Goal: Information Seeking & Learning: Learn about a topic

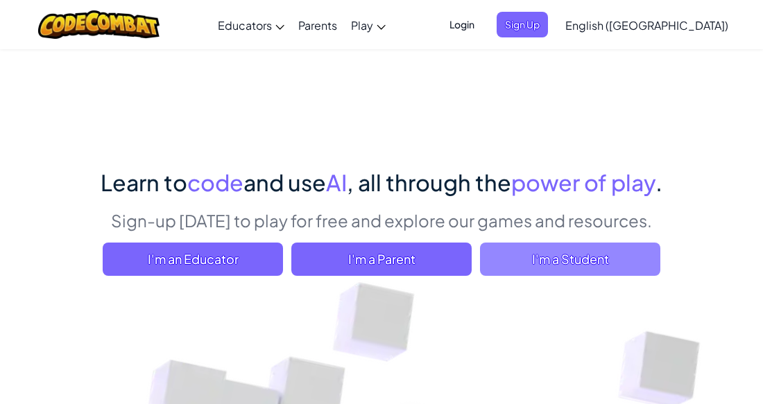
click at [504, 267] on span "I'm a Student" at bounding box center [570, 259] width 180 height 33
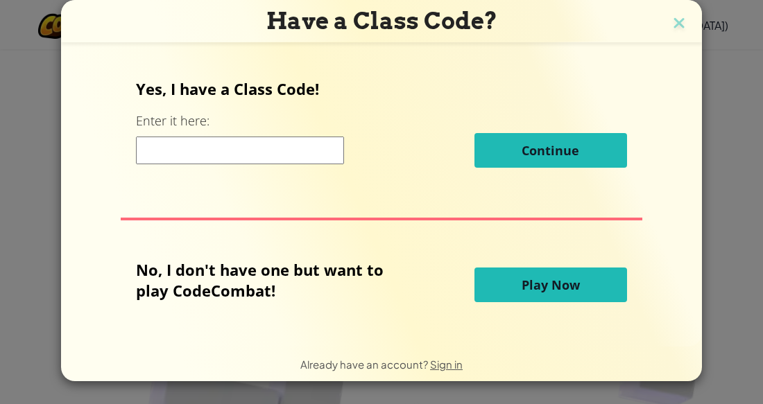
click at [309, 139] on input at bounding box center [240, 151] width 208 height 28
type input "StarCakeCity"
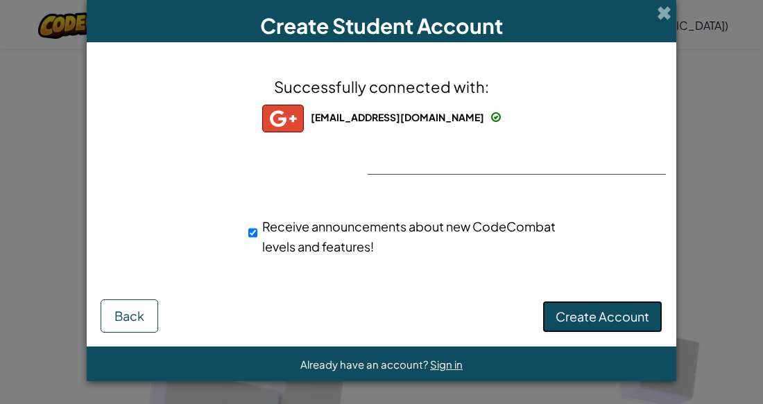
click at [567, 309] on span "Create Account" at bounding box center [603, 317] width 94 height 16
click at [567, 309] on button "Create Account" at bounding box center [602, 317] width 120 height 32
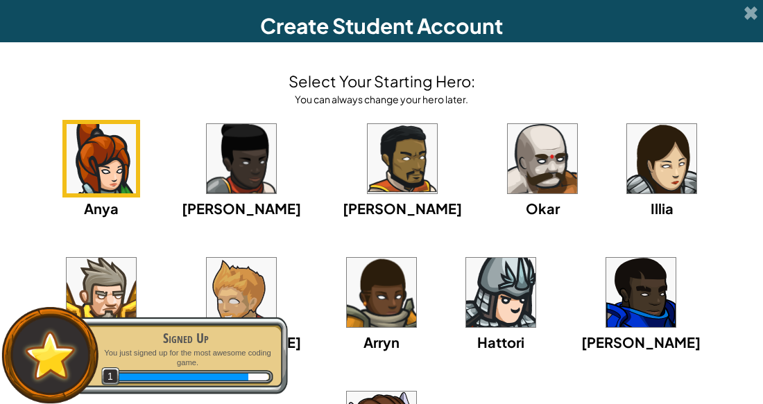
click at [466, 284] on img at bounding box center [500, 292] width 69 height 69
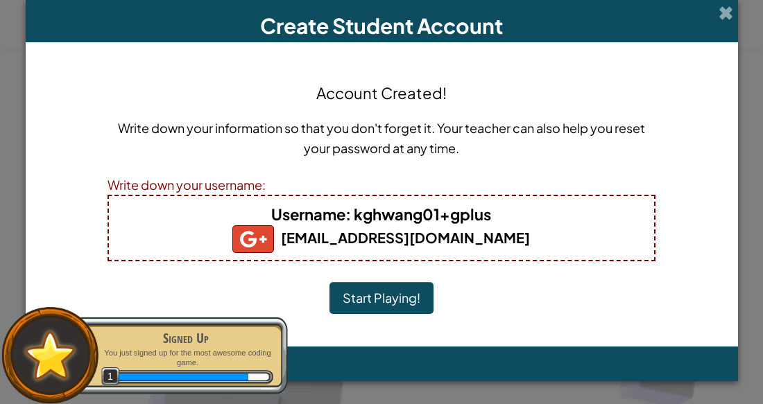
click at [397, 295] on button "Start Playing!" at bounding box center [381, 298] width 104 height 32
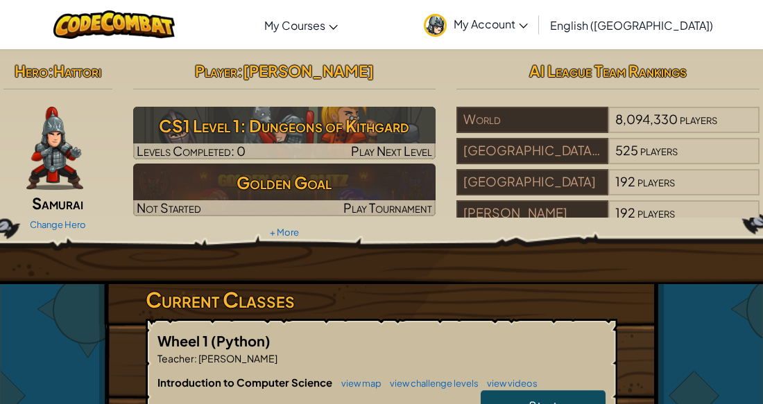
click at [447, 35] on img at bounding box center [435, 25] width 23 height 23
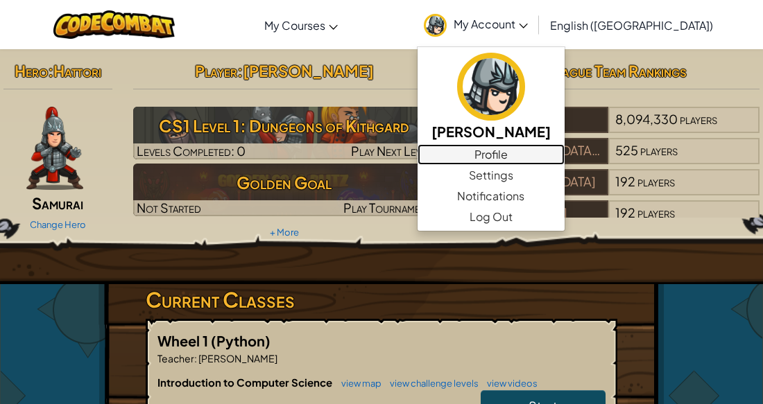
click at [553, 156] on link "Profile" at bounding box center [491, 154] width 147 height 21
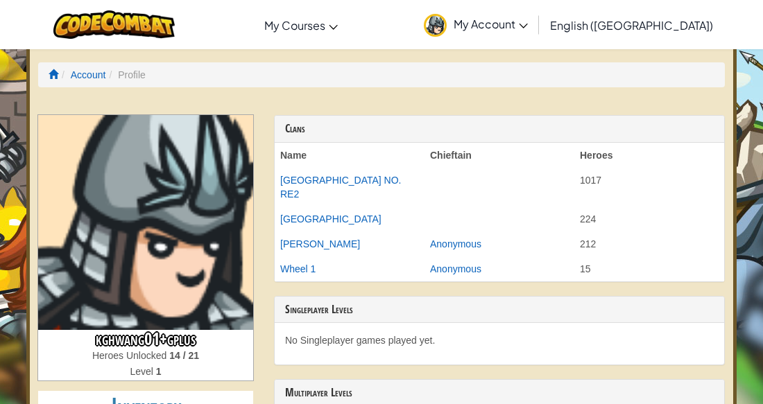
click at [533, 77] on ol "Account Profile" at bounding box center [381, 74] width 687 height 25
click at [527, 35] on link "My Account" at bounding box center [476, 25] width 118 height 44
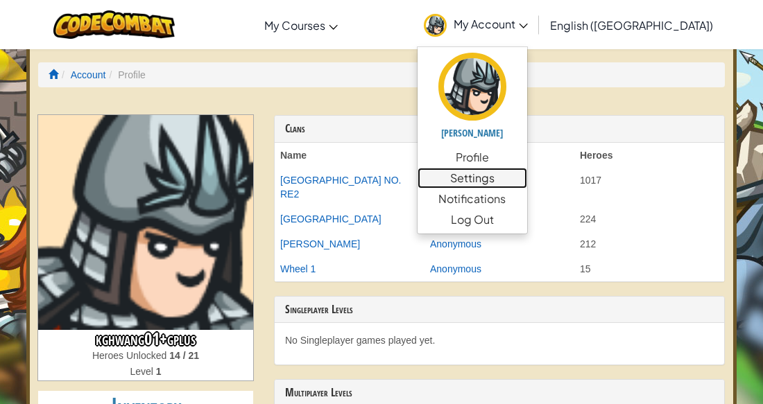
click at [527, 176] on link "Settings" at bounding box center [473, 178] width 110 height 21
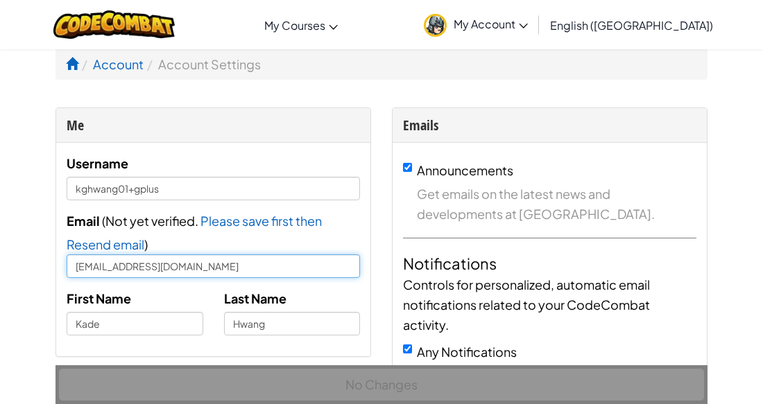
click at [318, 262] on input "[EMAIL_ADDRESS][DOMAIN_NAME]" at bounding box center [213, 267] width 293 height 24
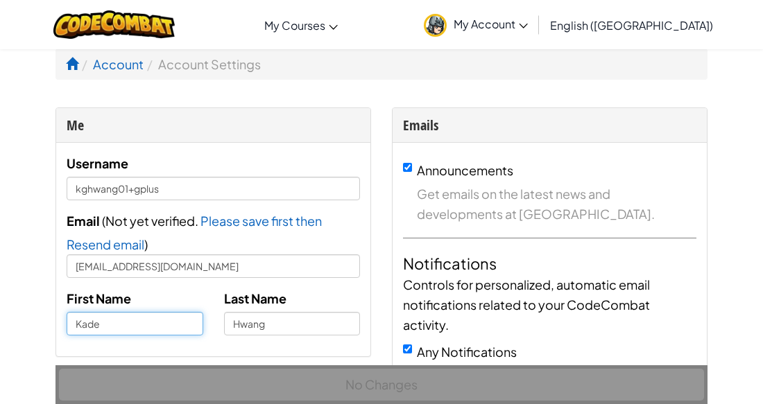
click at [138, 325] on input "Kade" at bounding box center [135, 324] width 137 height 24
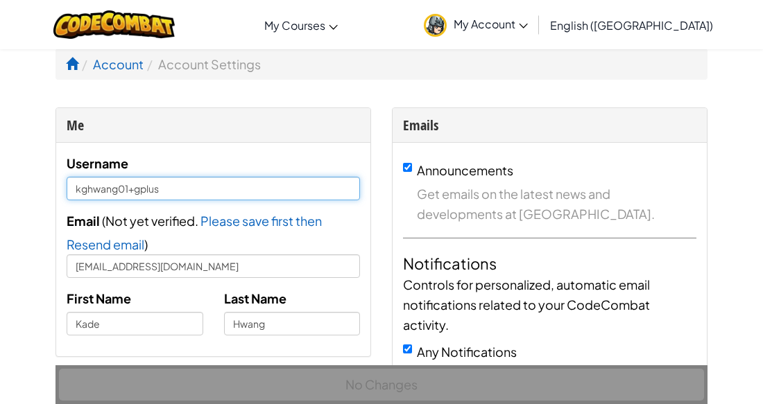
click at [169, 192] on input "kghwang01+gplus" at bounding box center [213, 189] width 293 height 24
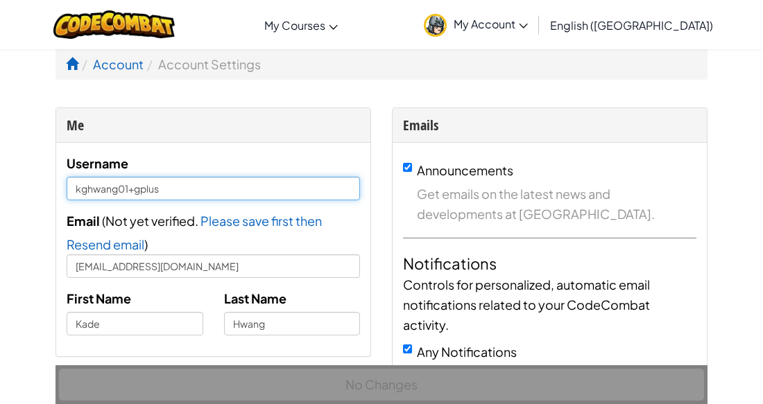
click at [169, 192] on input "kghwang01+gplus" at bounding box center [213, 189] width 293 height 24
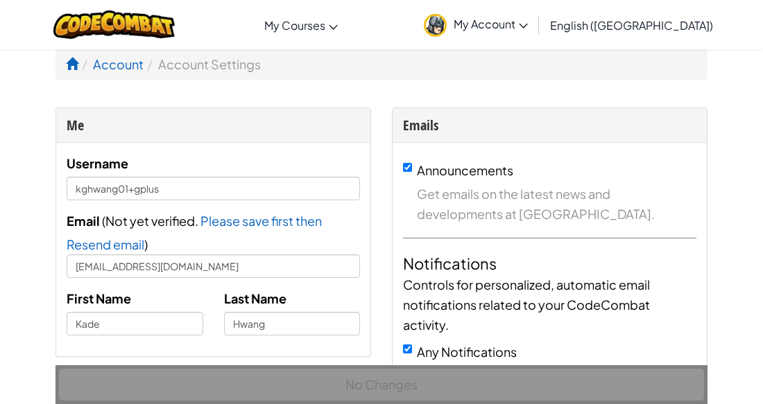
click at [535, 38] on link "My Account" at bounding box center [476, 25] width 118 height 44
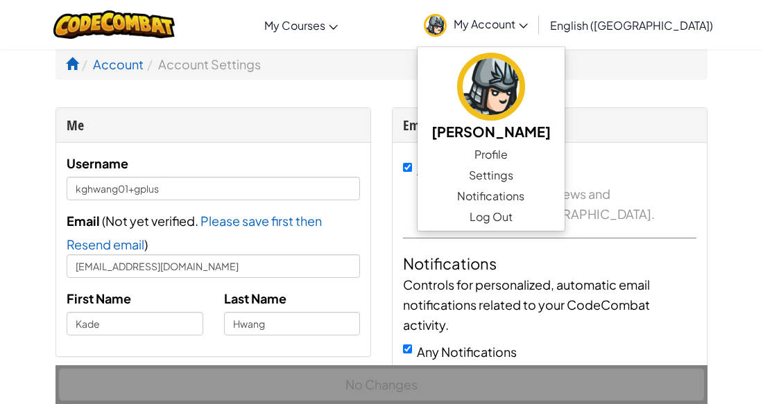
click at [535, 38] on link "My Account" at bounding box center [476, 25] width 118 height 44
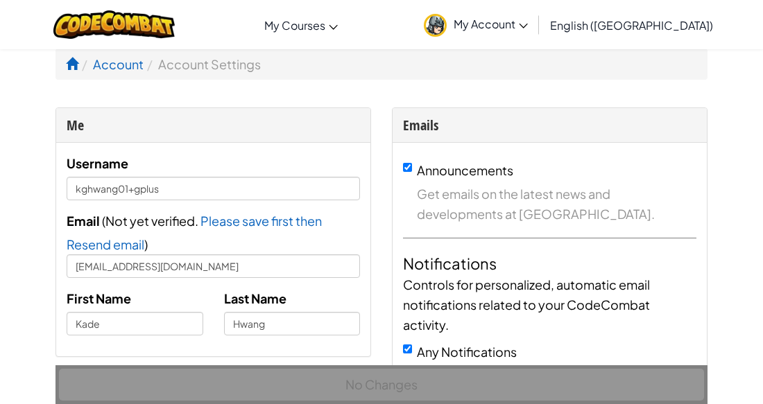
click at [528, 23] on span "My Account" at bounding box center [491, 24] width 74 height 15
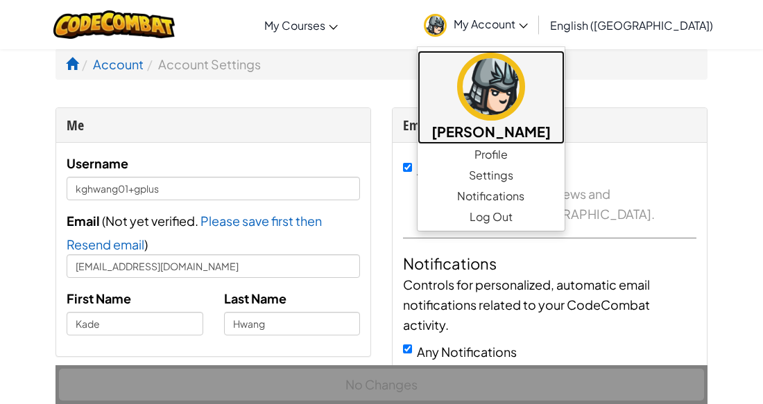
click at [525, 111] on img at bounding box center [491, 87] width 68 height 68
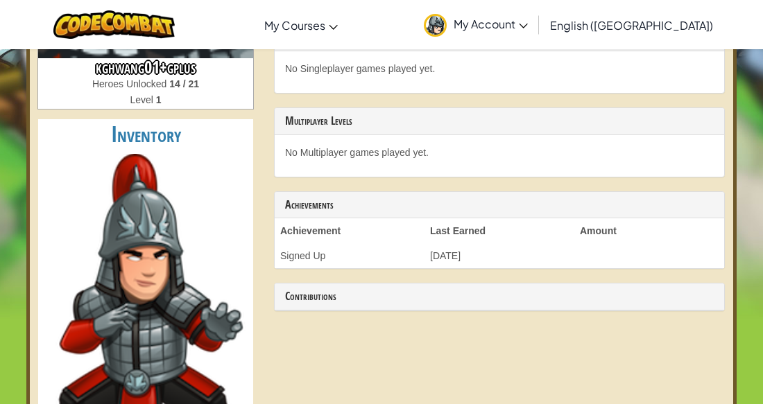
scroll to position [260, 0]
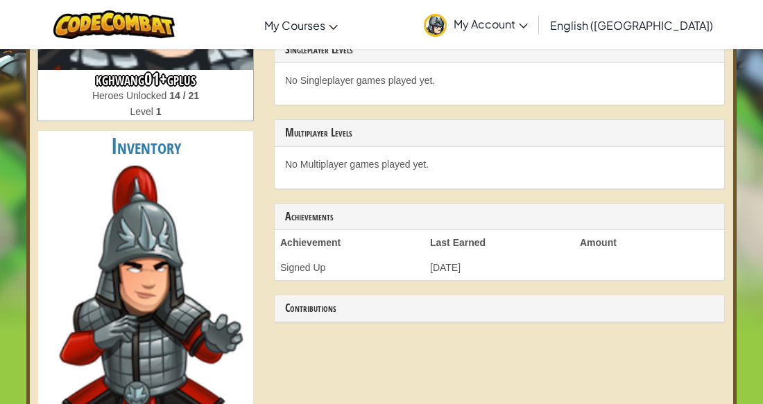
click at [305, 255] on th "Achievement" at bounding box center [350, 242] width 150 height 25
click at [309, 280] on td "Signed Up" at bounding box center [350, 267] width 150 height 25
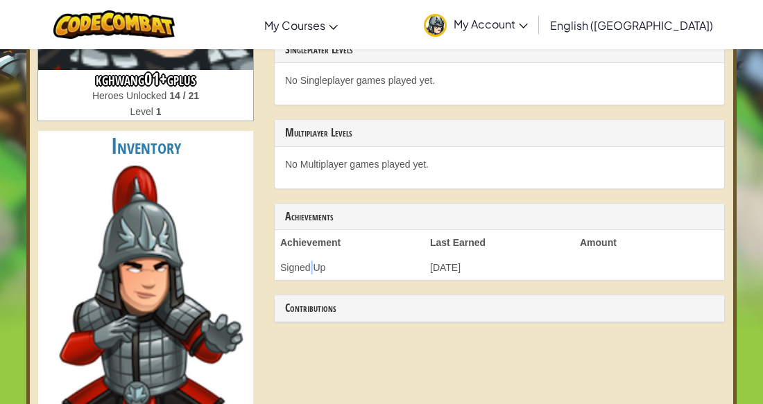
click at [309, 280] on td "Signed Up" at bounding box center [350, 267] width 150 height 25
click at [452, 255] on th "Last Earned" at bounding box center [499, 242] width 150 height 25
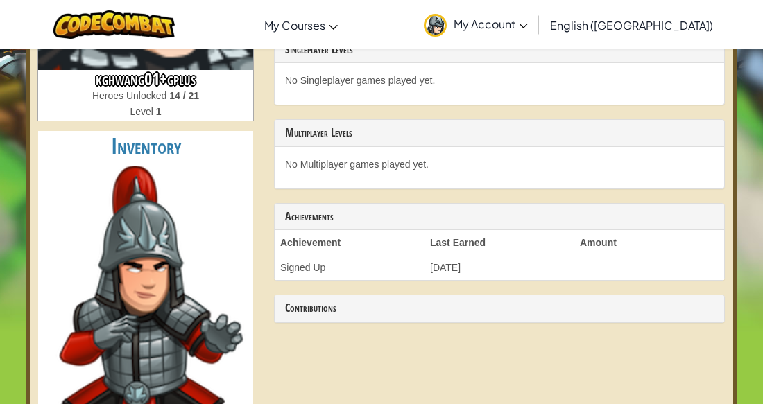
click at [452, 255] on th "Last Earned" at bounding box center [499, 242] width 150 height 25
click at [462, 275] on td "[DATE]" at bounding box center [499, 267] width 150 height 25
click at [469, 280] on td "[DATE]" at bounding box center [499, 267] width 150 height 25
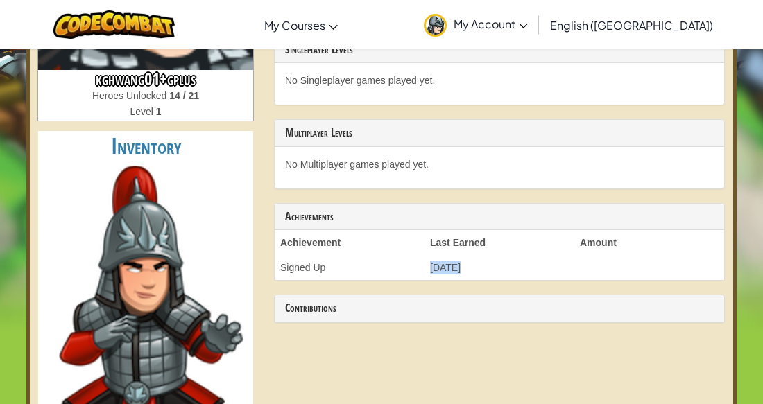
click at [469, 280] on td "[DATE]" at bounding box center [499, 267] width 150 height 25
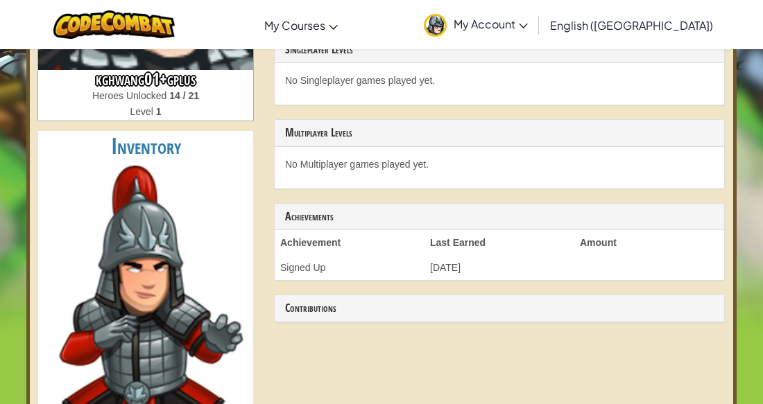
click at [469, 280] on td "[DATE]" at bounding box center [499, 267] width 150 height 25
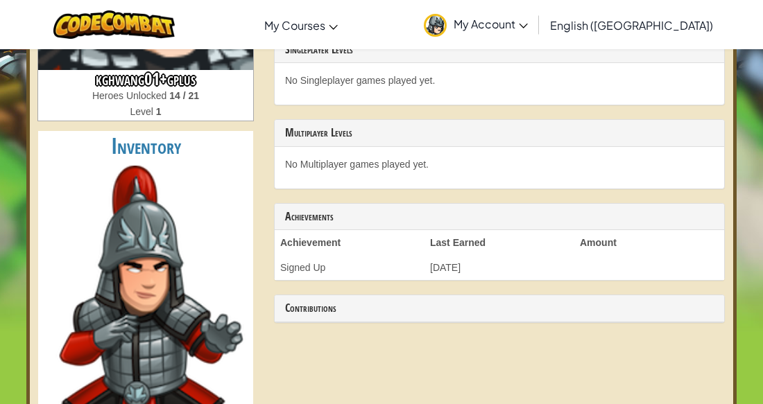
click at [469, 280] on td "[DATE]" at bounding box center [499, 267] width 150 height 25
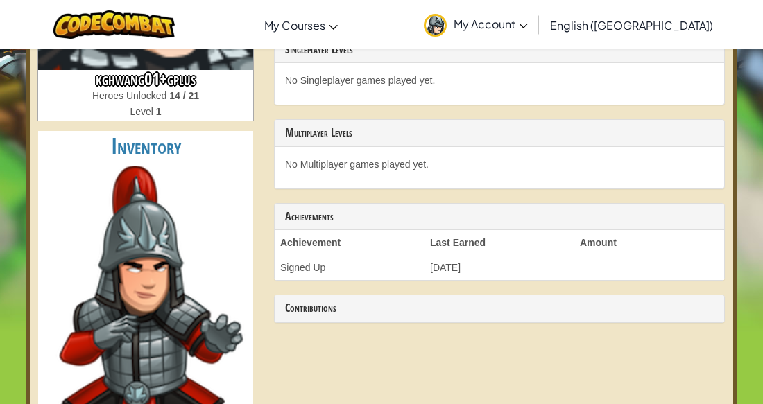
click at [469, 280] on td "[DATE]" at bounding box center [499, 267] width 150 height 25
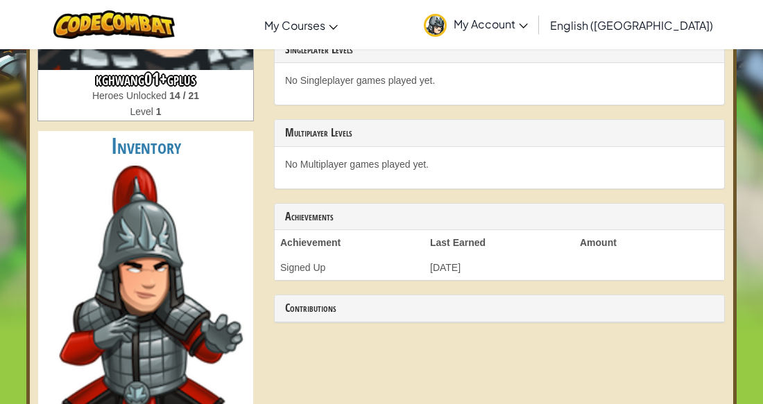
click at [469, 280] on td "[DATE]" at bounding box center [499, 267] width 150 height 25
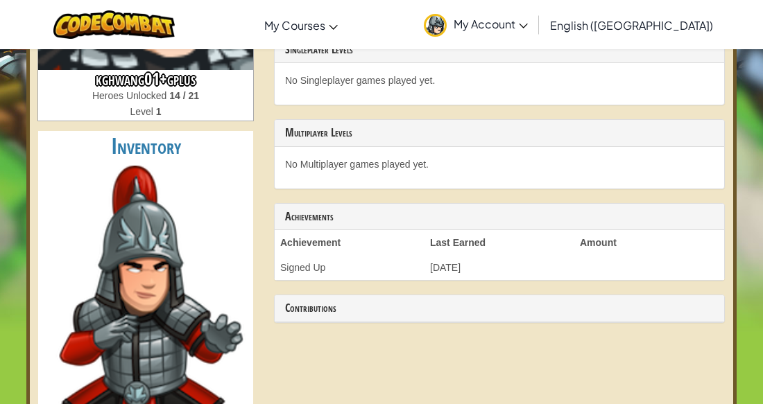
click at [469, 280] on td "[DATE]" at bounding box center [499, 267] width 150 height 25
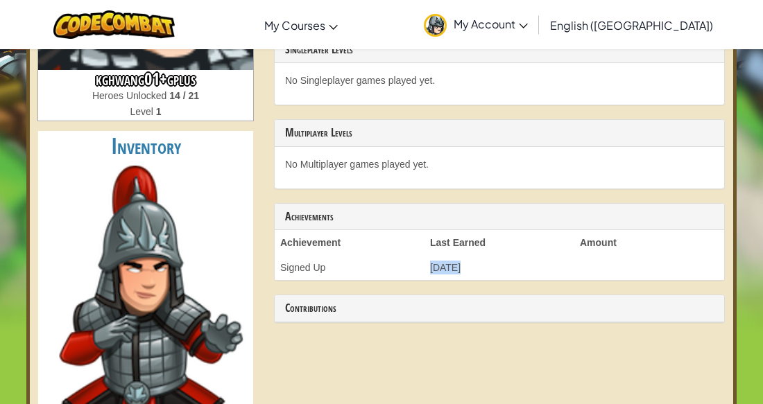
click at [469, 280] on td "[DATE]" at bounding box center [499, 267] width 150 height 25
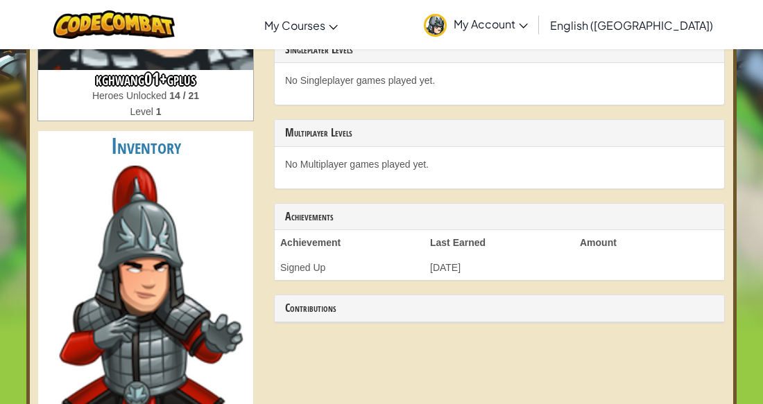
click at [469, 280] on td "[DATE]" at bounding box center [499, 267] width 150 height 25
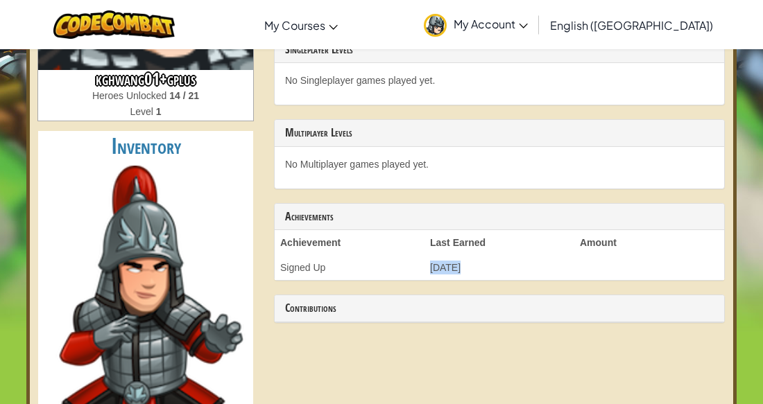
click at [469, 280] on td "[DATE]" at bounding box center [499, 267] width 150 height 25
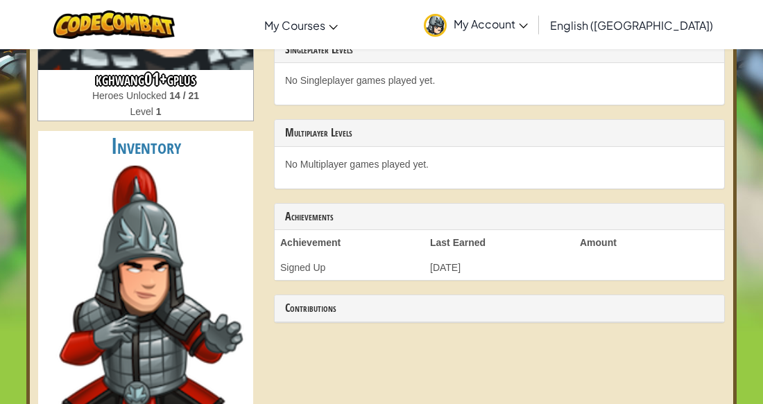
click at [469, 280] on td "[DATE]" at bounding box center [499, 267] width 150 height 25
click at [475, 255] on th "Last Earned" at bounding box center [499, 242] width 150 height 25
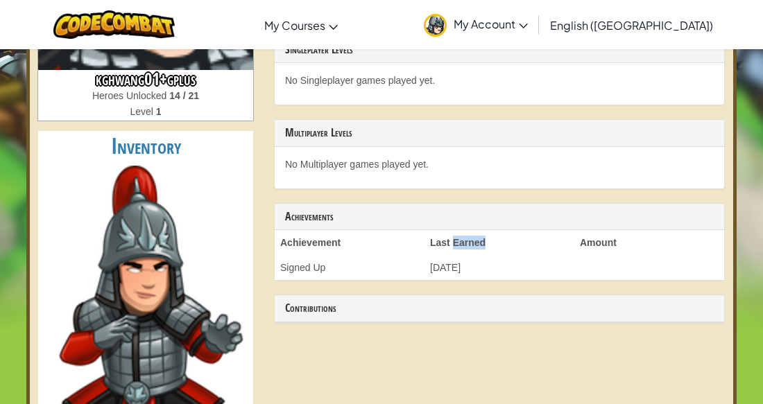
click at [475, 255] on th "Last Earned" at bounding box center [499, 242] width 150 height 25
click at [588, 255] on th "Amount" at bounding box center [649, 242] width 150 height 25
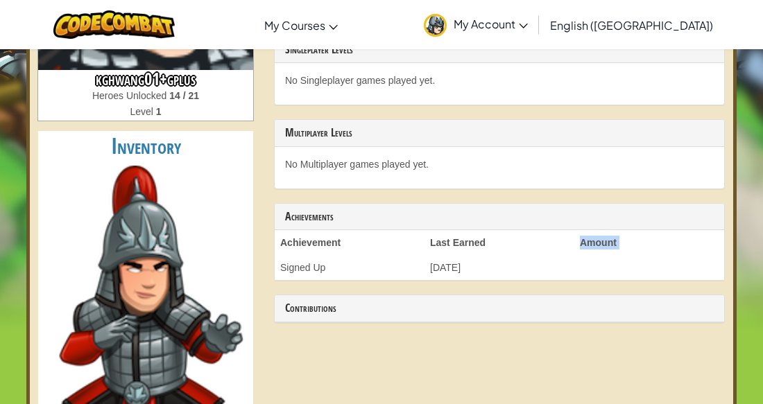
click at [588, 255] on th "Amount" at bounding box center [649, 242] width 150 height 25
click at [467, 255] on th "Last Earned" at bounding box center [499, 242] width 150 height 25
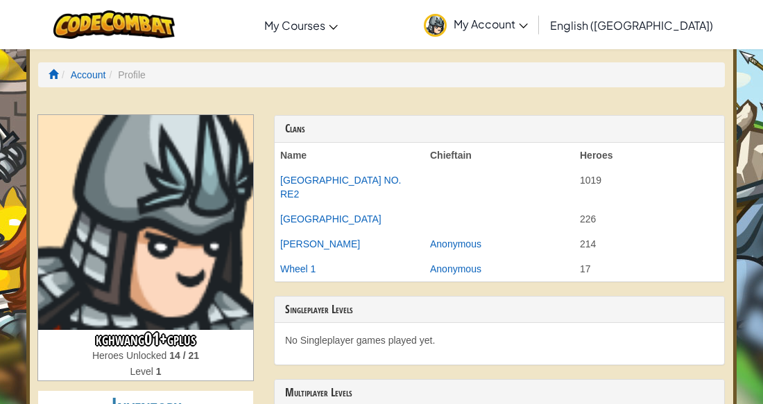
click at [528, 18] on span "My Account" at bounding box center [491, 24] width 74 height 15
click at [535, 37] on link "My Account" at bounding box center [476, 25] width 118 height 44
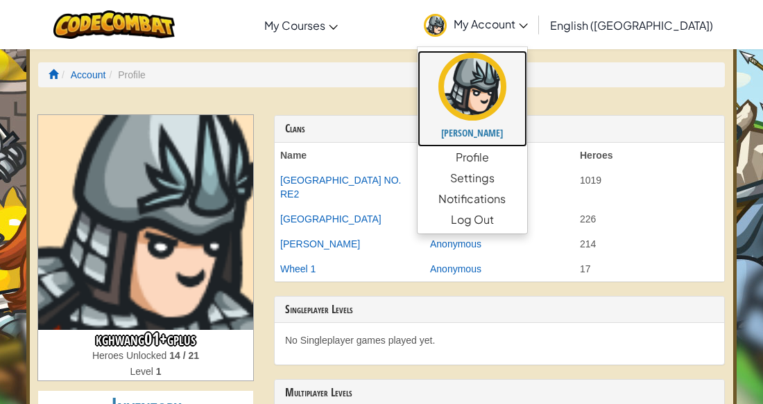
click at [527, 114] on link "[PERSON_NAME]" at bounding box center [473, 99] width 110 height 96
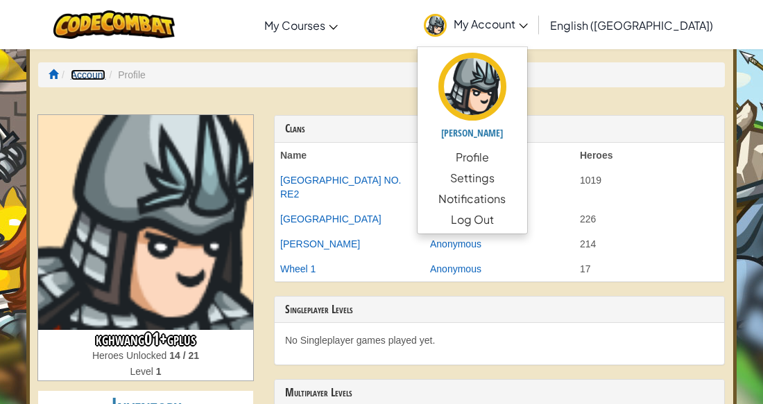
click at [80, 75] on link "Account" at bounding box center [88, 74] width 35 height 11
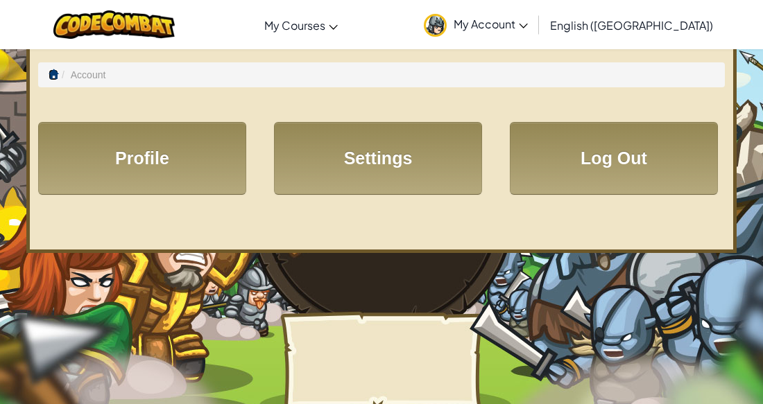
click at [52, 74] on span at bounding box center [54, 74] width 10 height 10
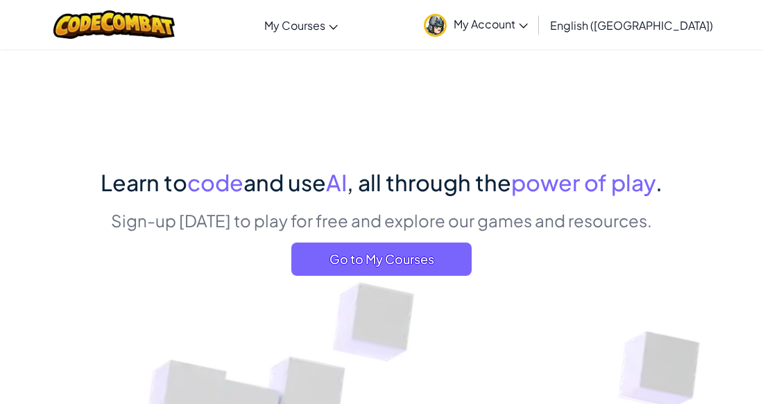
click at [535, 35] on link "My Account" at bounding box center [476, 25] width 118 height 44
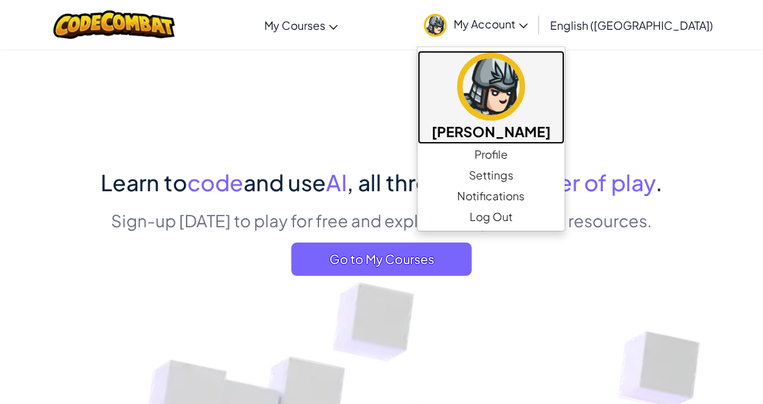
click at [525, 98] on img at bounding box center [491, 87] width 68 height 68
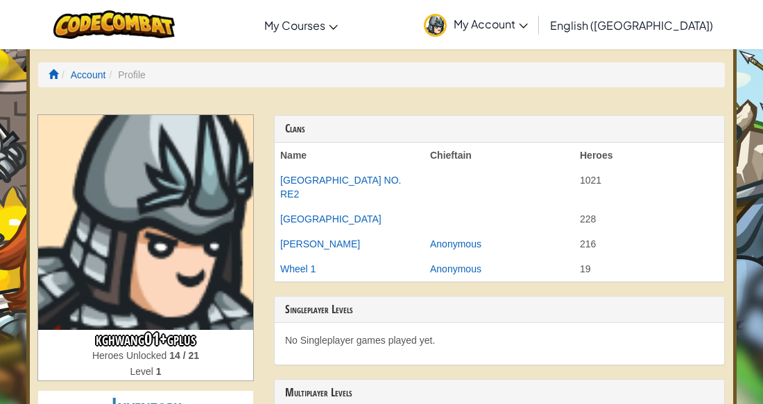
click at [132, 81] on li "Profile" at bounding box center [125, 75] width 40 height 14
click at [137, 74] on li "Profile" at bounding box center [125, 75] width 40 height 14
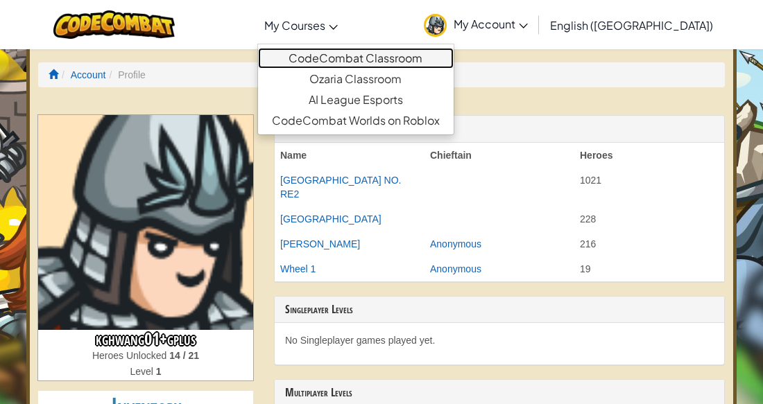
click at [370, 55] on link "CodeCombat Classroom" at bounding box center [356, 58] width 196 height 21
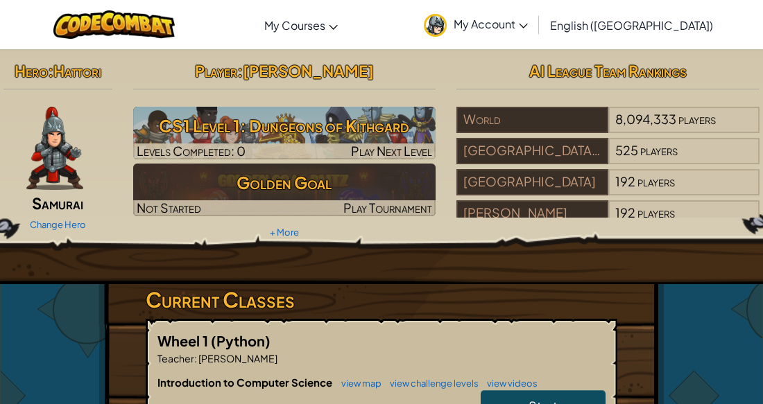
scroll to position [1, 0]
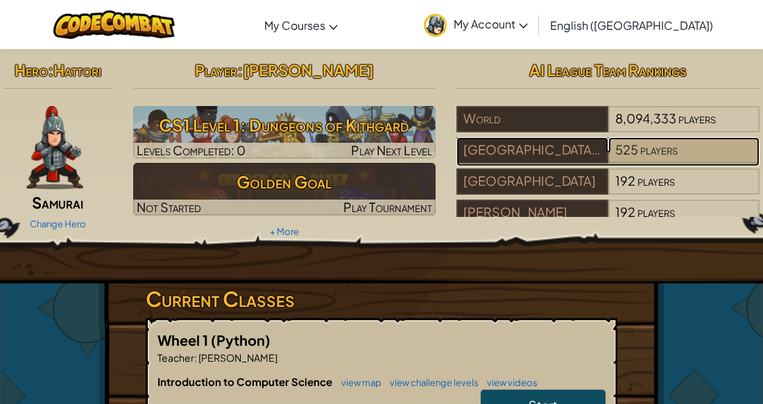
click at [623, 153] on span "525" at bounding box center [626, 149] width 23 height 16
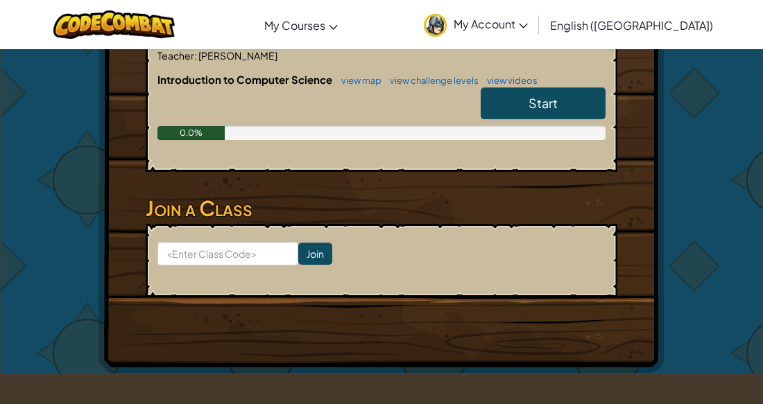
scroll to position [305, 0]
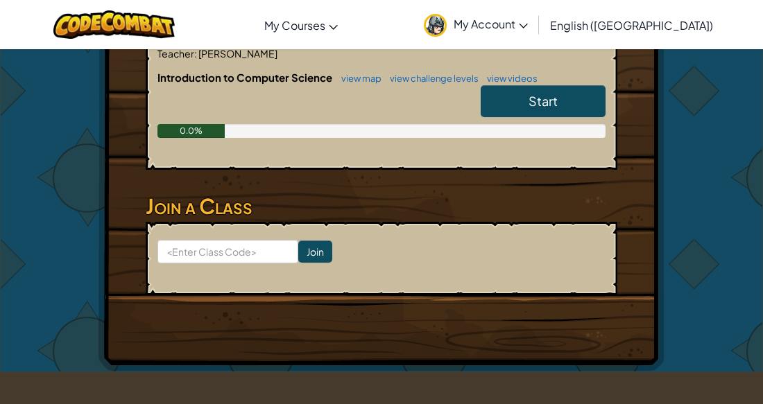
click at [526, 108] on link "Start" at bounding box center [543, 101] width 125 height 32
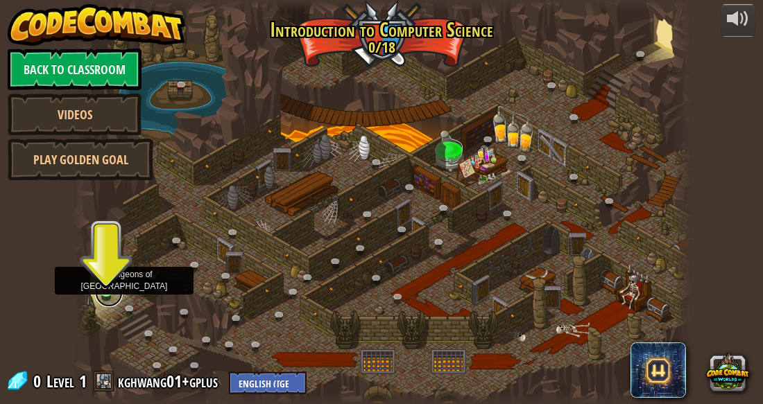
click at [105, 291] on link at bounding box center [109, 294] width 28 height 28
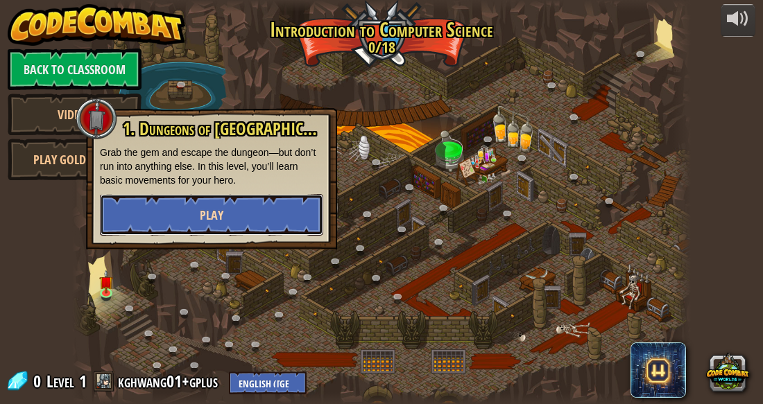
click at [161, 218] on button "Play" at bounding box center [211, 215] width 223 height 42
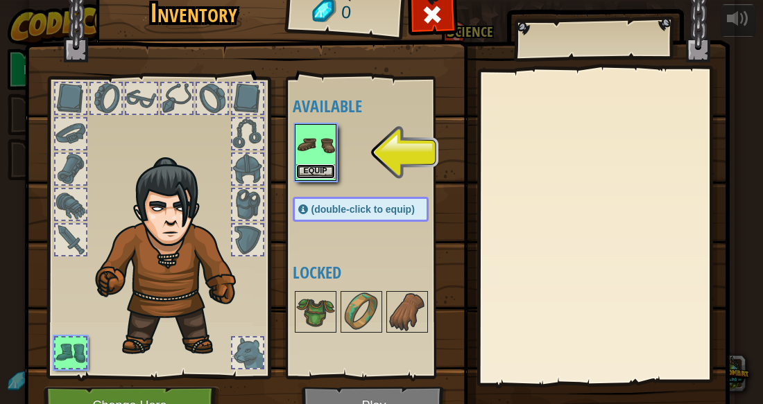
click at [326, 177] on button "Equip" at bounding box center [315, 171] width 39 height 15
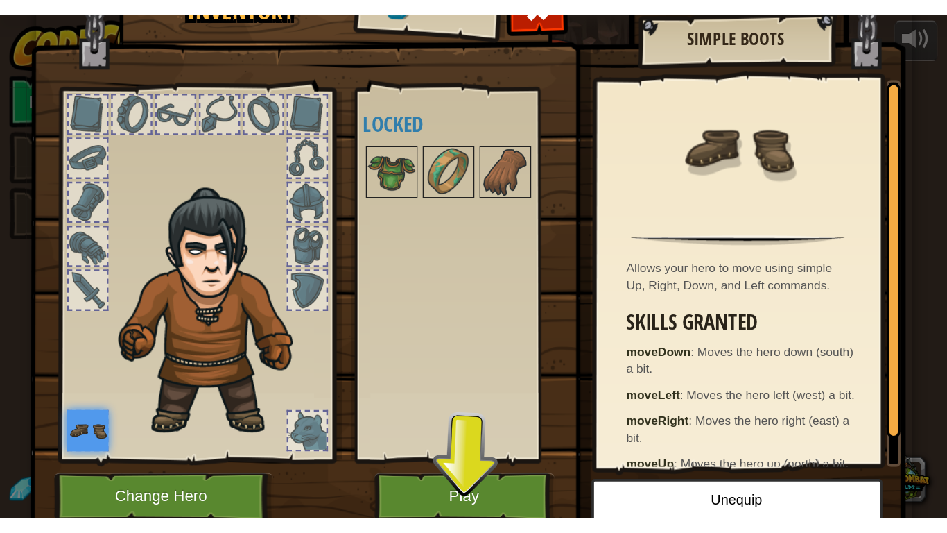
scroll to position [17, 0]
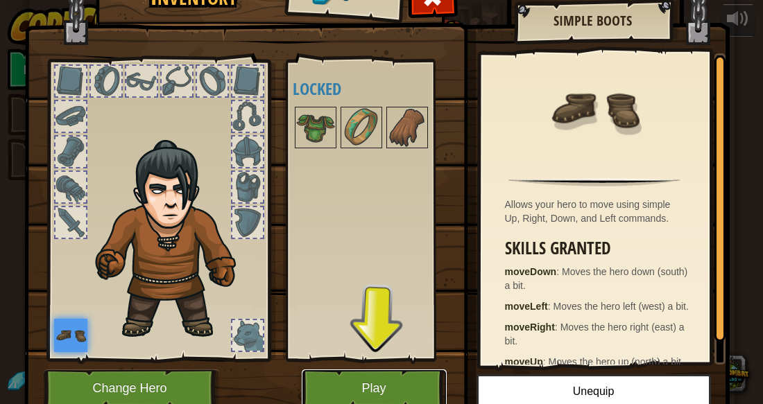
click at [378, 388] on button "Play" at bounding box center [374, 389] width 145 height 38
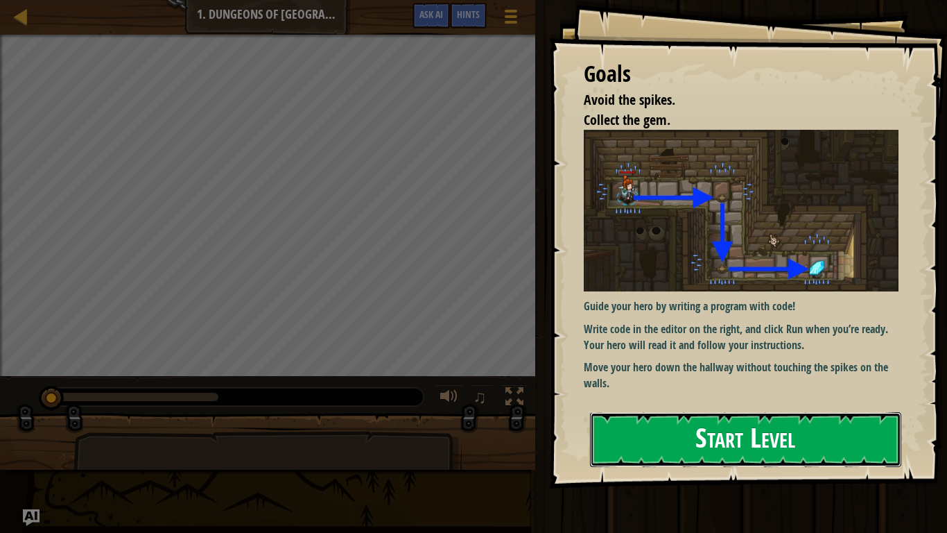
click at [646, 404] on button "Start Level" at bounding box center [745, 439] width 311 height 55
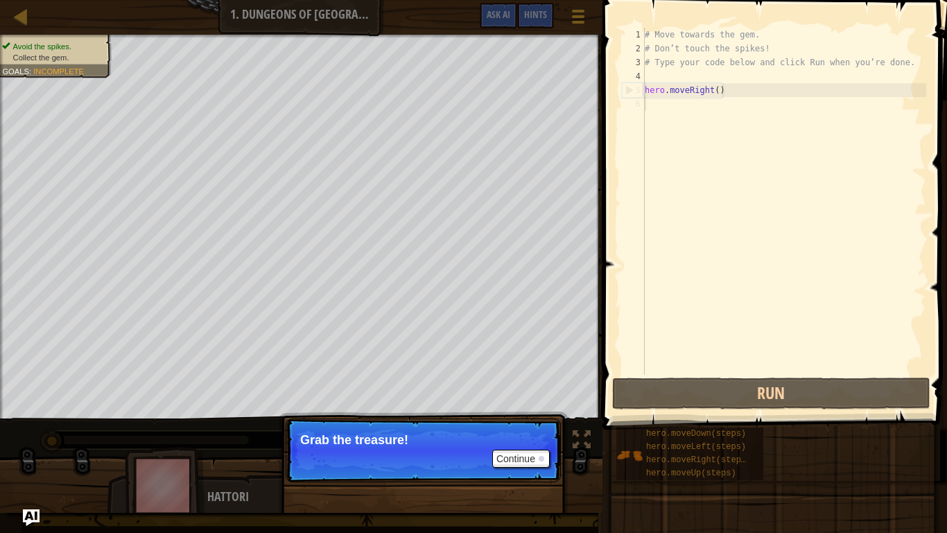
click at [469, 404] on p "Continue Grab the treasure!" at bounding box center [423, 450] width 275 height 64
click at [513, 404] on button "Continue" at bounding box center [521, 458] width 58 height 18
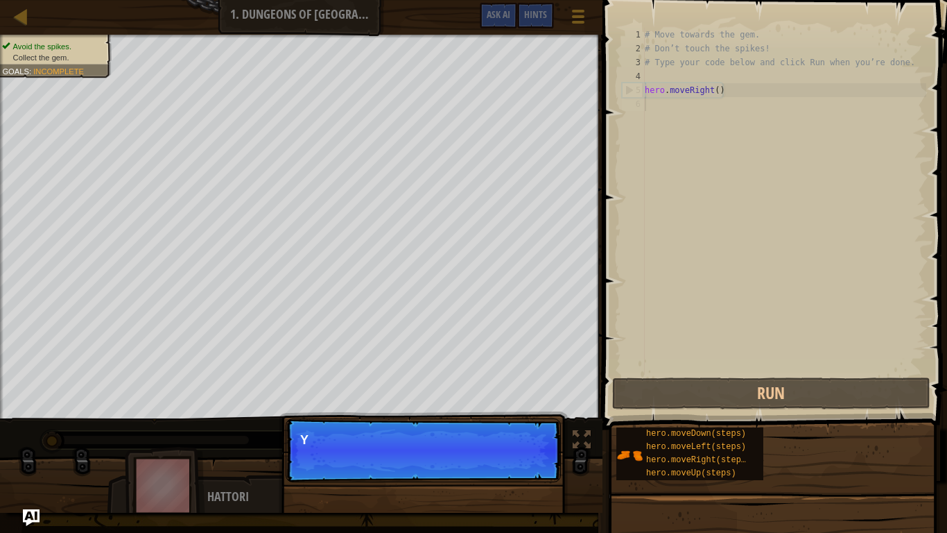
scroll to position [6, 0]
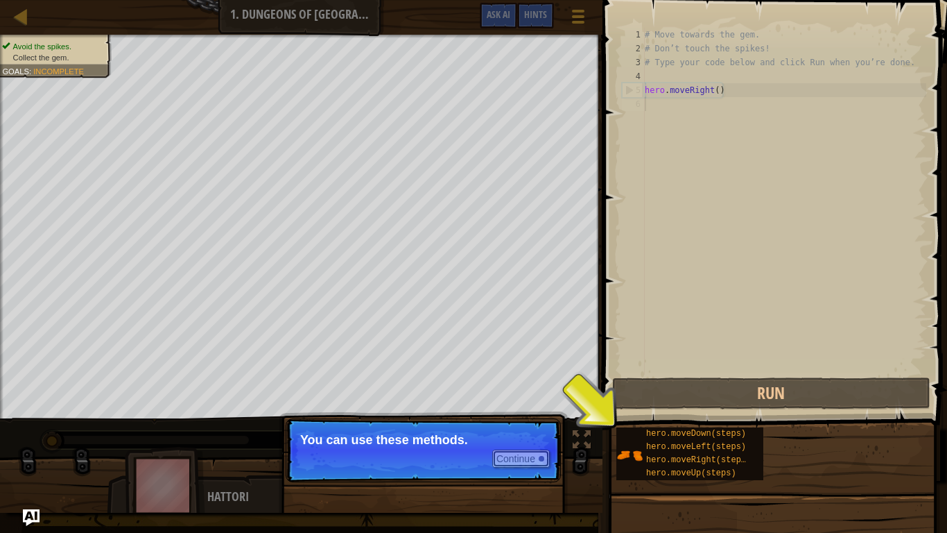
click at [531, 404] on button "Continue" at bounding box center [521, 458] width 58 height 18
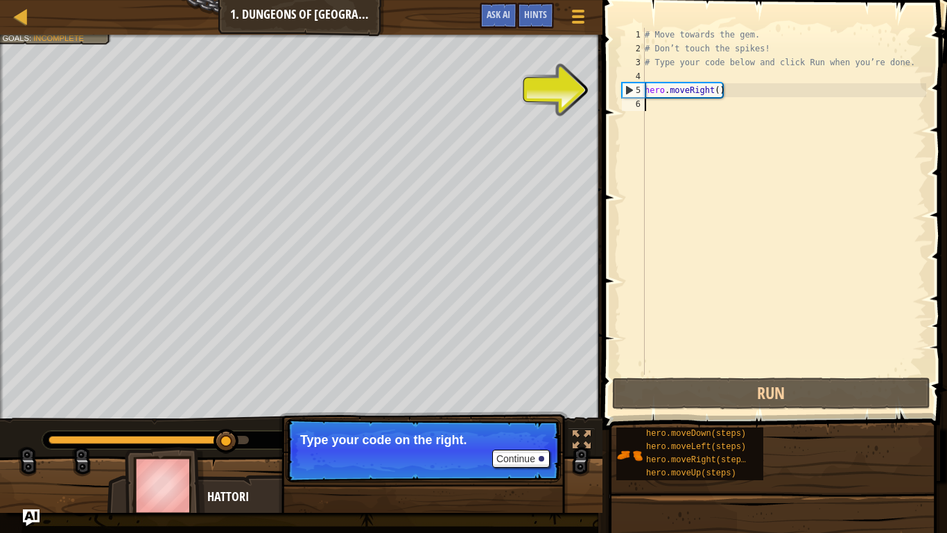
click at [635, 89] on div "5" at bounding box center [634, 90] width 22 height 14
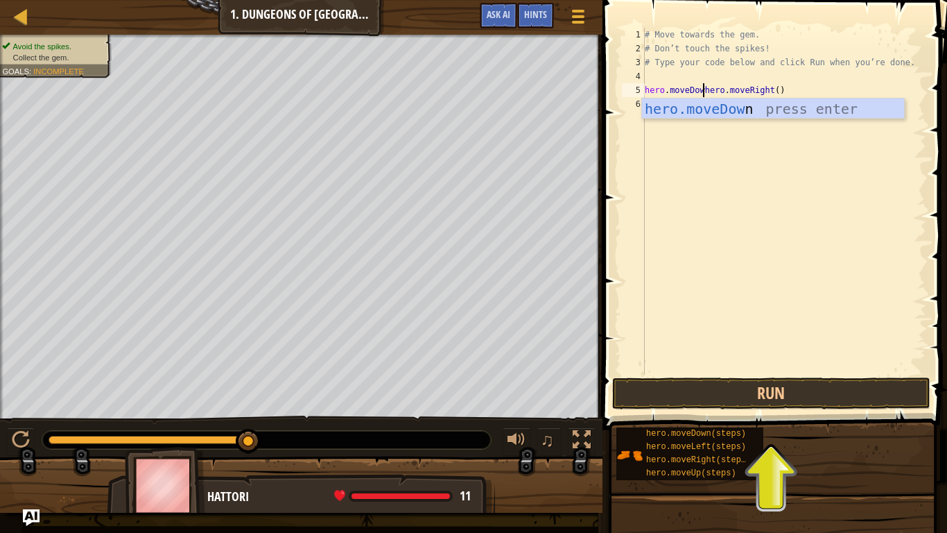
scroll to position [6, 9]
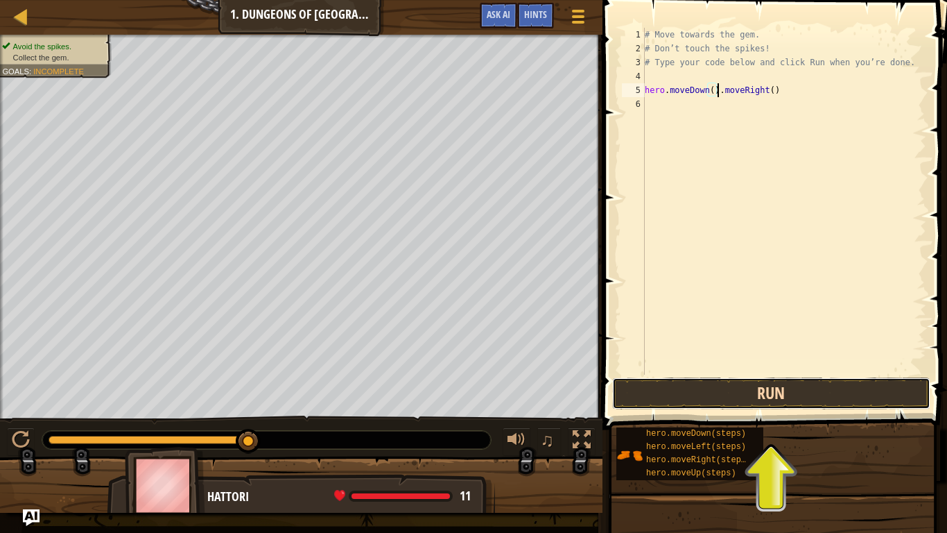
click at [722, 400] on button "Run" at bounding box center [771, 393] width 318 height 32
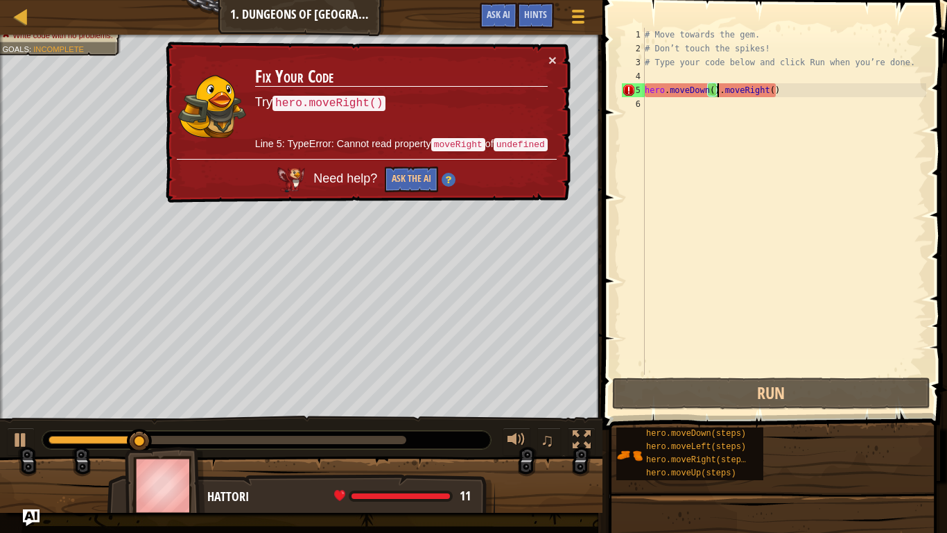
click at [558, 55] on div "× Fix Your Code Try hero.moveRight() Line 5: TypeError: Cannot read property mo…" at bounding box center [367, 123] width 408 height 162
click at [551, 63] on button "×" at bounding box center [553, 60] width 8 height 15
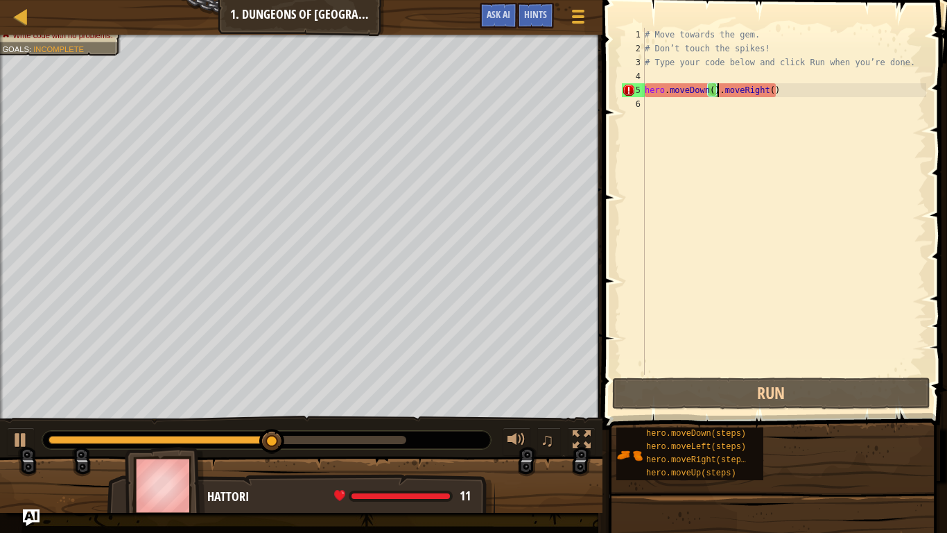
click at [667, 92] on div "# Move towards the gem. # Don’t touch the spikes! # Type your code below and cl…" at bounding box center [784, 215] width 284 height 375
click at [762, 93] on div "# Move towards the gem. # Don’t touch the spikes! # Type your code below and cl…" at bounding box center [784, 215] width 284 height 375
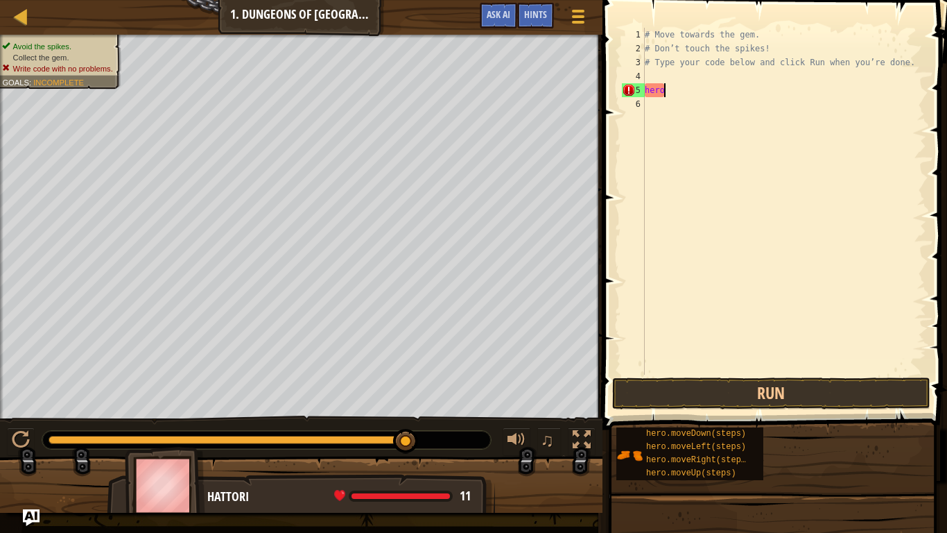
scroll to position [6, 1]
type textarea "h"
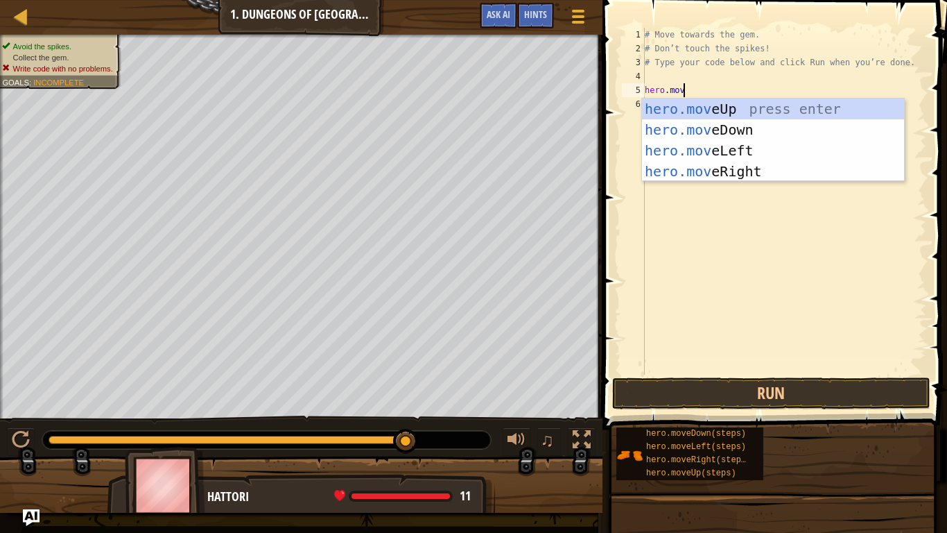
scroll to position [6, 6]
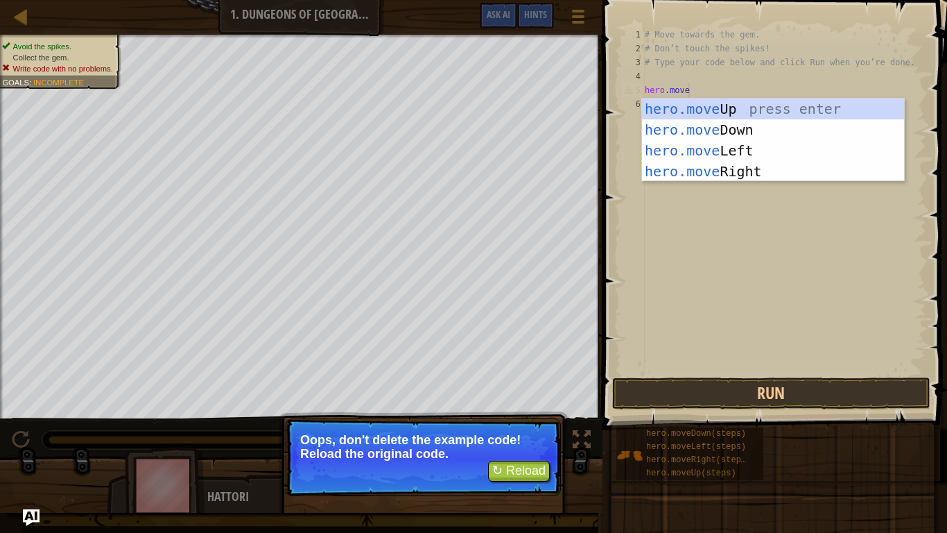
type textarea "hero.move"
click at [538, 404] on button "↻ Reload" at bounding box center [519, 471] width 62 height 21
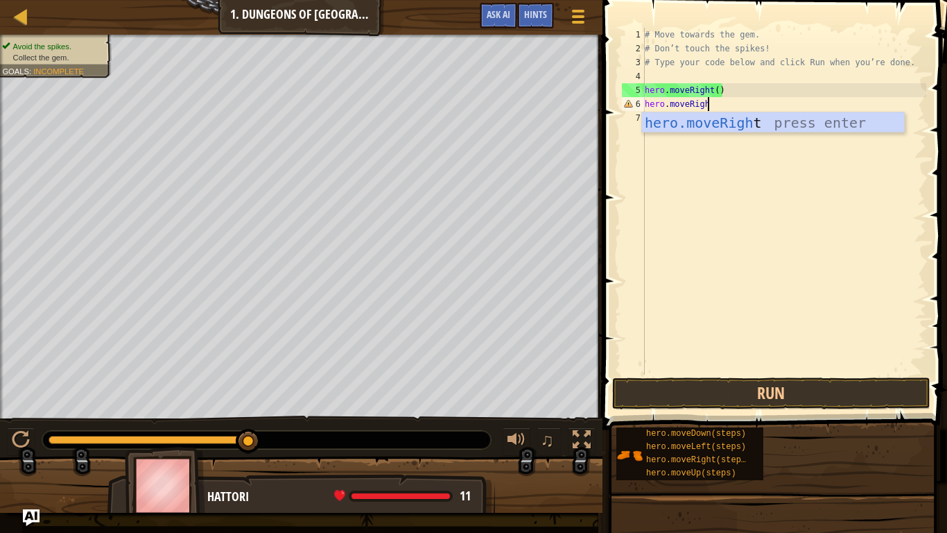
type textarea "hero.moveRight"
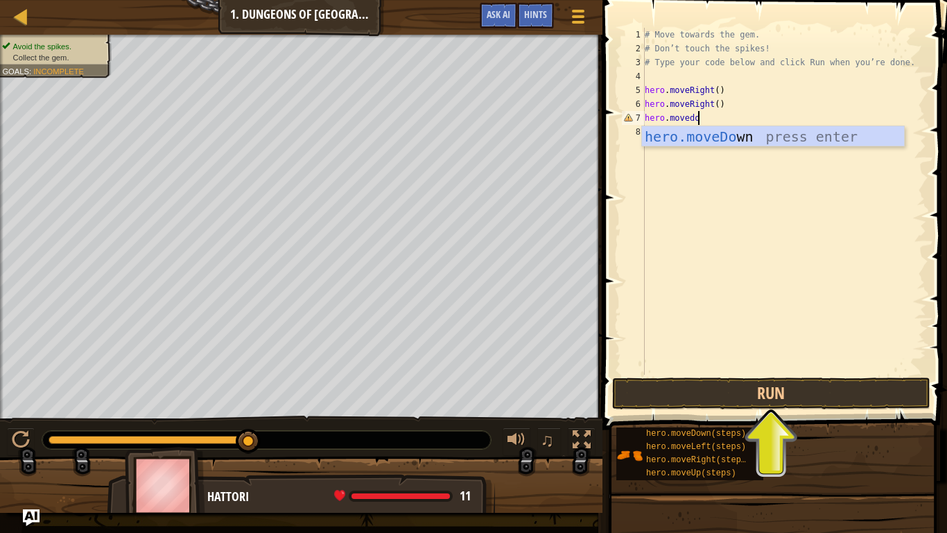
type textarea "hero.movedown"
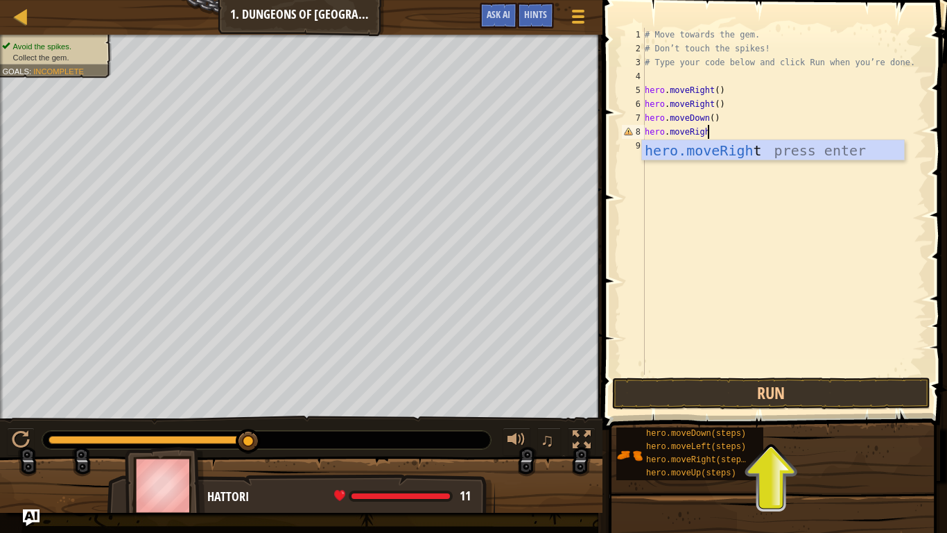
type textarea "hero.moveRight"
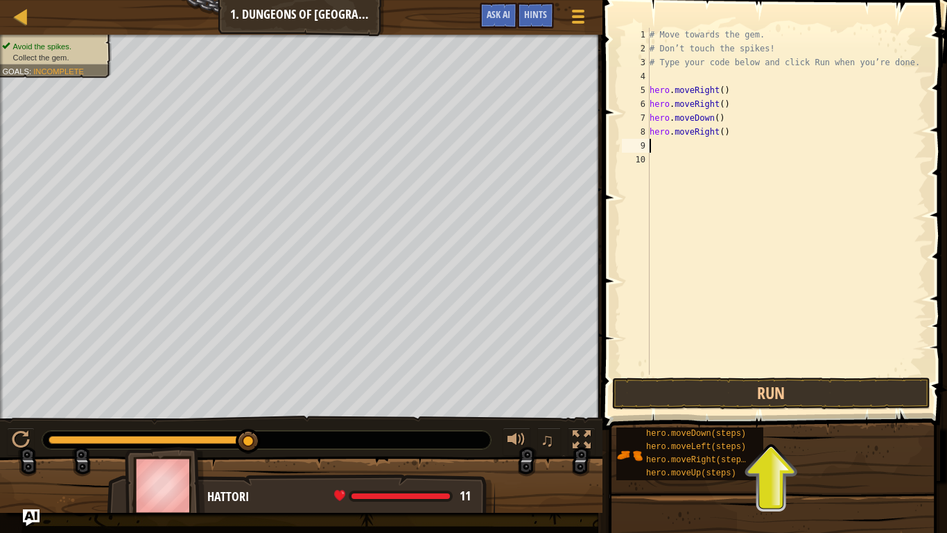
scroll to position [6, 0]
click at [694, 393] on button "Run" at bounding box center [771, 393] width 318 height 32
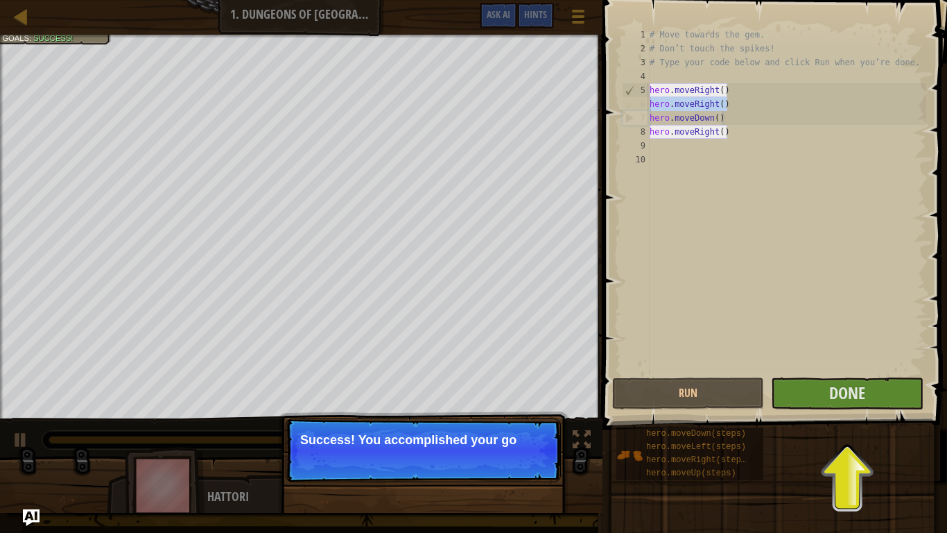
drag, startPoint x: 731, startPoint y: 105, endPoint x: 648, endPoint y: 108, distance: 82.6
click at [648, 108] on div "1 2 3 4 5 6 7 8 9 10 # Move towards the gem. # Don’t touch the spikes! # Type y…" at bounding box center [772, 201] width 307 height 347
type textarea "hero.moveRight()"
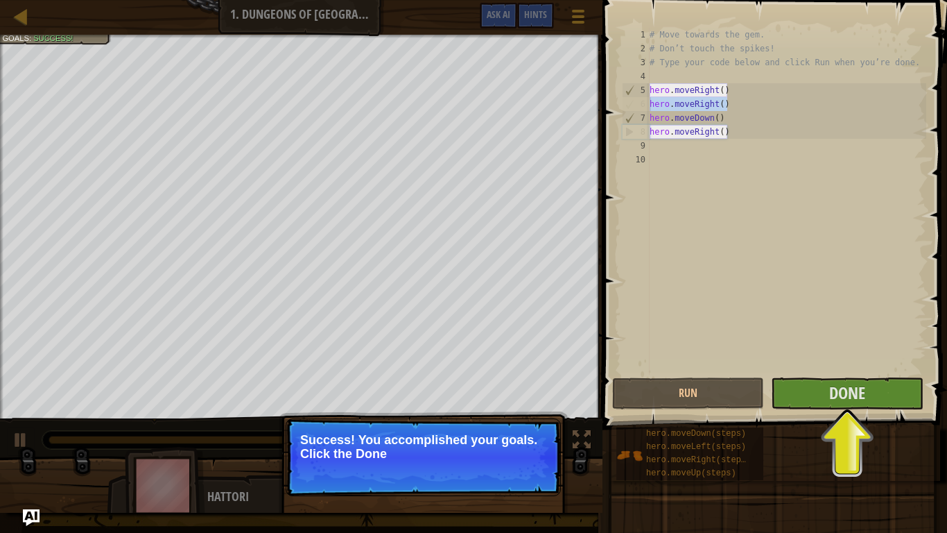
click at [654, 105] on div "# Move towards the gem. # Don’t touch the spikes! # Type your code below and cl…" at bounding box center [787, 201] width 280 height 347
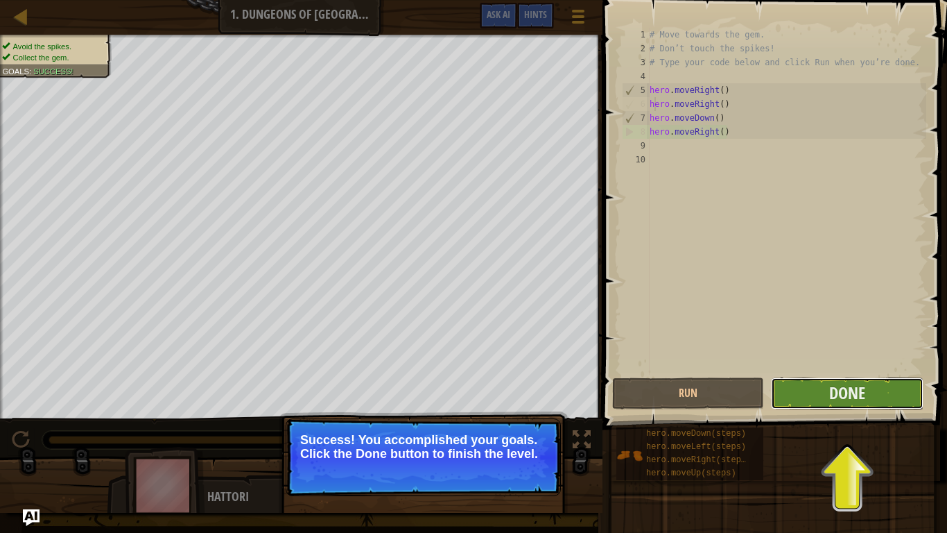
click at [762, 385] on button "Done" at bounding box center [847, 393] width 152 height 32
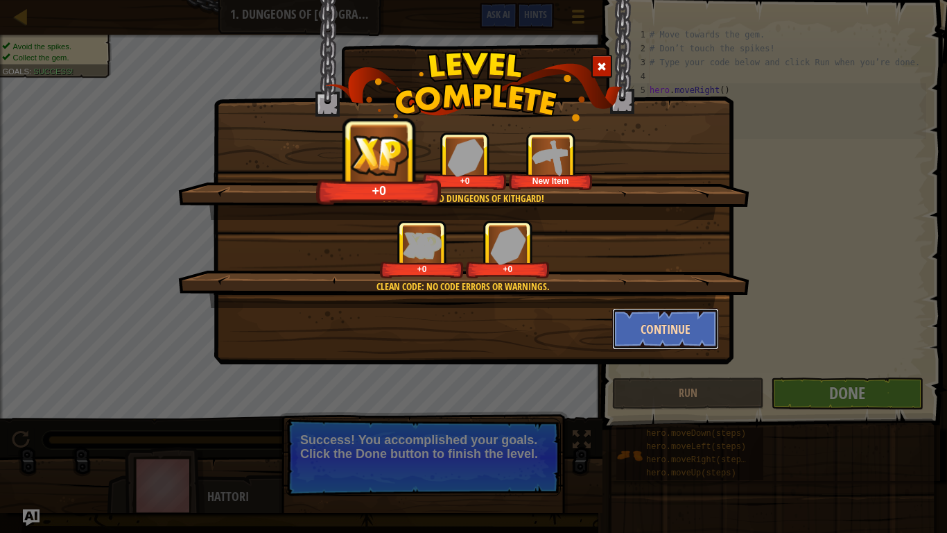
click at [639, 329] on button "Continue" at bounding box center [666, 329] width 108 height 42
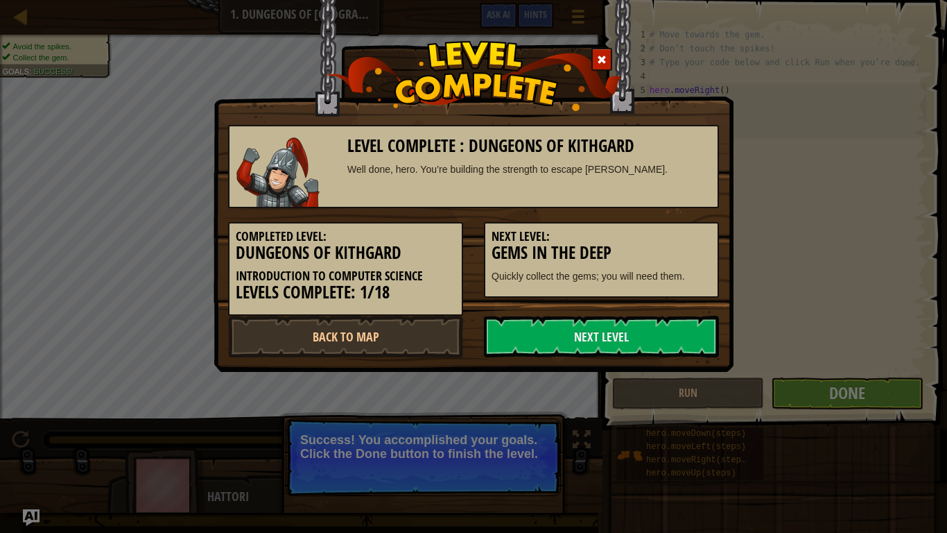
click at [639, 329] on link "Next Level" at bounding box center [601, 337] width 235 height 42
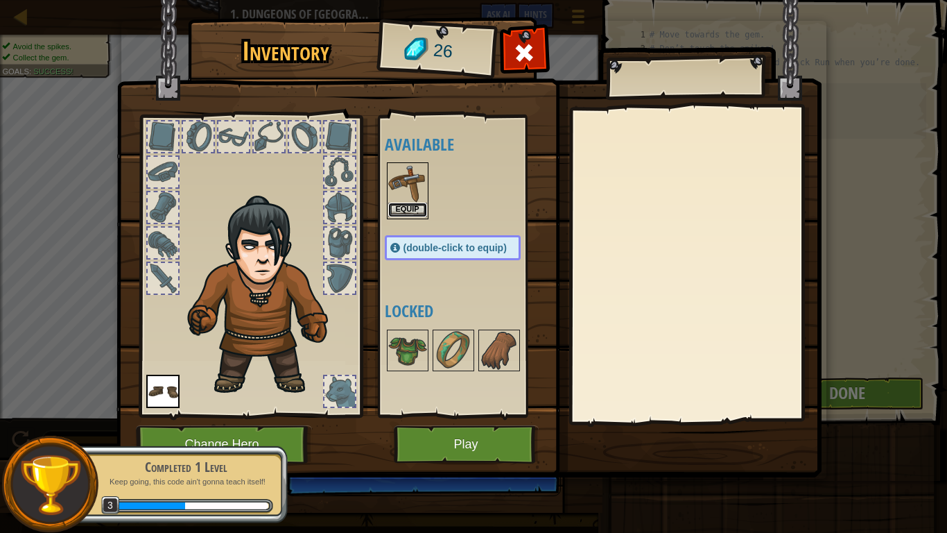
click at [412, 210] on button "Equip" at bounding box center [407, 210] width 39 height 15
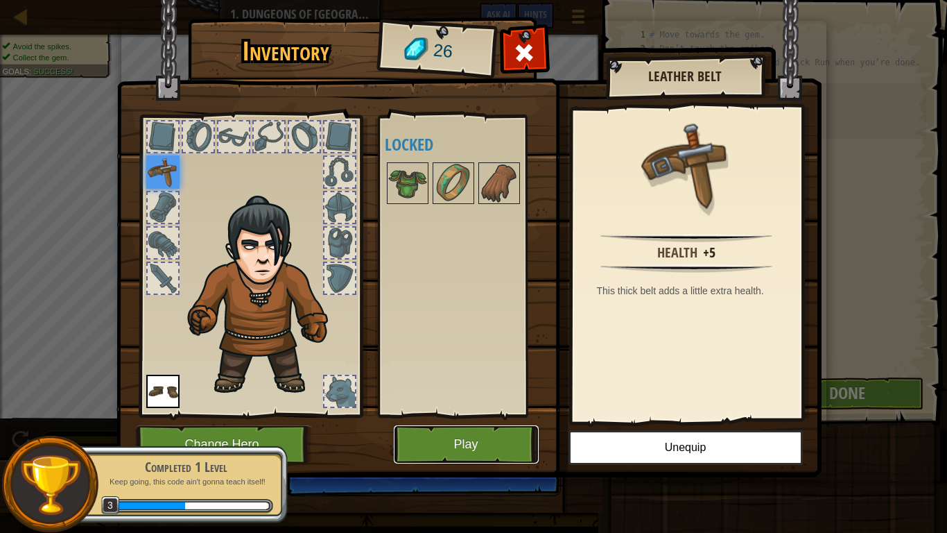
click at [497, 404] on button "Play" at bounding box center [466, 444] width 145 height 38
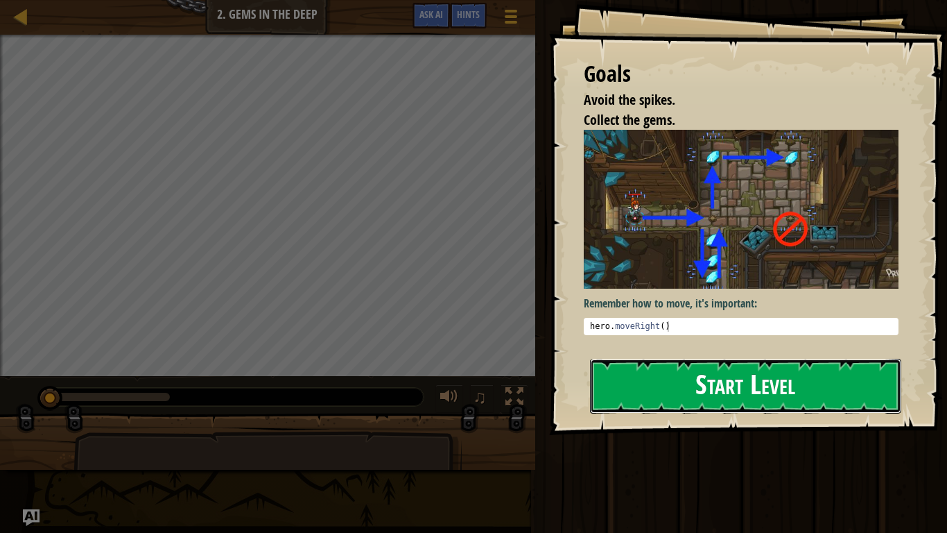
click at [696, 373] on button "Start Level" at bounding box center [745, 386] width 311 height 55
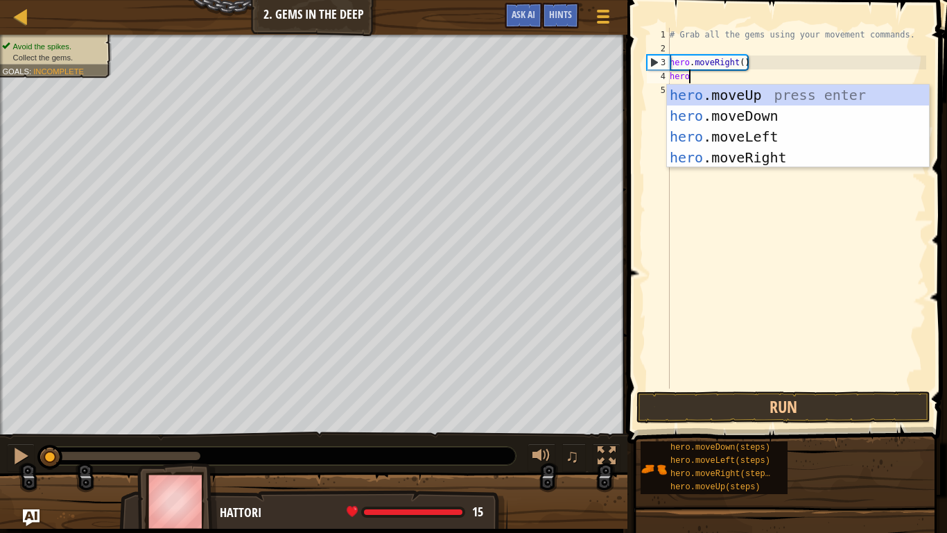
scroll to position [6, 3]
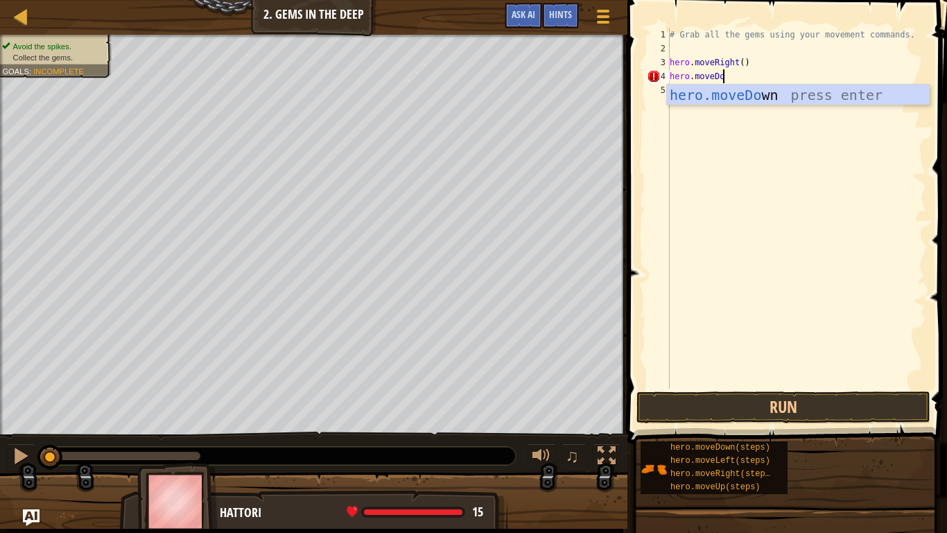
type textarea "hero.moveDown"
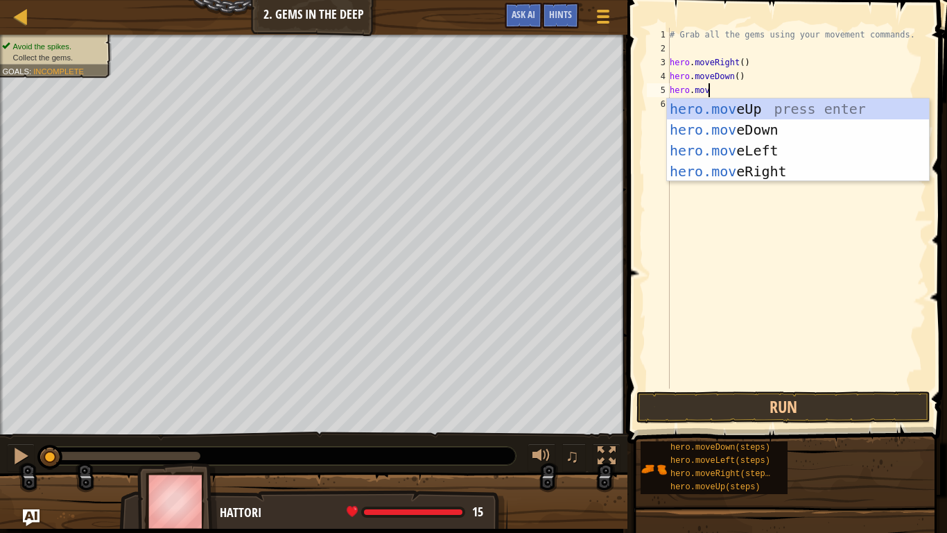
scroll to position [6, 6]
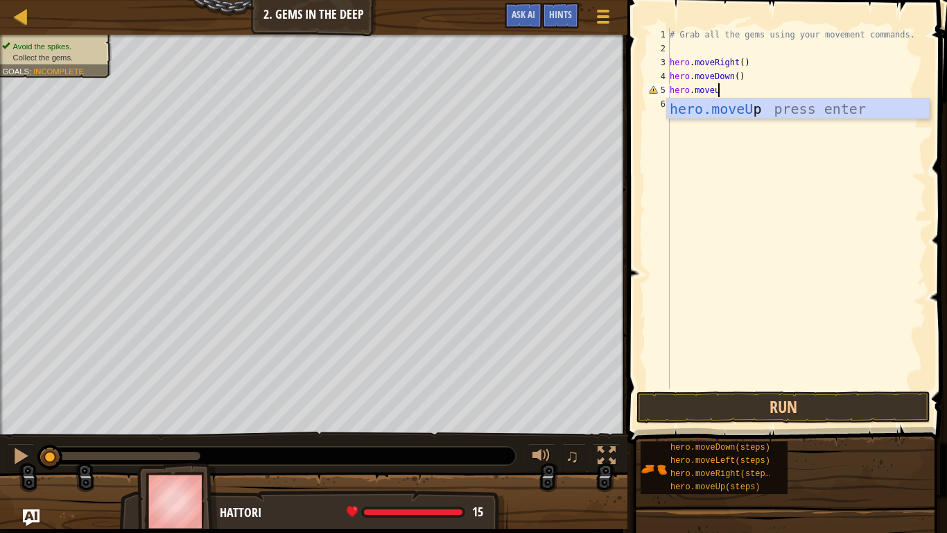
type textarea "hero.moveup"
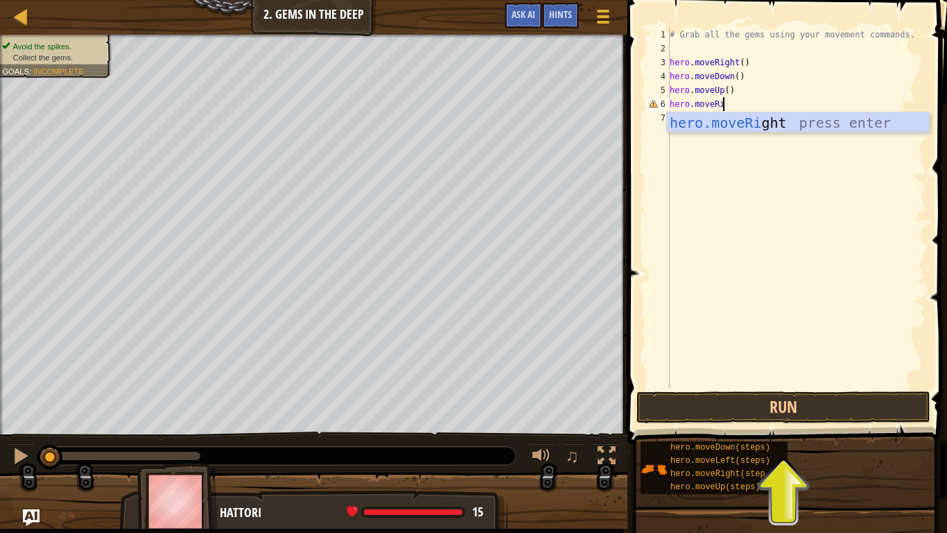
type textarea "hero.moveRight"
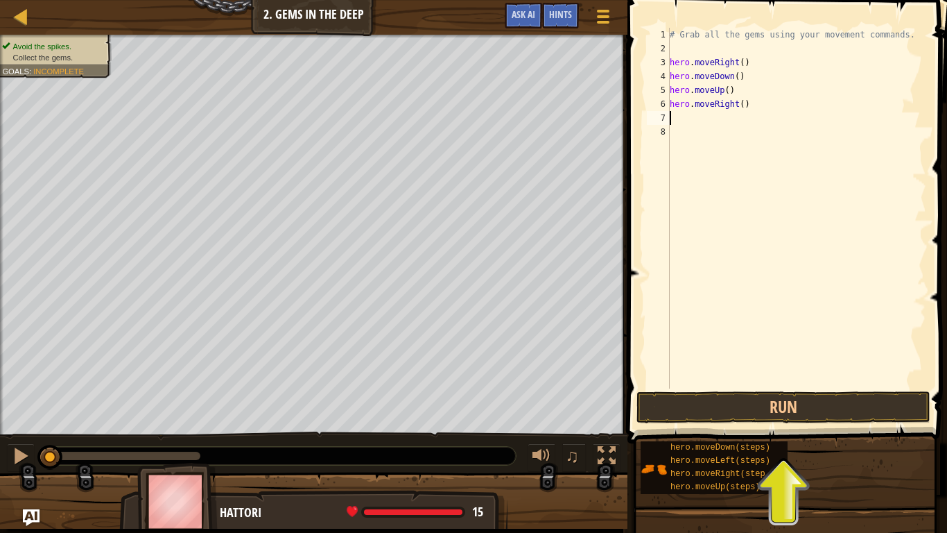
scroll to position [6, 0]
click at [762, 404] on button "Run" at bounding box center [784, 407] width 294 height 32
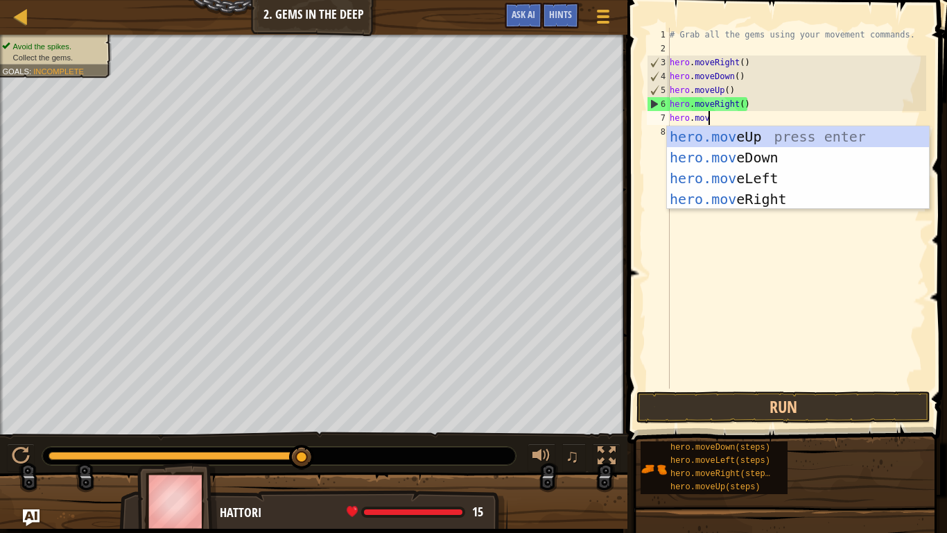
scroll to position [6, 6]
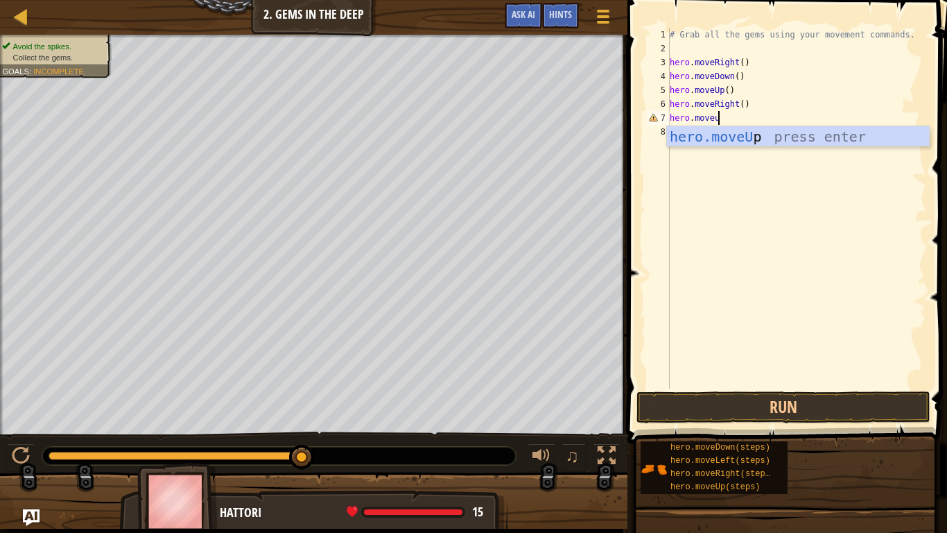
type textarea "hero.moveup"
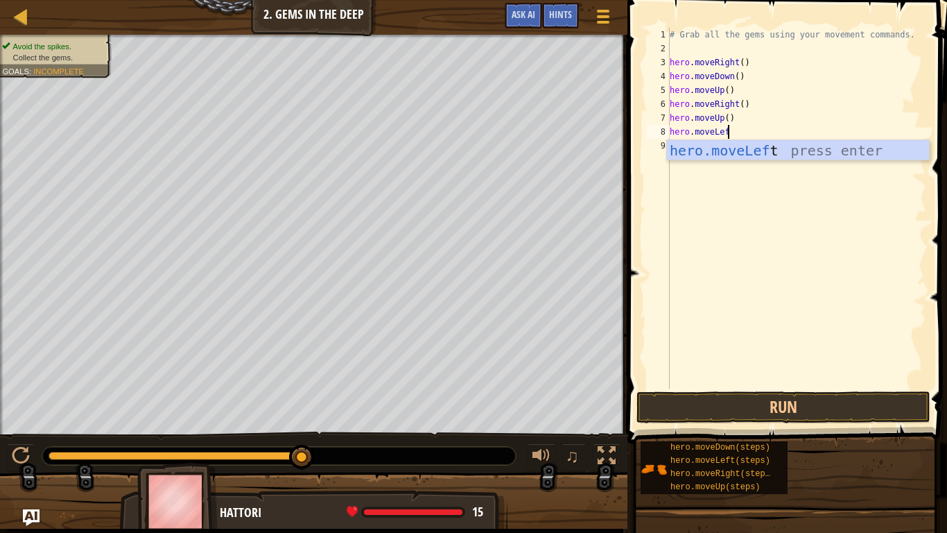
type textarea "hero.moveLeft"
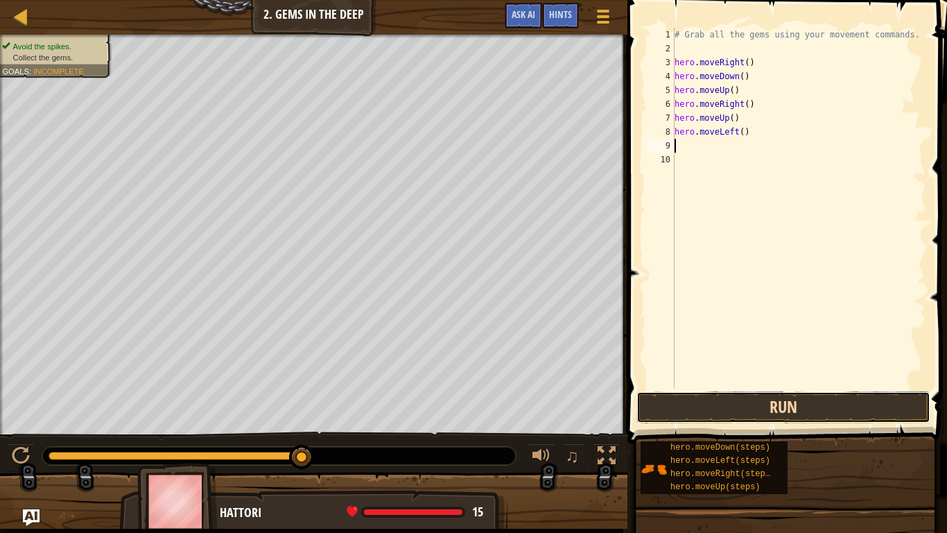
click at [745, 404] on button "Run" at bounding box center [784, 407] width 294 height 32
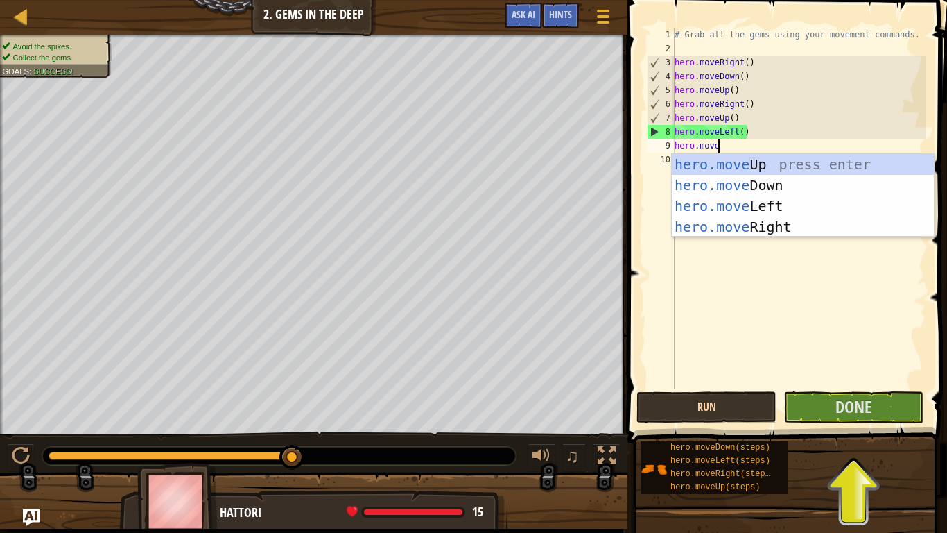
scroll to position [6, 6]
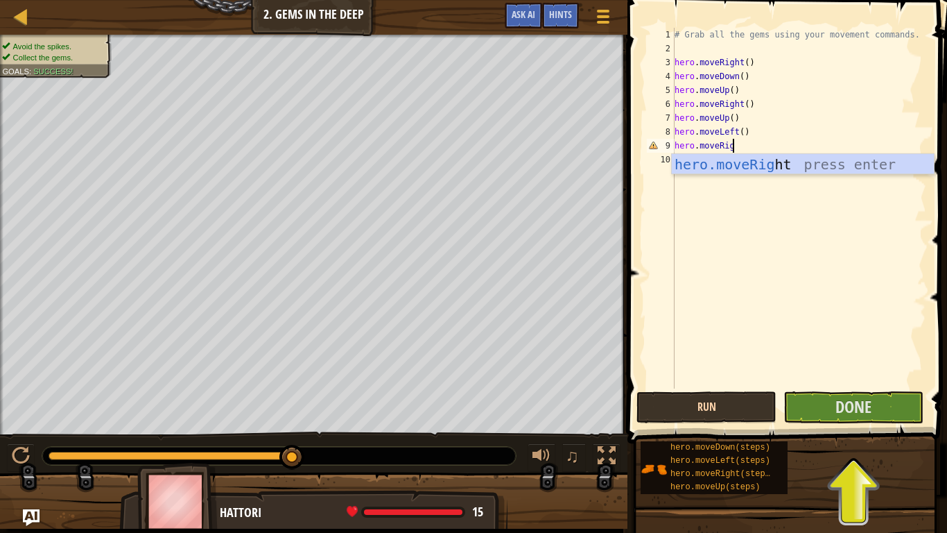
type textarea "hero.moveRight"
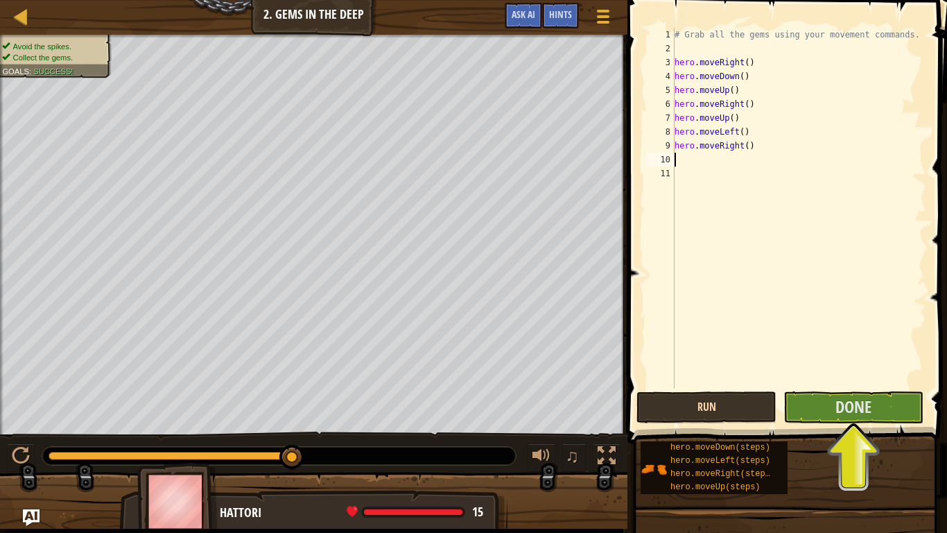
scroll to position [6, 0]
click at [762, 401] on button "Done" at bounding box center [854, 407] width 140 height 32
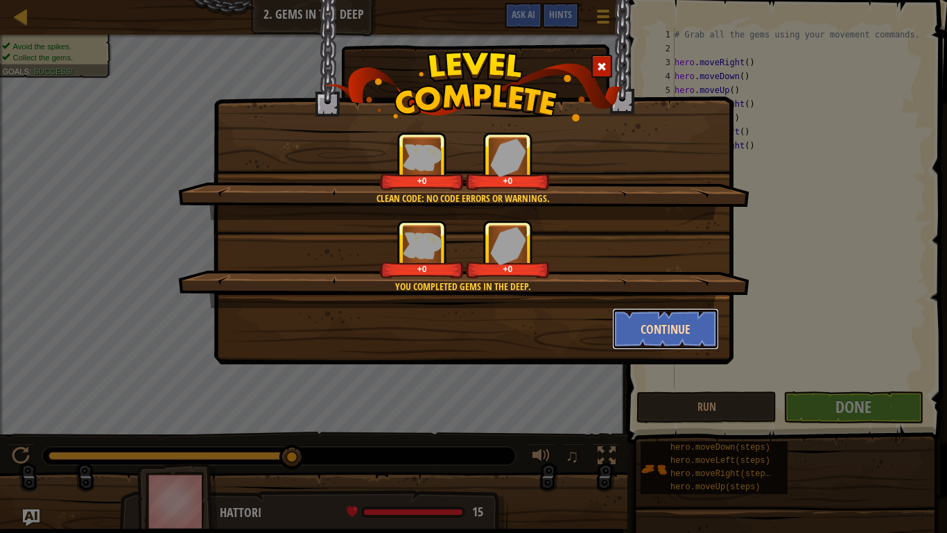
click at [690, 336] on button "Continue" at bounding box center [666, 329] width 108 height 42
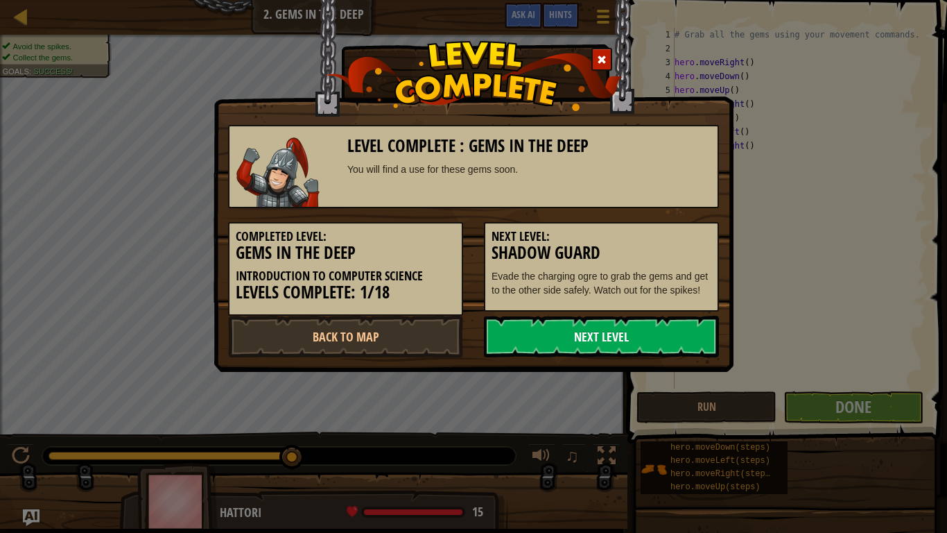
click at [675, 341] on link "Next Level" at bounding box center [601, 337] width 235 height 42
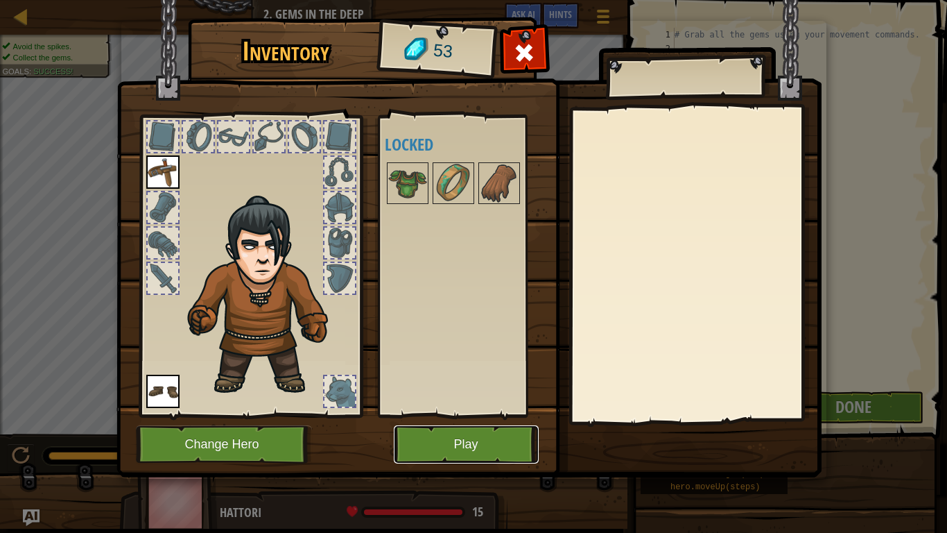
click at [435, 404] on button "Play" at bounding box center [466, 444] width 145 height 38
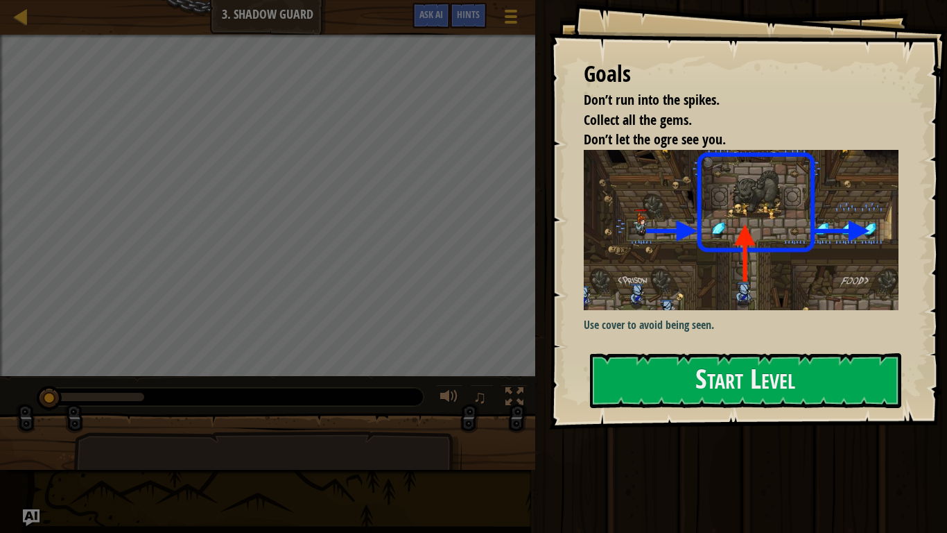
click at [703, 256] on img at bounding box center [741, 230] width 315 height 160
click at [721, 366] on button "Start Level" at bounding box center [745, 380] width 311 height 55
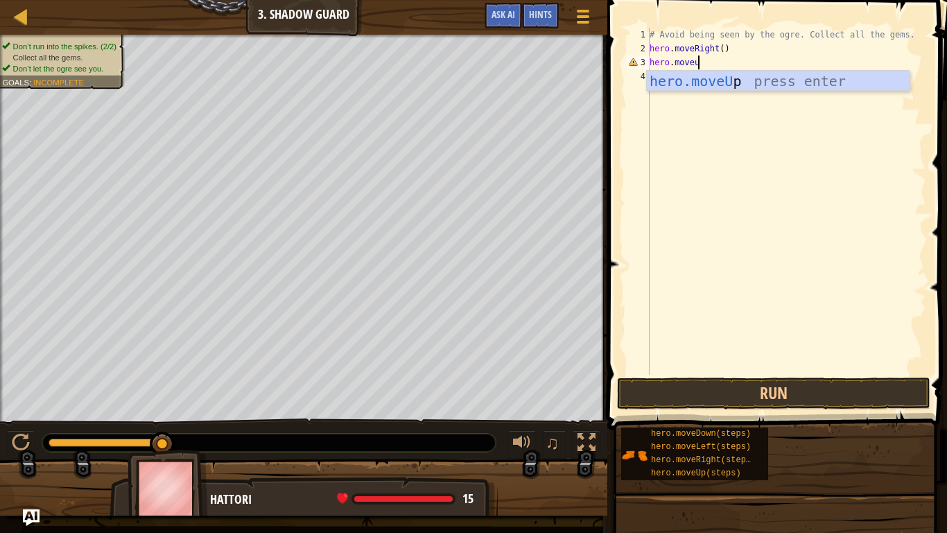
type textarea "hero.moveup"
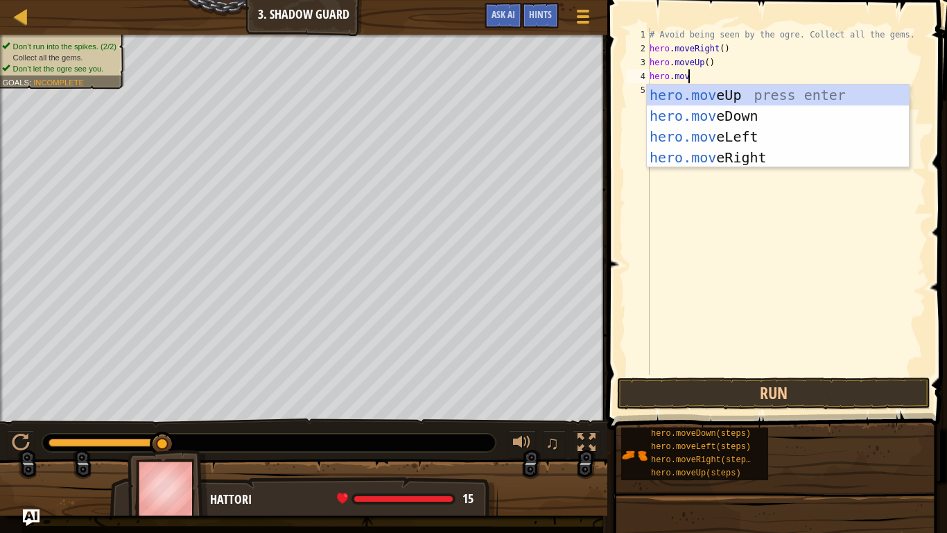
scroll to position [6, 6]
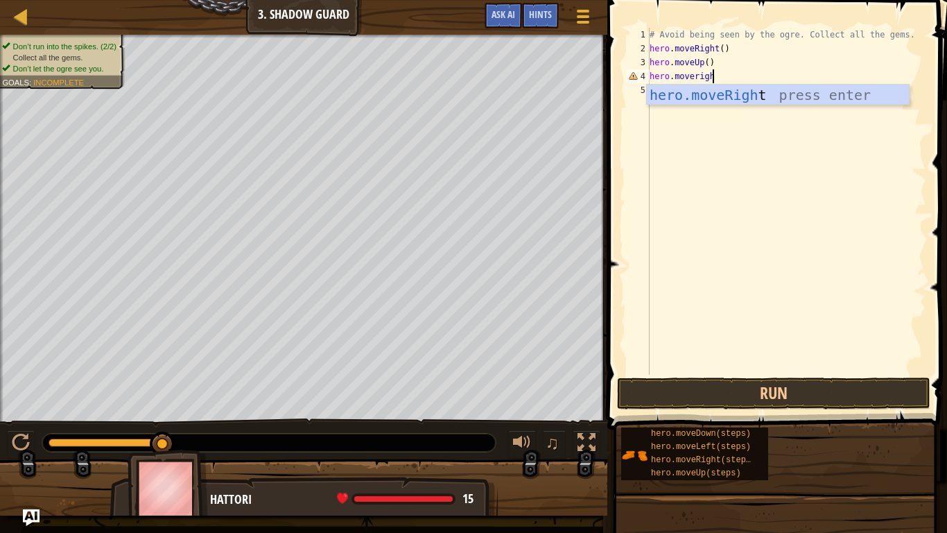
type textarea "hero.moveright"
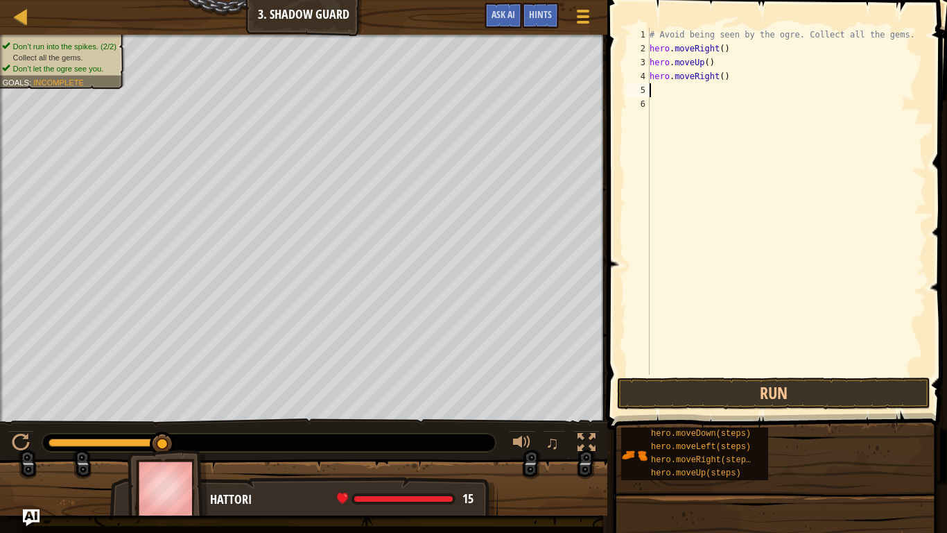
scroll to position [6, 0]
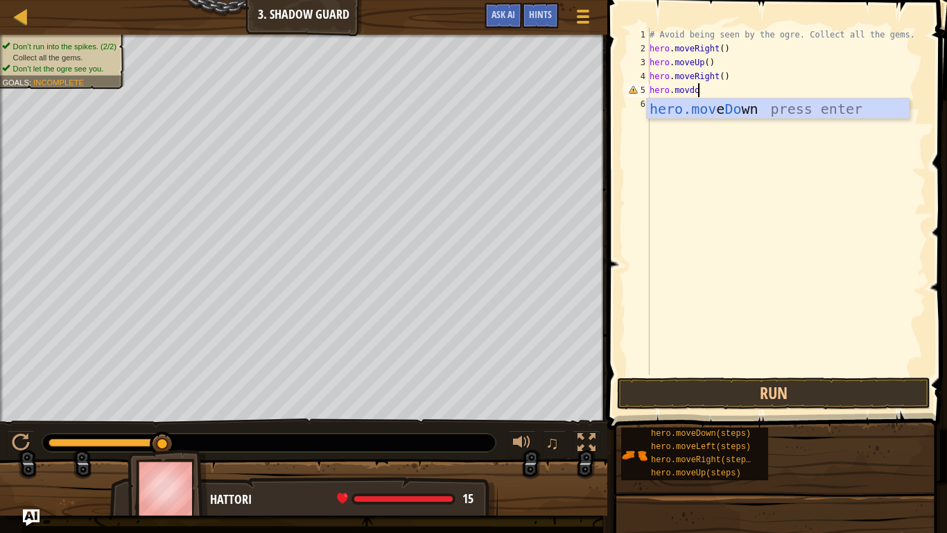
type textarea "hero.movdown"
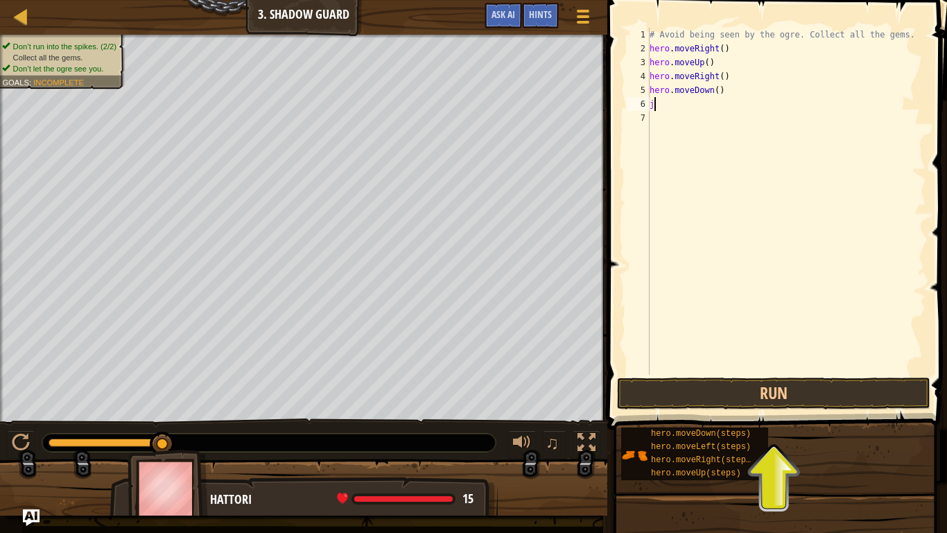
scroll to position [6, 1]
type textarea "j"
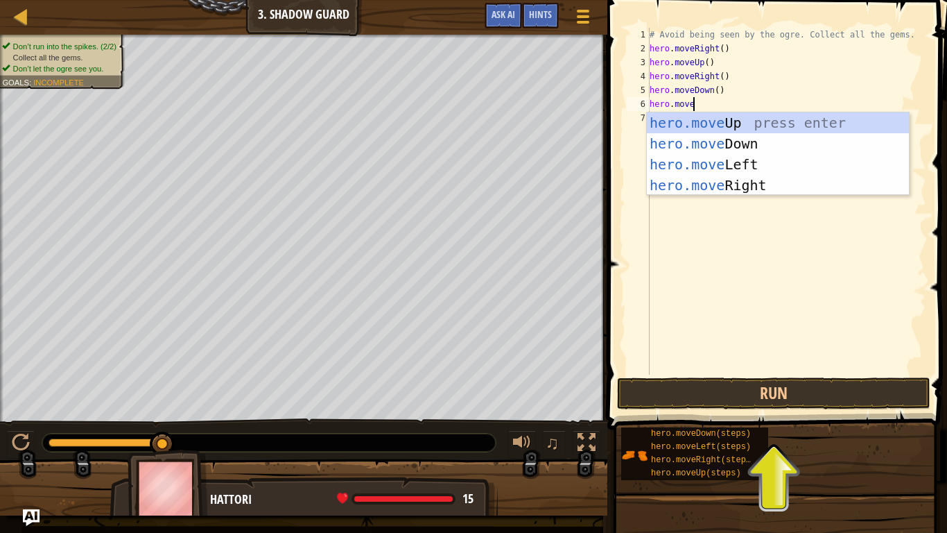
scroll to position [6, 6]
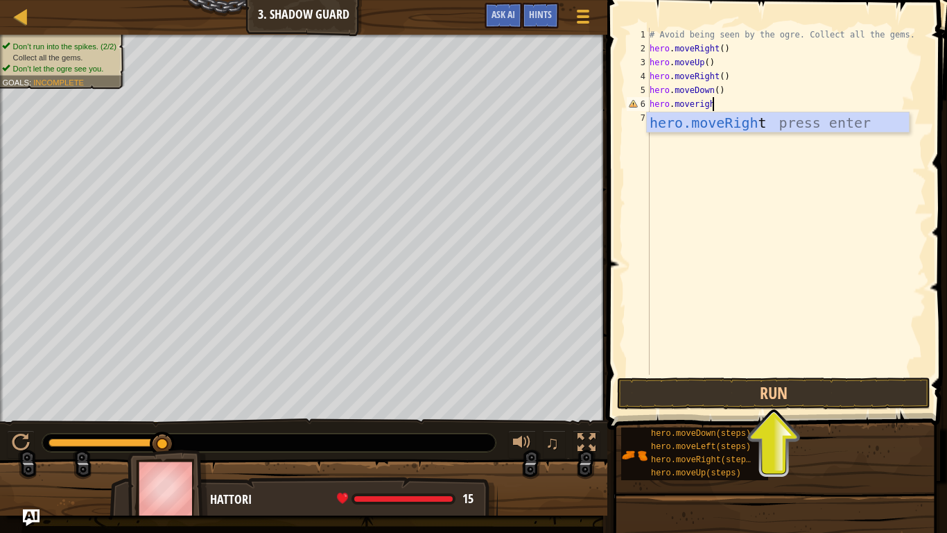
type textarea "hero.moveright"
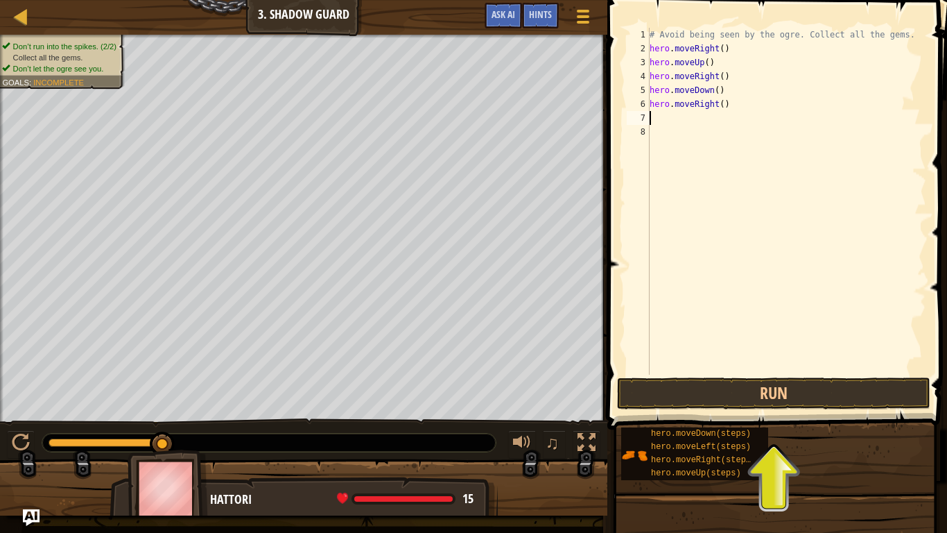
scroll to position [6, 0]
click at [762, 393] on button "Run" at bounding box center [773, 393] width 313 height 32
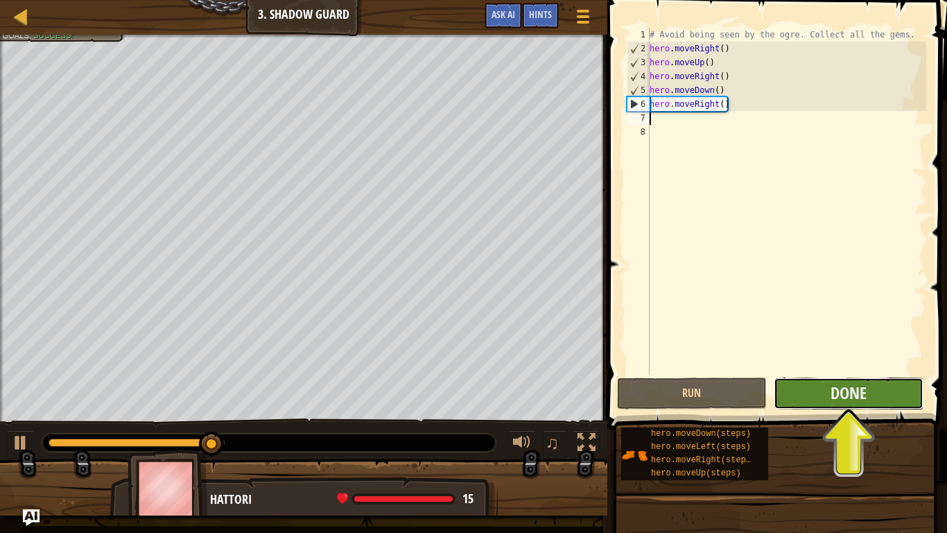
click at [762, 388] on button "Done" at bounding box center [849, 393] width 150 height 32
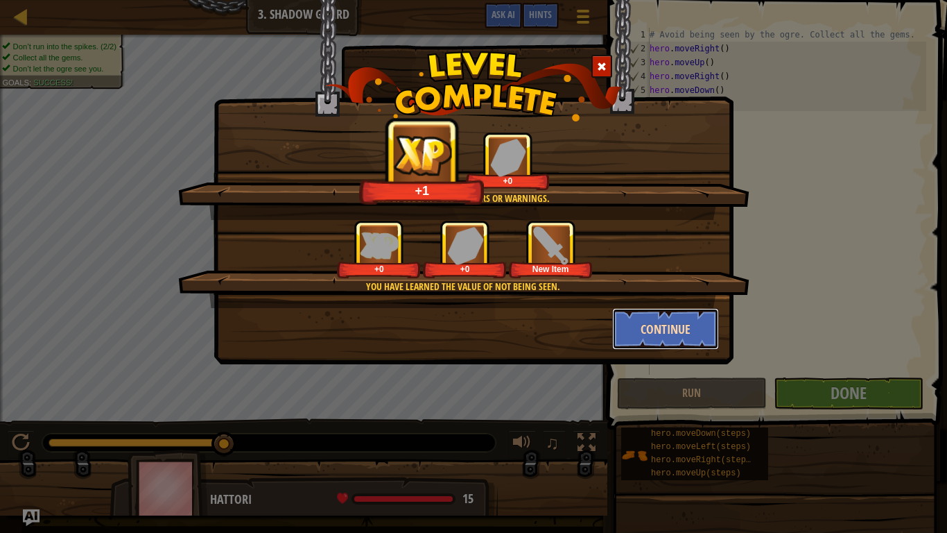
click at [683, 323] on button "Continue" at bounding box center [666, 329] width 108 height 42
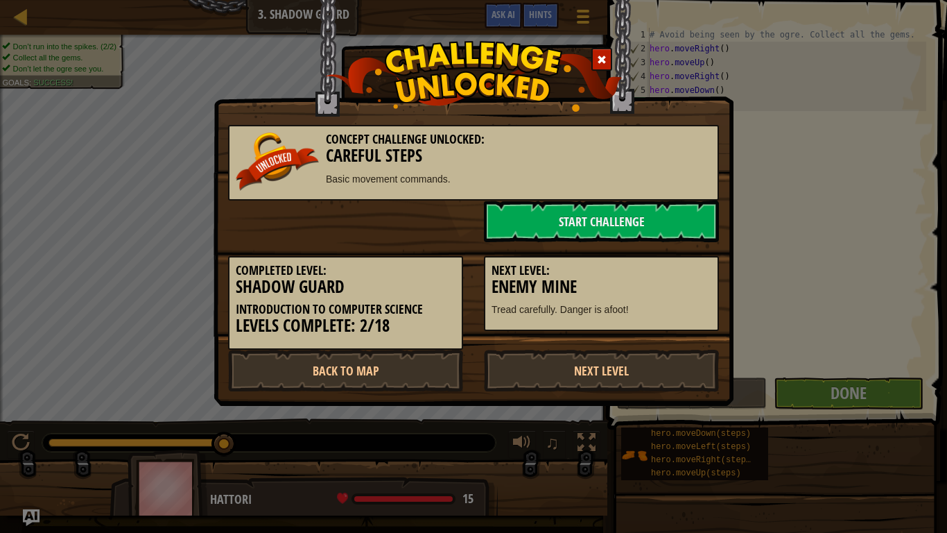
click at [621, 199] on div "Concept Challenge Unlocked: Careful Steps Basic movement commands." at bounding box center [473, 163] width 491 height 76
click at [624, 212] on link "Start Challenge" at bounding box center [601, 221] width 235 height 42
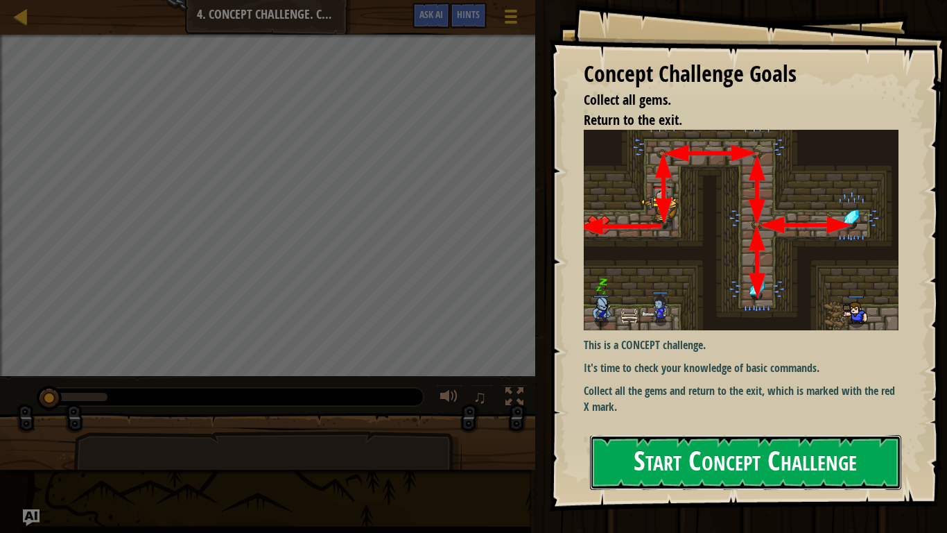
click at [653, 404] on button "Start Concept Challenge" at bounding box center [745, 462] width 311 height 55
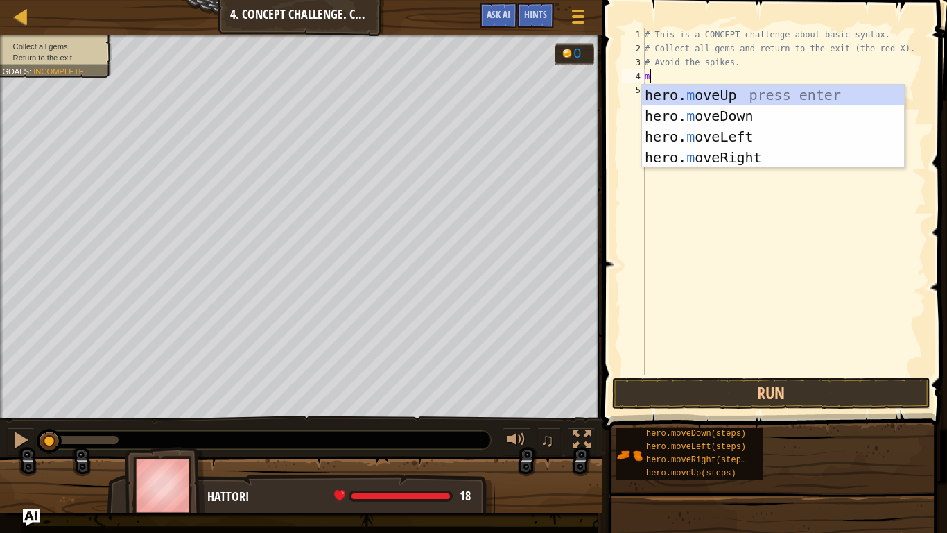
scroll to position [6, 1]
type textarea "m"
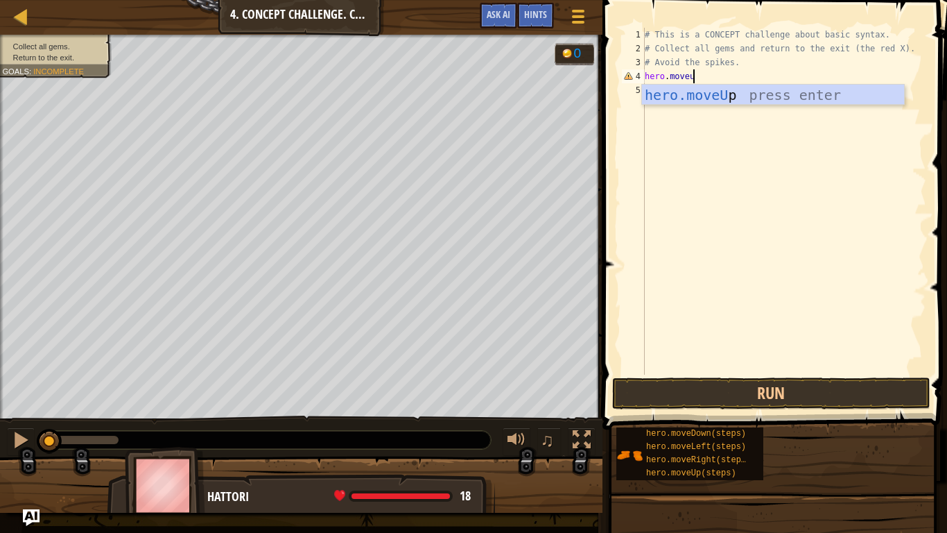
type textarea "hero.moveup"
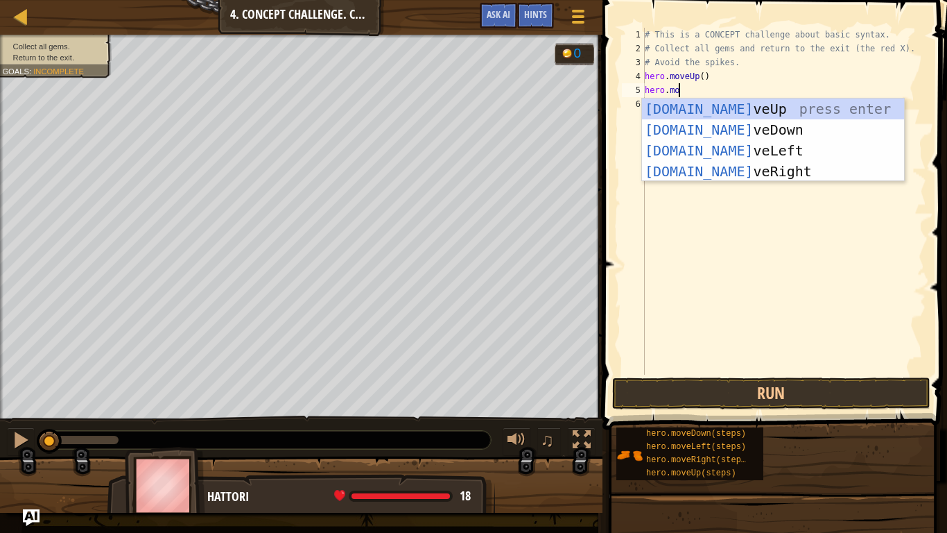
scroll to position [6, 6]
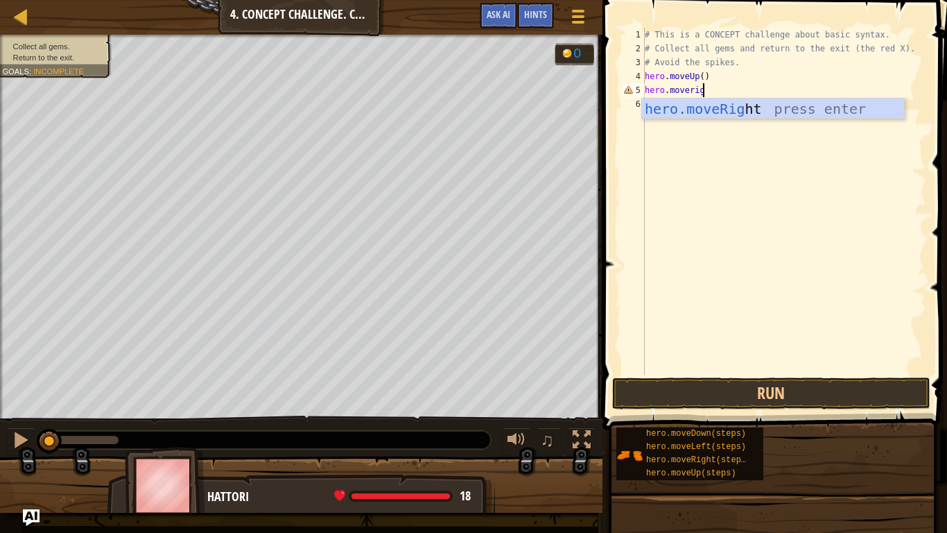
type textarea "hero.moveright"
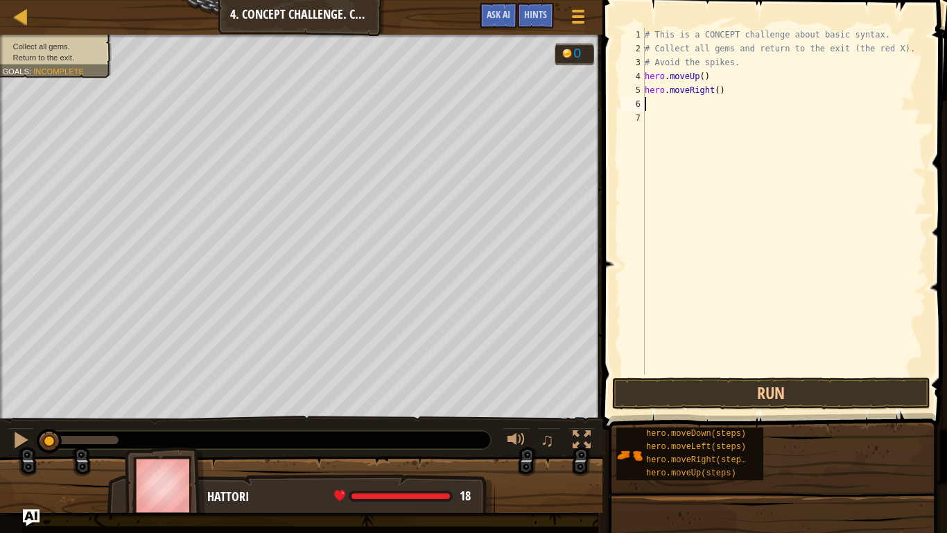
scroll to position [6, 0]
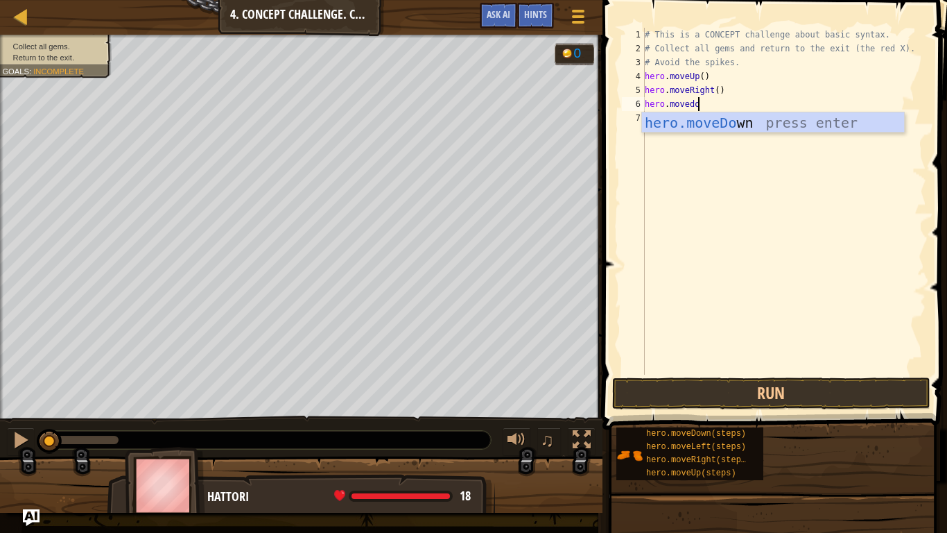
type textarea "hero.movedown"
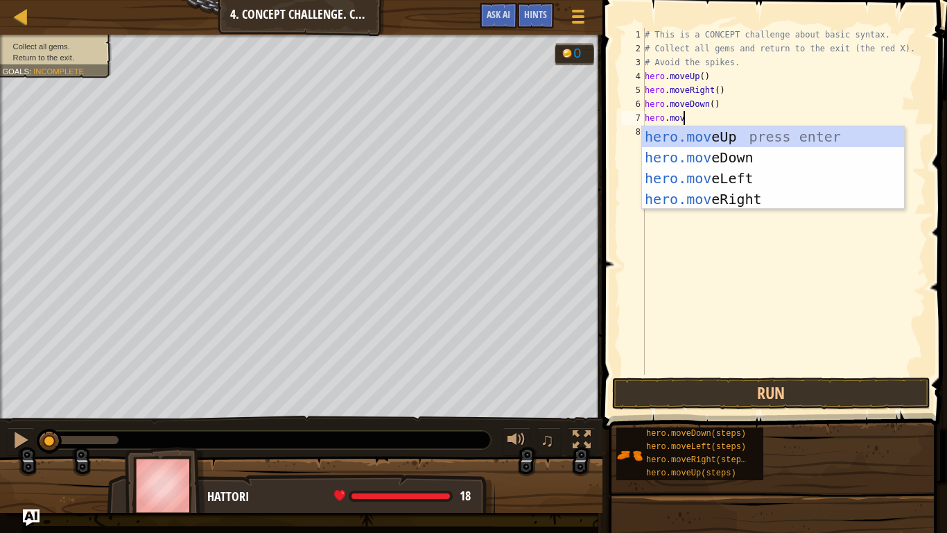
type textarea "hero.move"
click at [715, 160] on div "hero.move Up press enter hero.move Down press enter hero.move Left press enter …" at bounding box center [773, 188] width 262 height 125
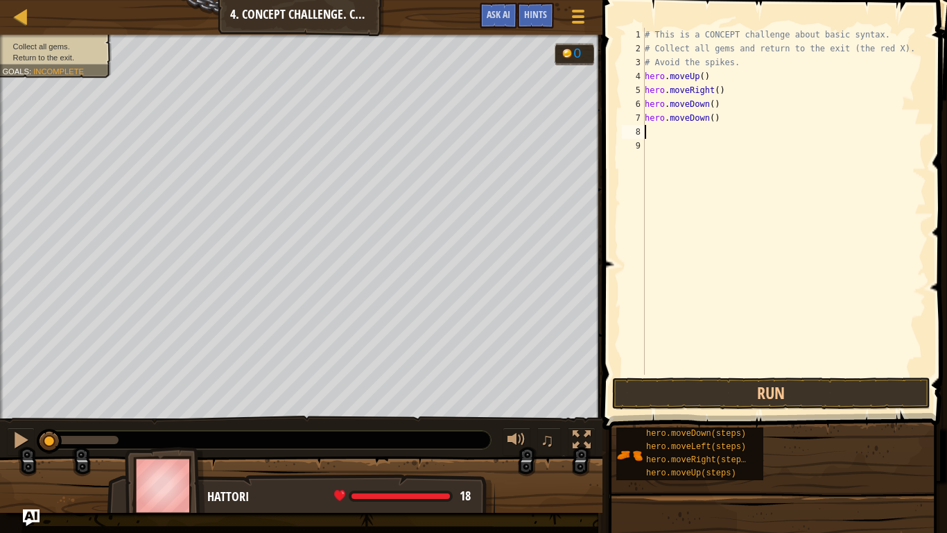
scroll to position [6, 0]
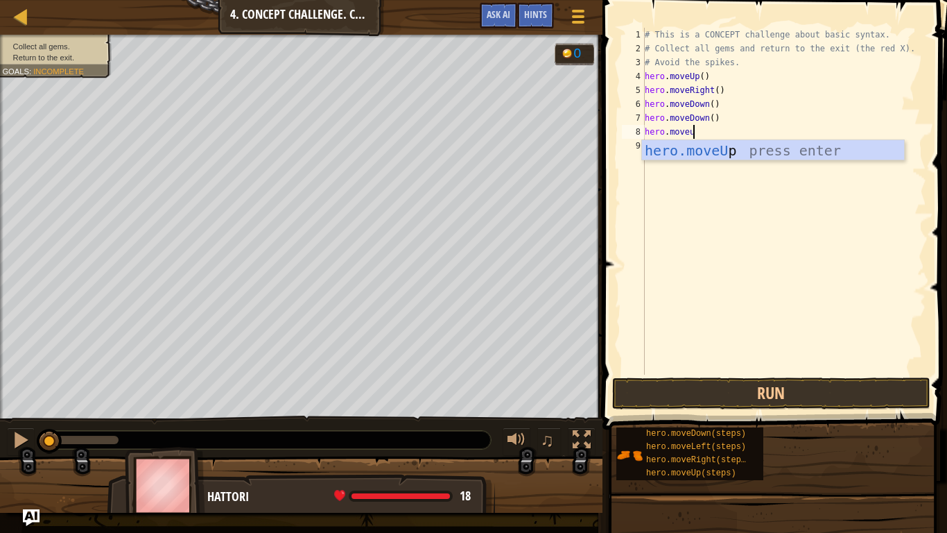
type textarea "hero.moveup"
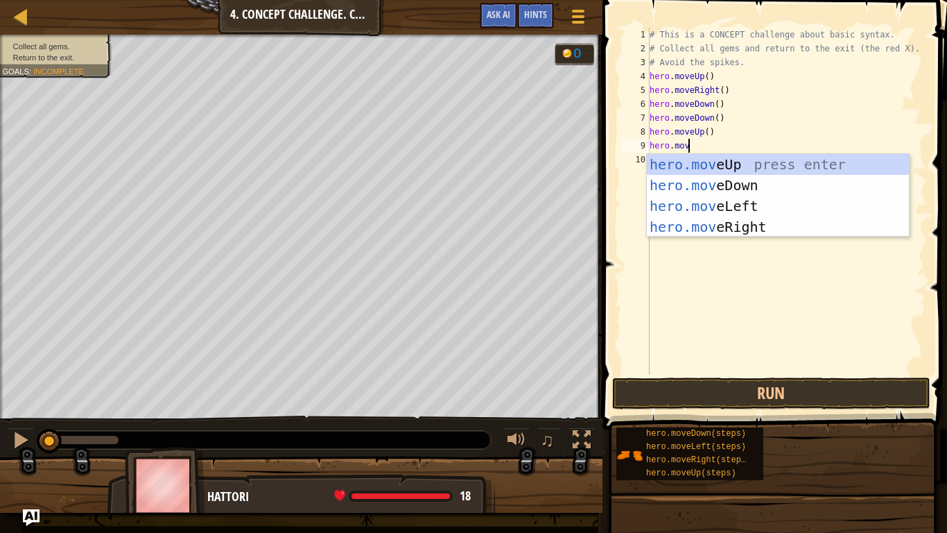
scroll to position [6, 6]
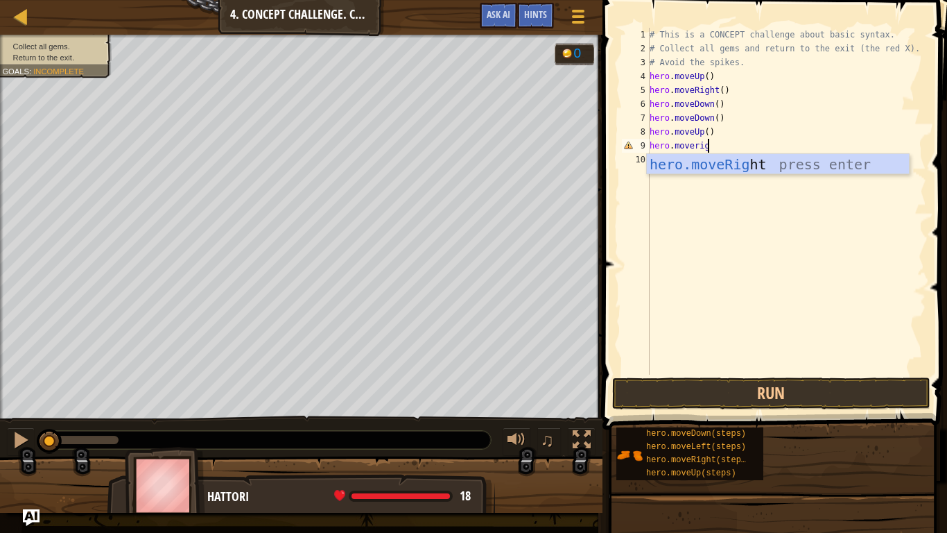
type textarea "hero.moveright"
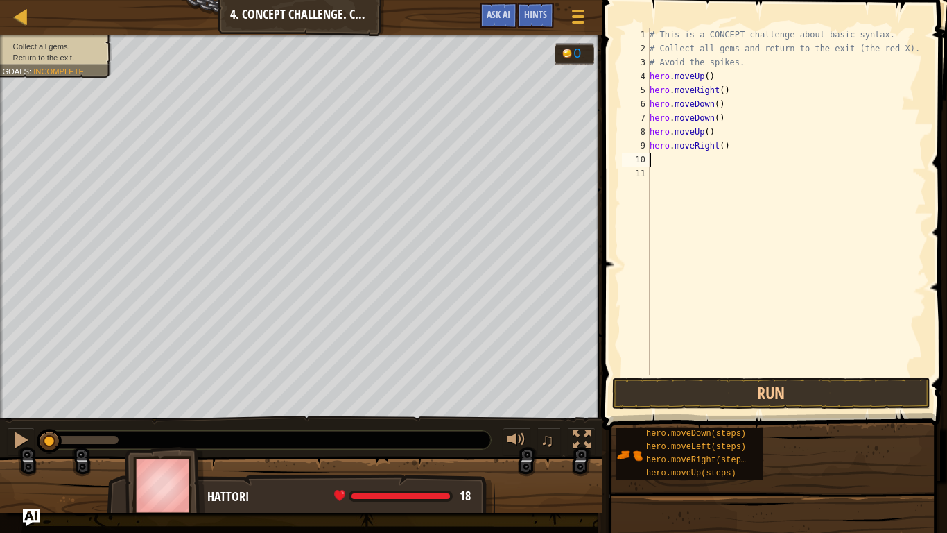
scroll to position [6, 0]
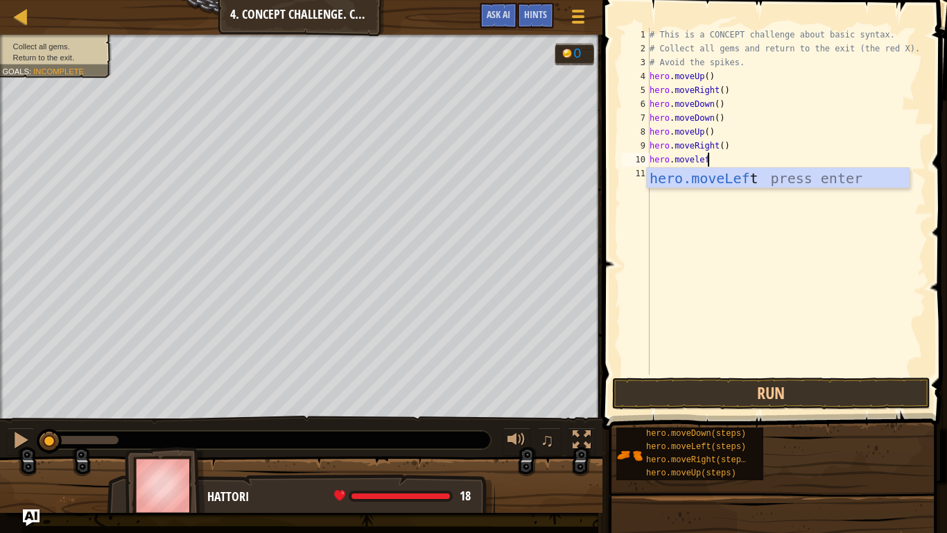
type textarea "hero.moveleft"
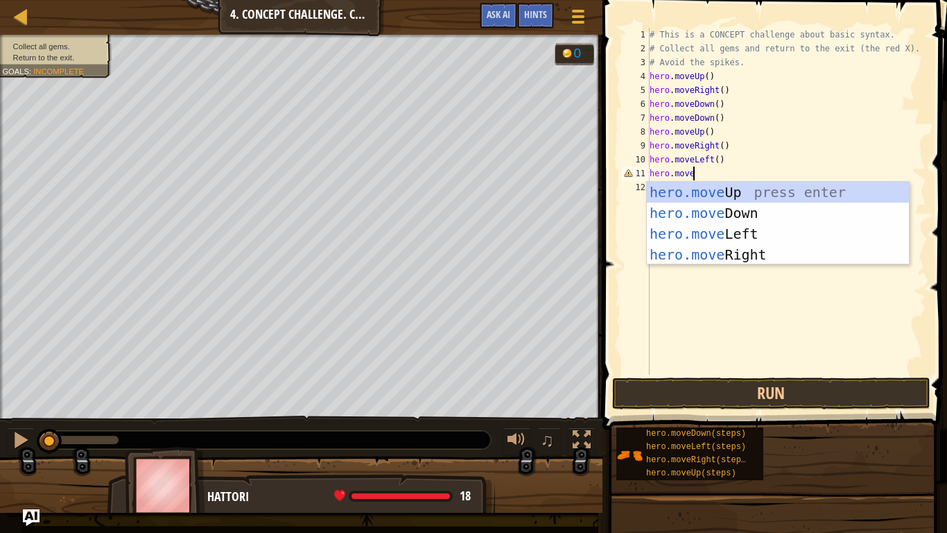
scroll to position [6, 6]
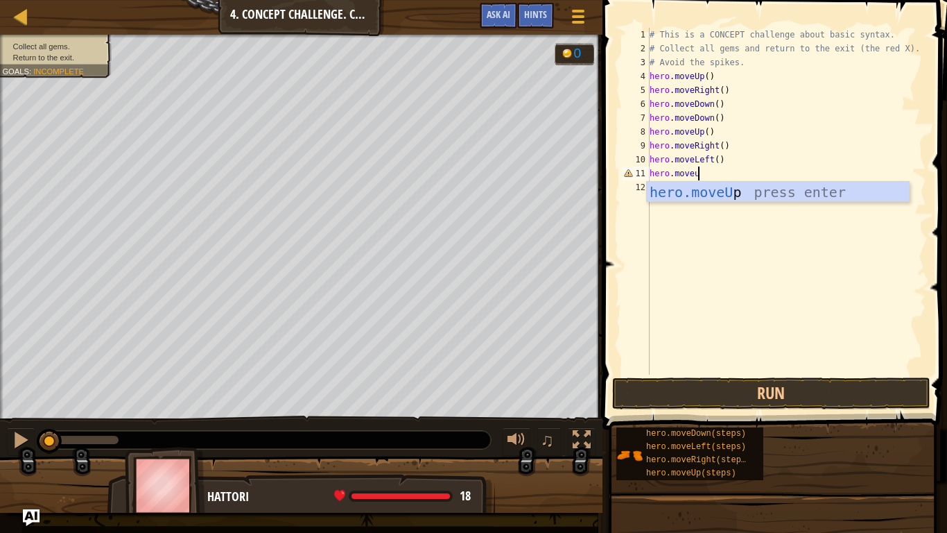
type textarea "hero.moveup"
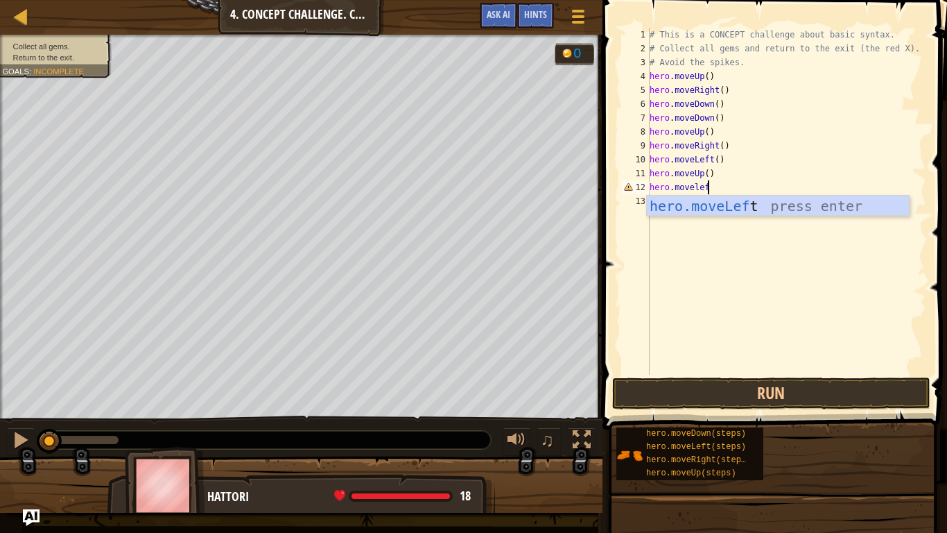
type textarea "hero.moveleft"
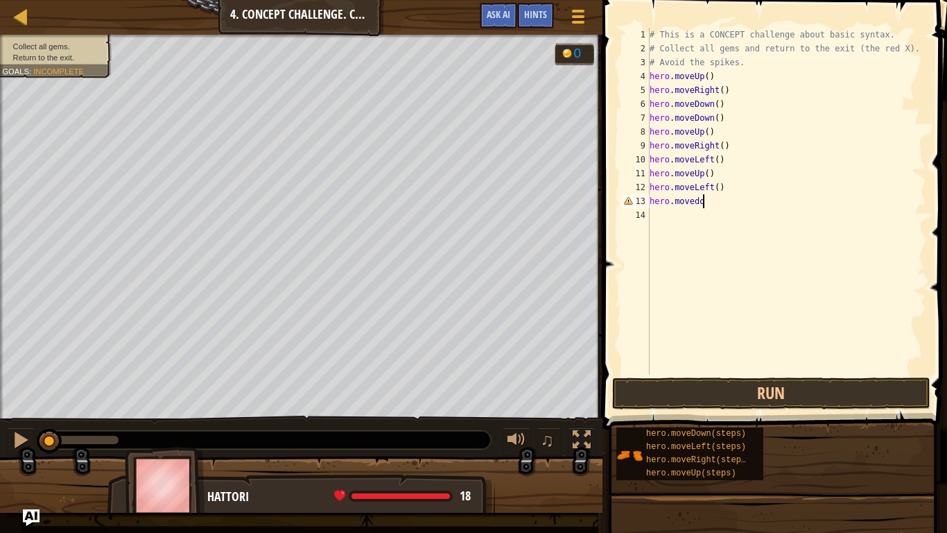
scroll to position [6, 8]
type textarea "hero.movedown"
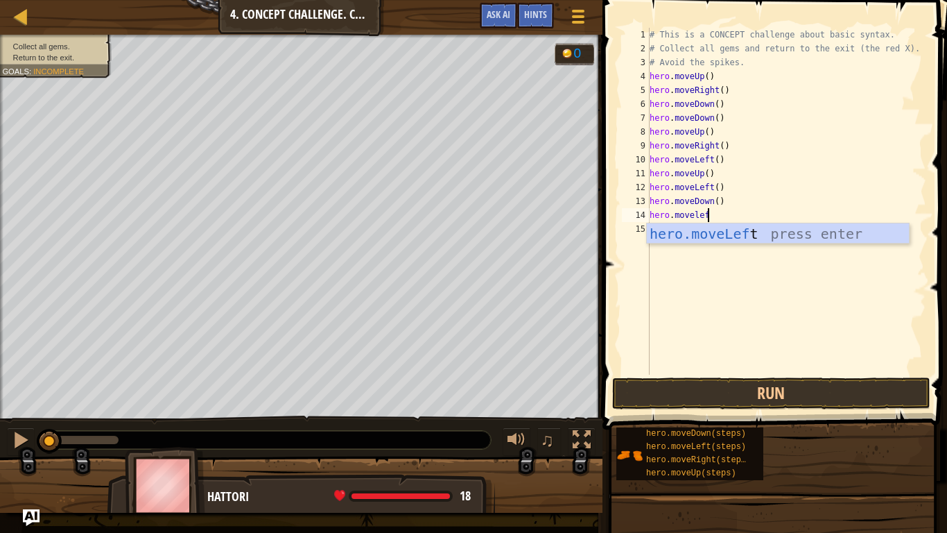
type textarea "hero.moveleft"
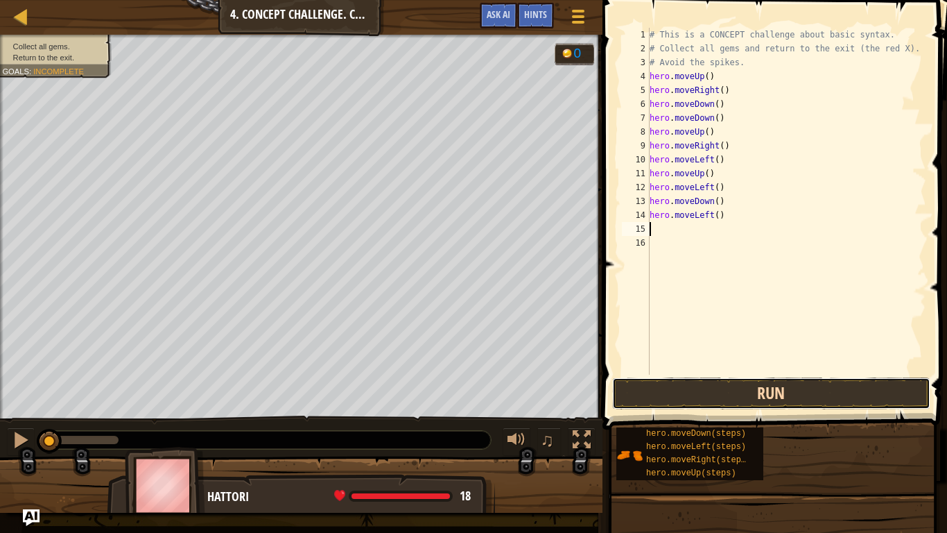
click at [762, 401] on button "Run" at bounding box center [771, 393] width 318 height 32
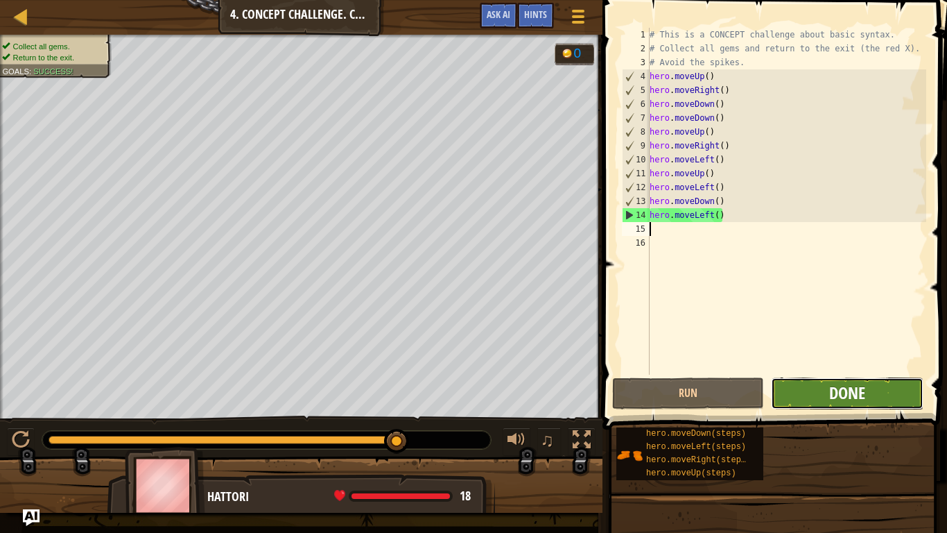
click at [762, 395] on span "Done" at bounding box center [847, 392] width 36 height 22
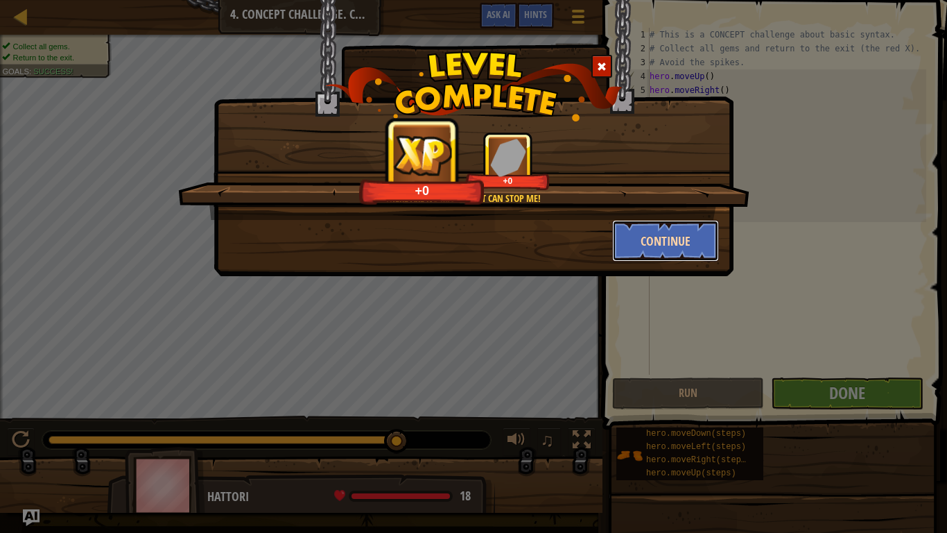
click at [677, 249] on button "Continue" at bounding box center [666, 241] width 108 height 42
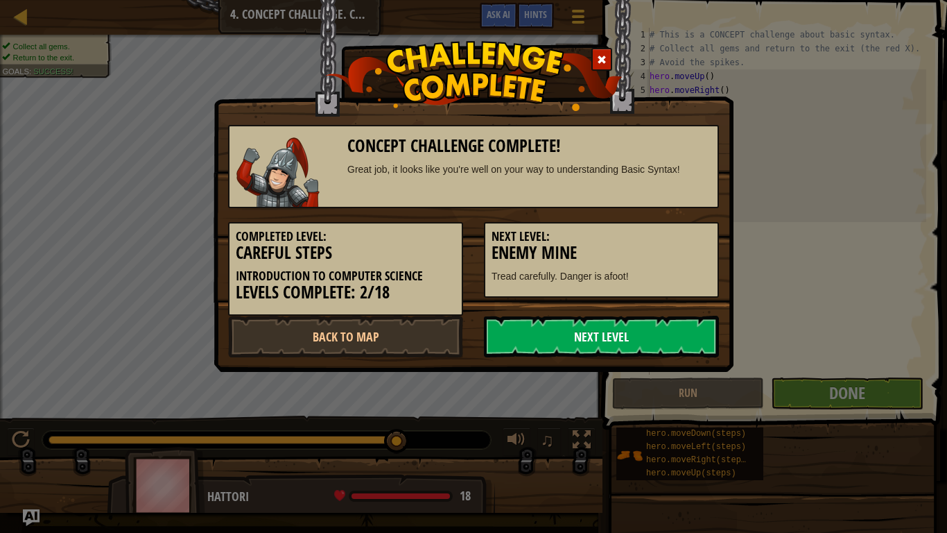
click at [671, 327] on link "Next Level" at bounding box center [601, 337] width 235 height 42
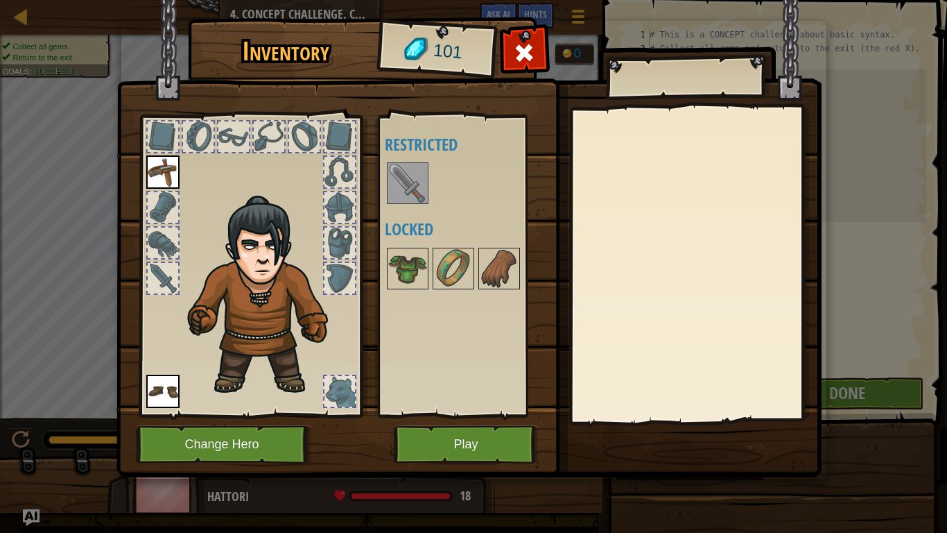
click at [411, 205] on div at bounding box center [467, 183] width 164 height 46
click at [447, 404] on button "Play" at bounding box center [466, 444] width 145 height 38
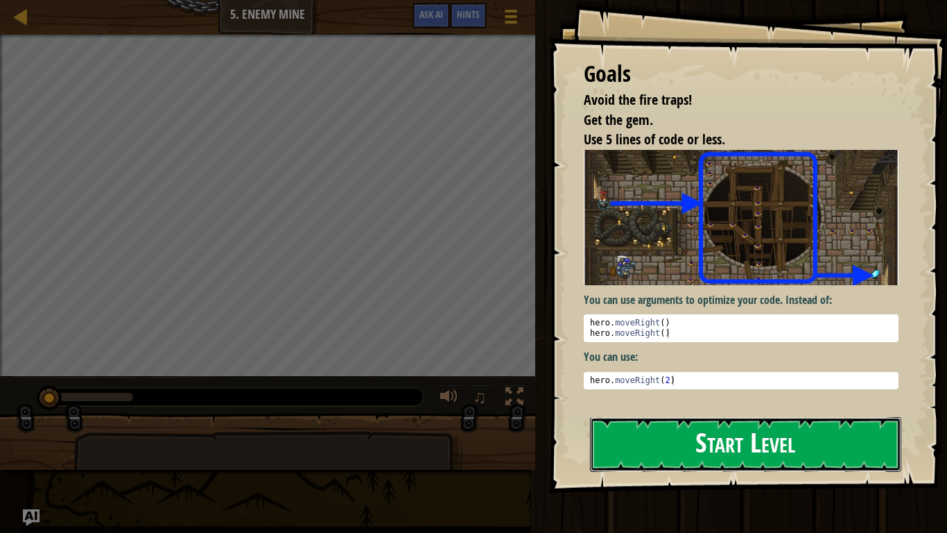
click at [662, 404] on button "Start Level" at bounding box center [745, 444] width 311 height 55
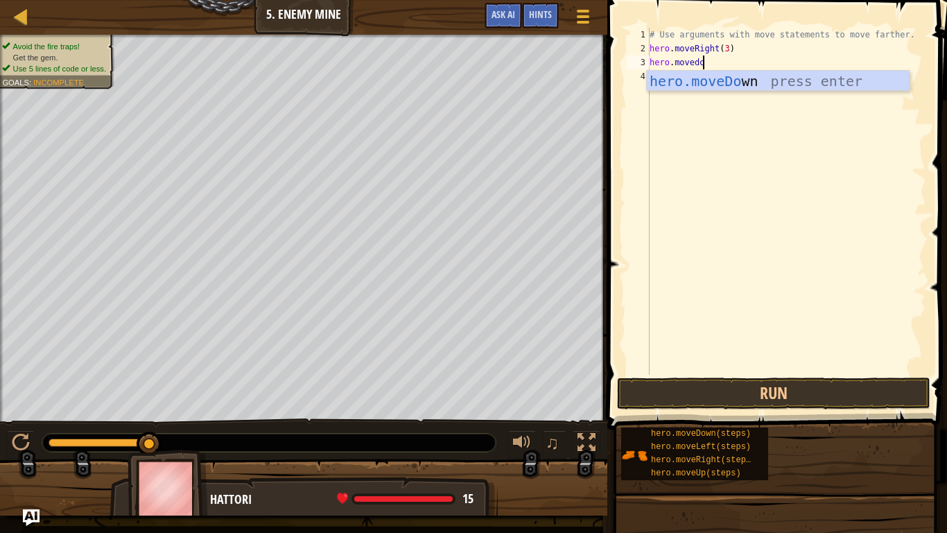
scroll to position [6, 9]
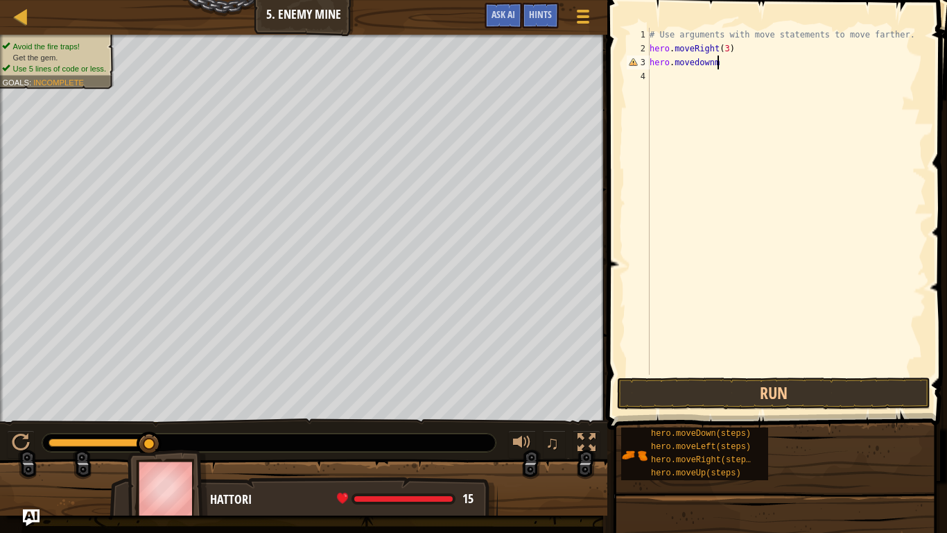
type textarea "hero.movedown"
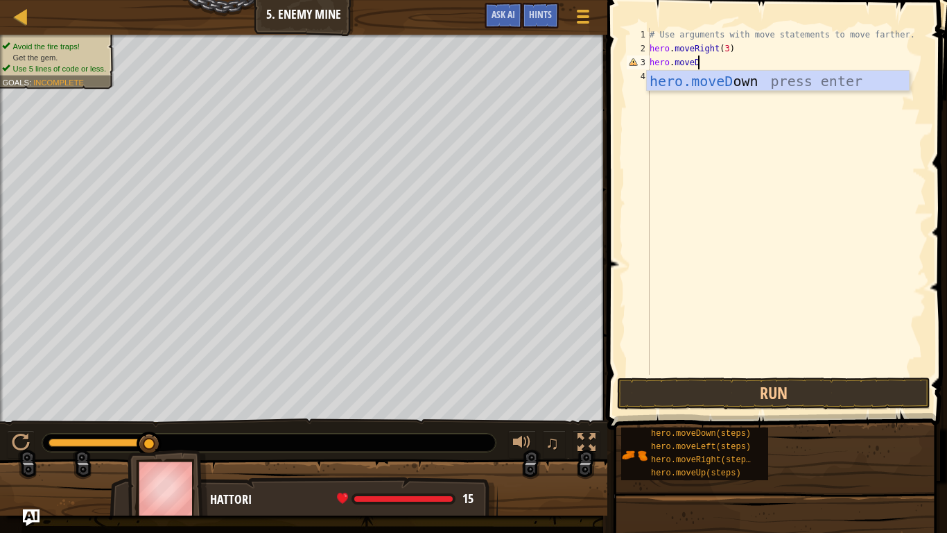
type textarea "hero.moveDo"
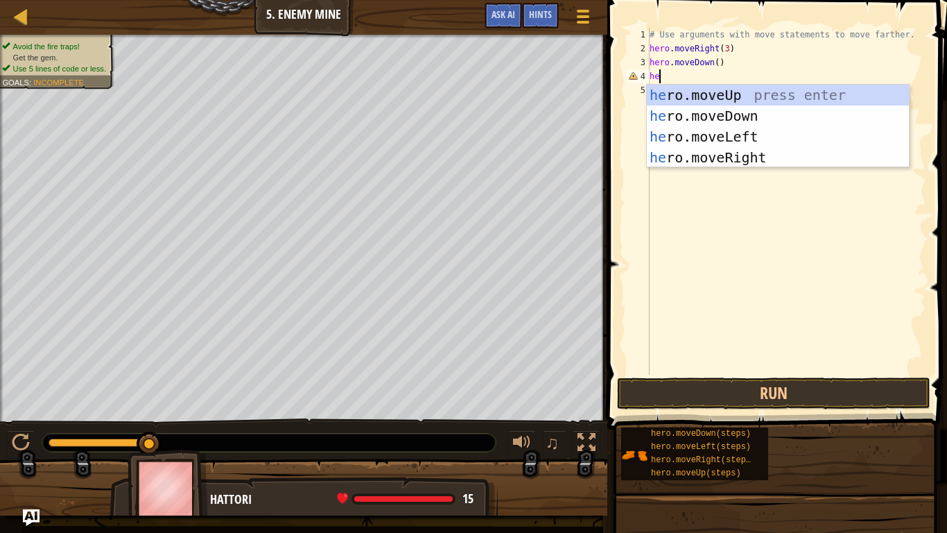
scroll to position [6, 1]
type textarea "h"
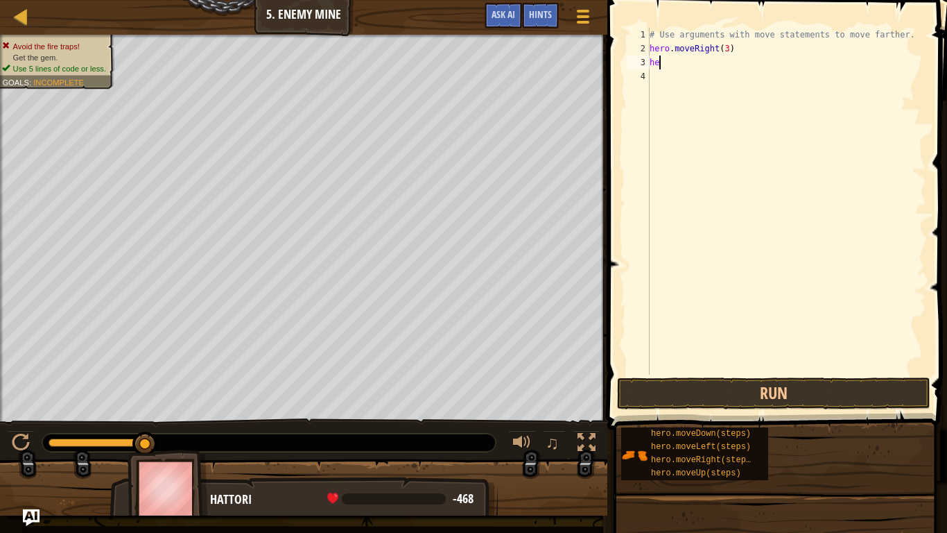
type textarea "h"
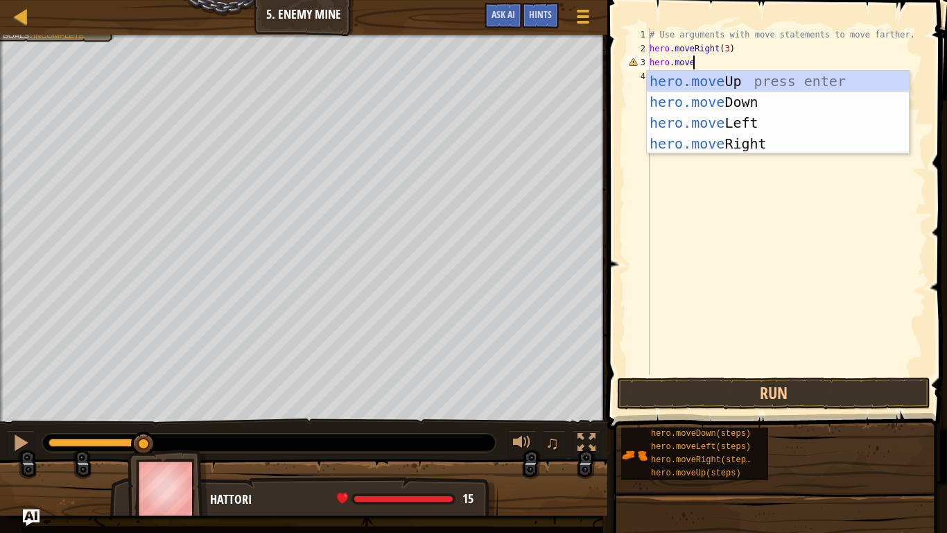
type textarea "hero.moveup"
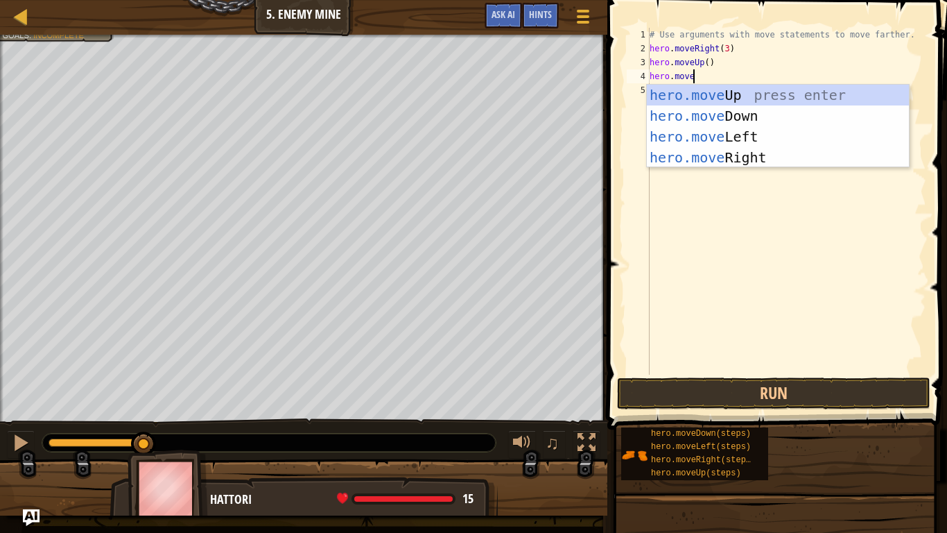
scroll to position [6, 6]
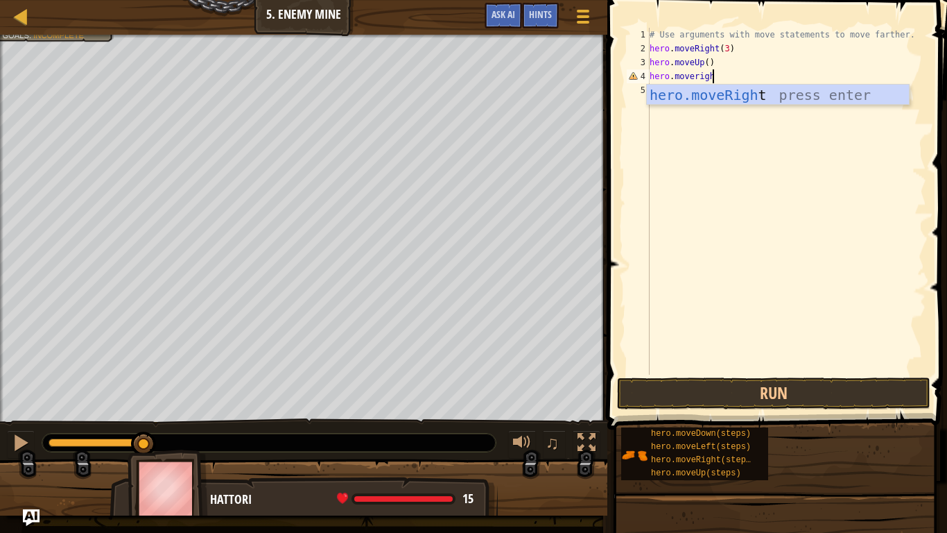
type textarea "hero.moveright"
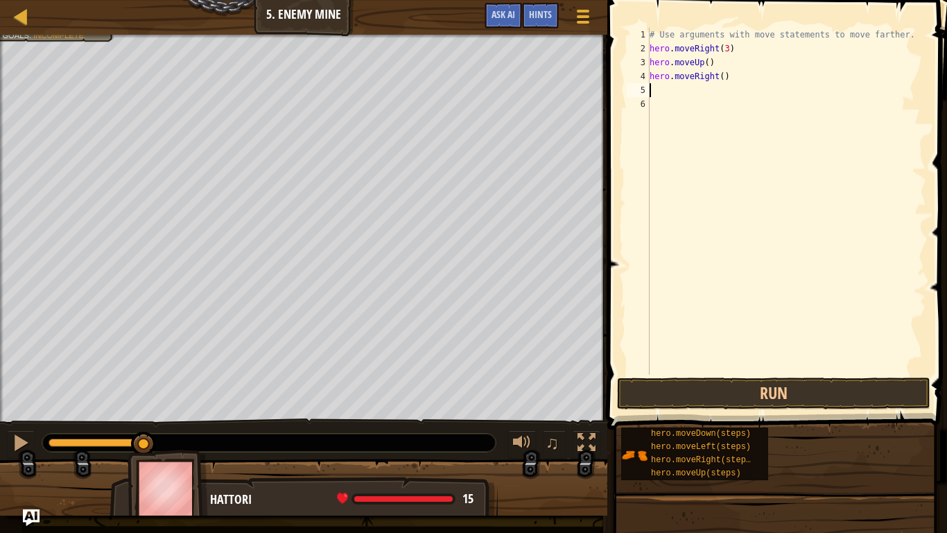
scroll to position [6, 0]
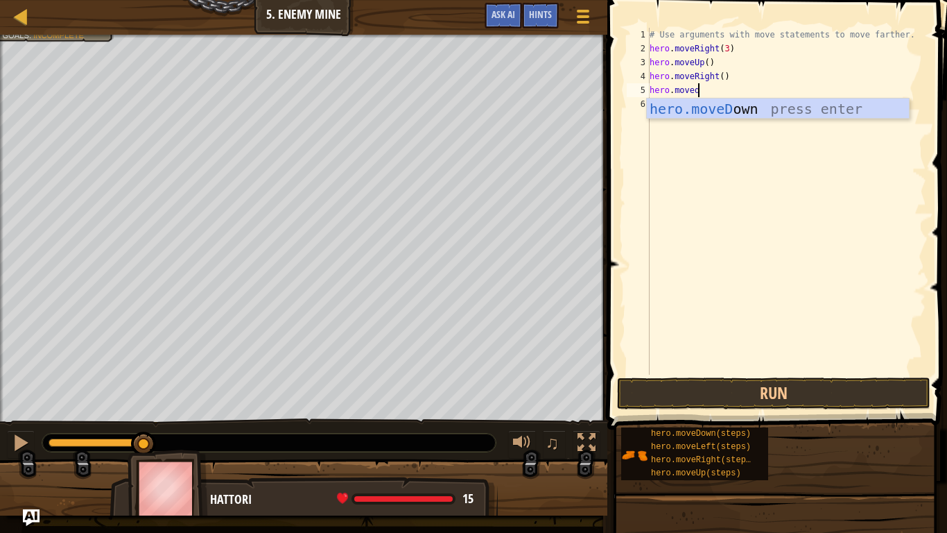
type textarea "hero.movedown"
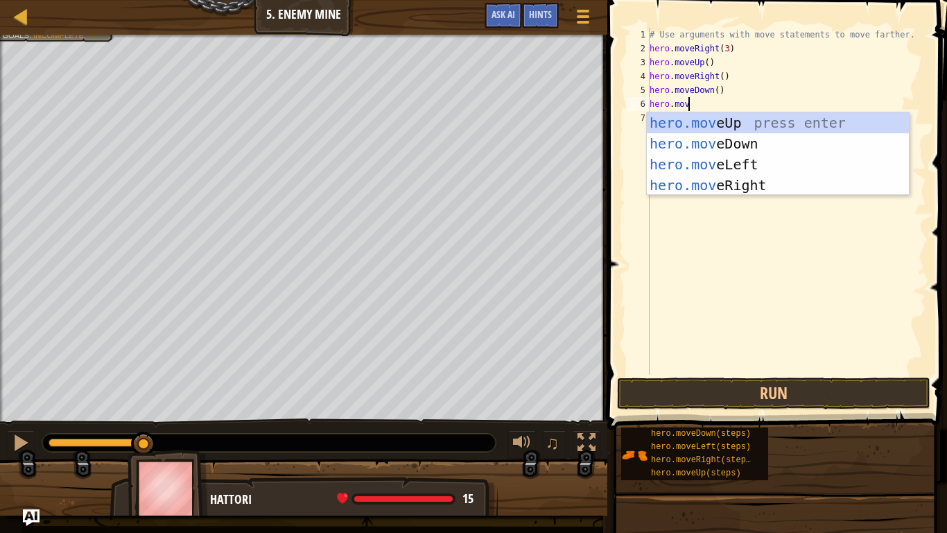
scroll to position [6, 6]
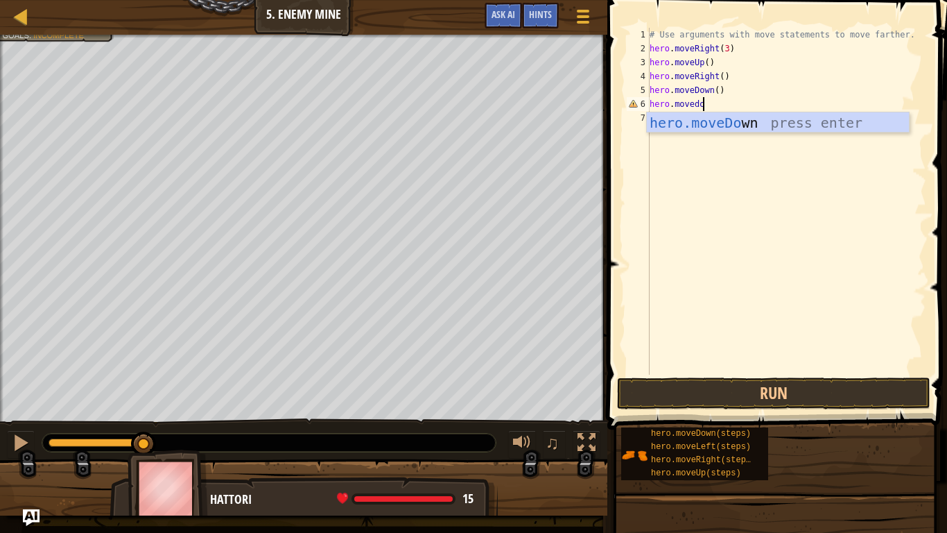
type textarea "hero.movedown"
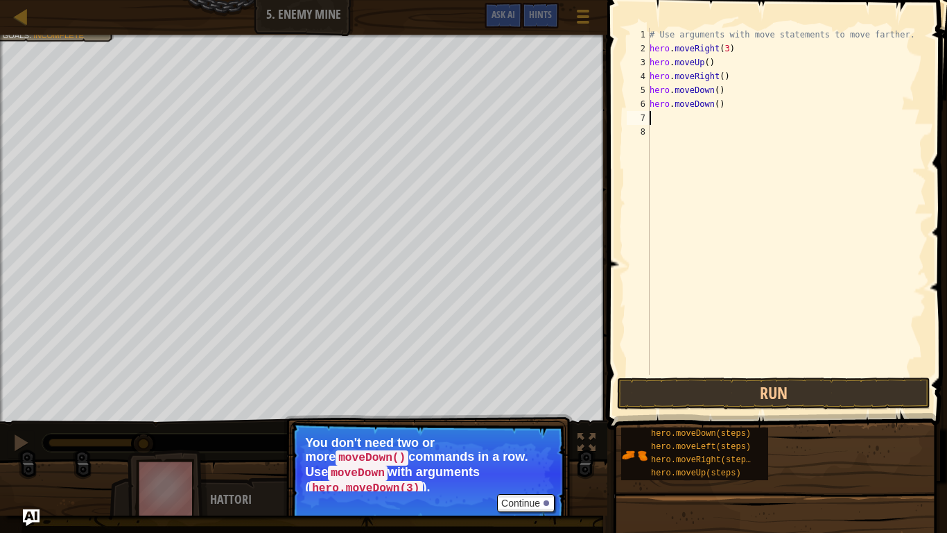
click at [723, 105] on div "# Use arguments with move statements to move farther. hero . moveRight ( 3 ) he…" at bounding box center [787, 215] width 280 height 375
type textarea "h"
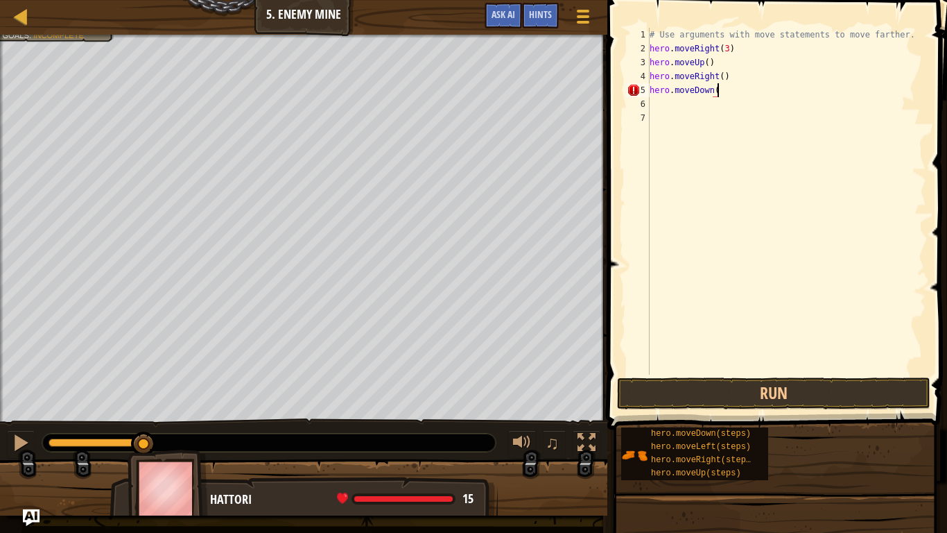
scroll to position [6, 10]
type textarea "hero.moveDown(3)"
type textarea "hero.moveri"
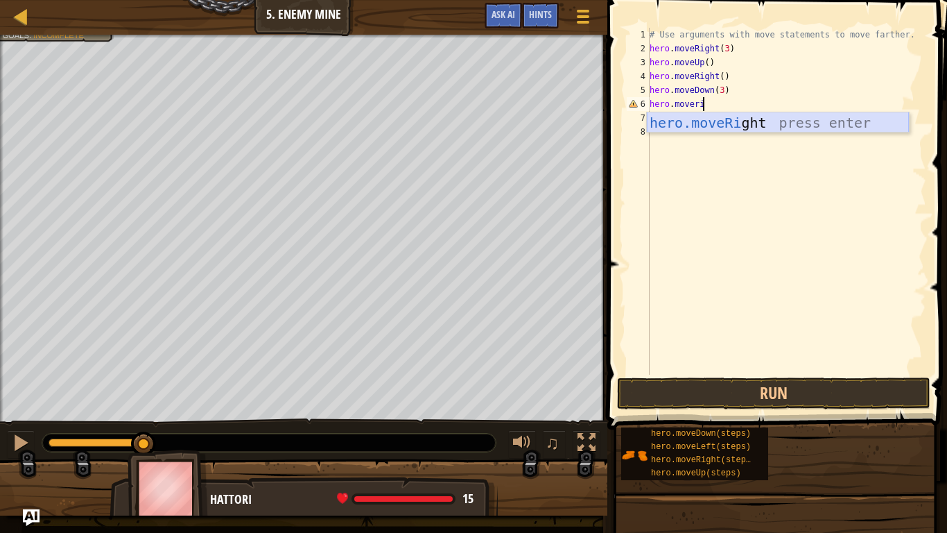
click at [754, 131] on div "hero.moveRi ght press enter" at bounding box center [778, 143] width 262 height 62
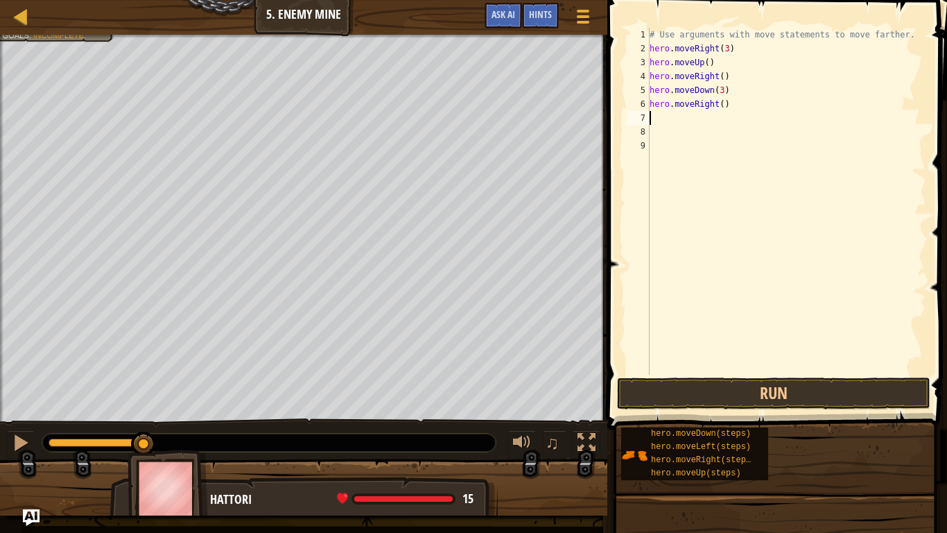
click at [723, 105] on div "# Use arguments with move statements to move farther. hero . moveRight ( 3 ) he…" at bounding box center [787, 215] width 280 height 375
type textarea "hero.moveRight(2)"
click at [762, 397] on button "Run" at bounding box center [773, 393] width 313 height 32
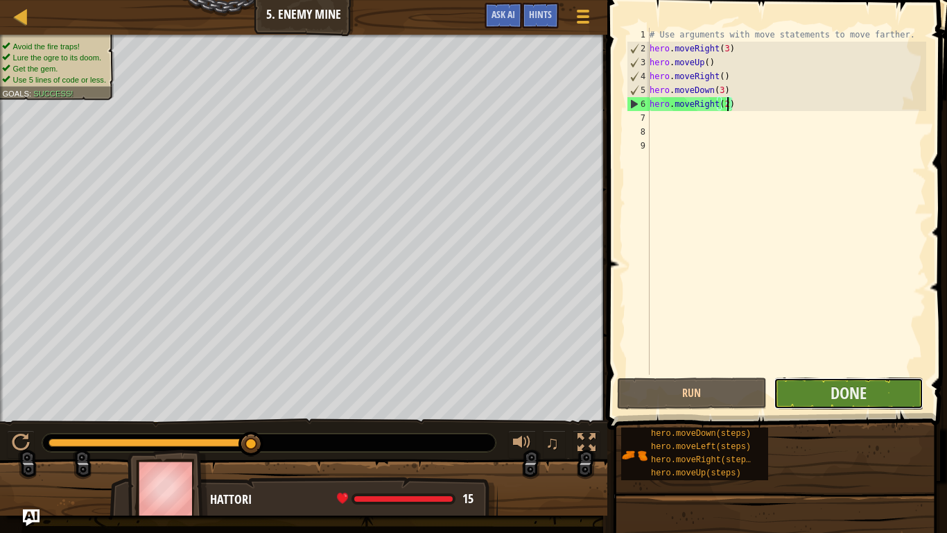
click at [762, 389] on button "Done" at bounding box center [849, 393] width 150 height 32
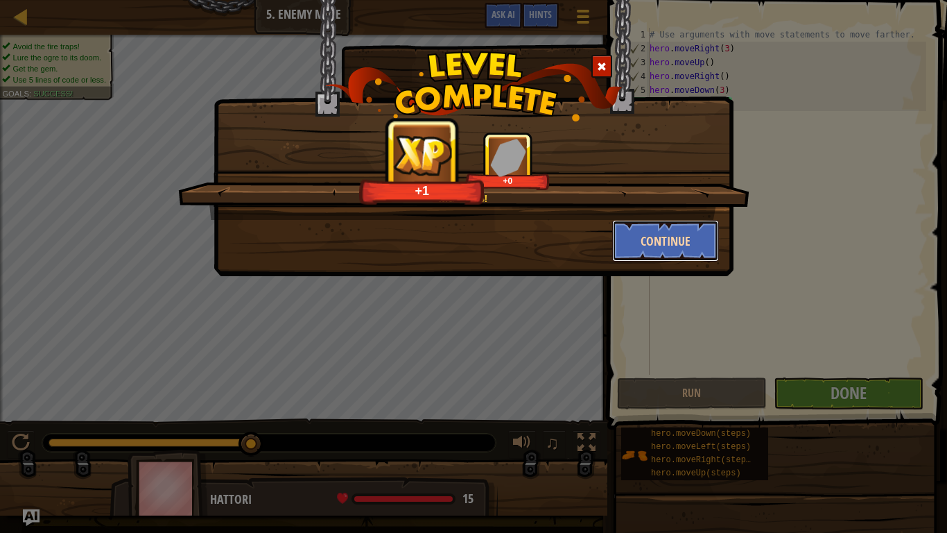
click at [704, 226] on button "Continue" at bounding box center [666, 241] width 108 height 42
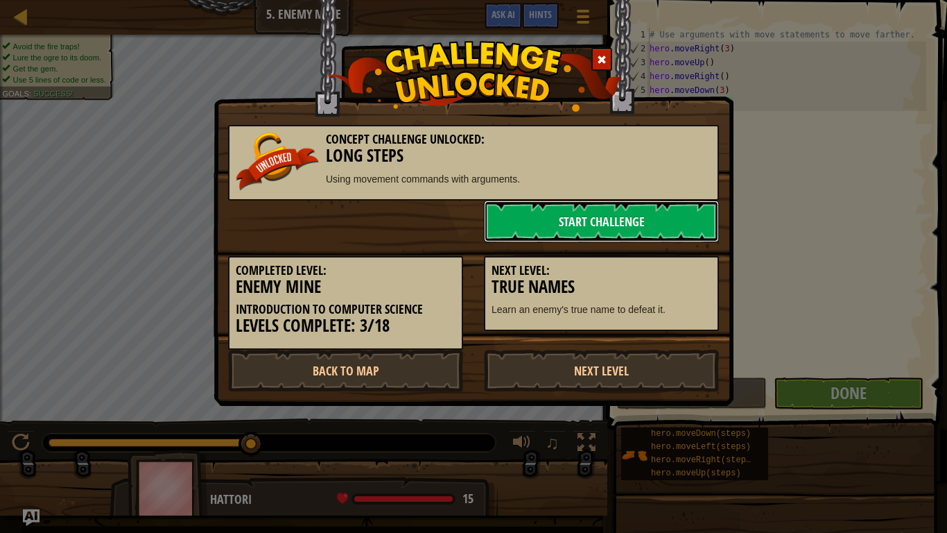
click at [704, 226] on link "Start Challenge" at bounding box center [601, 221] width 235 height 42
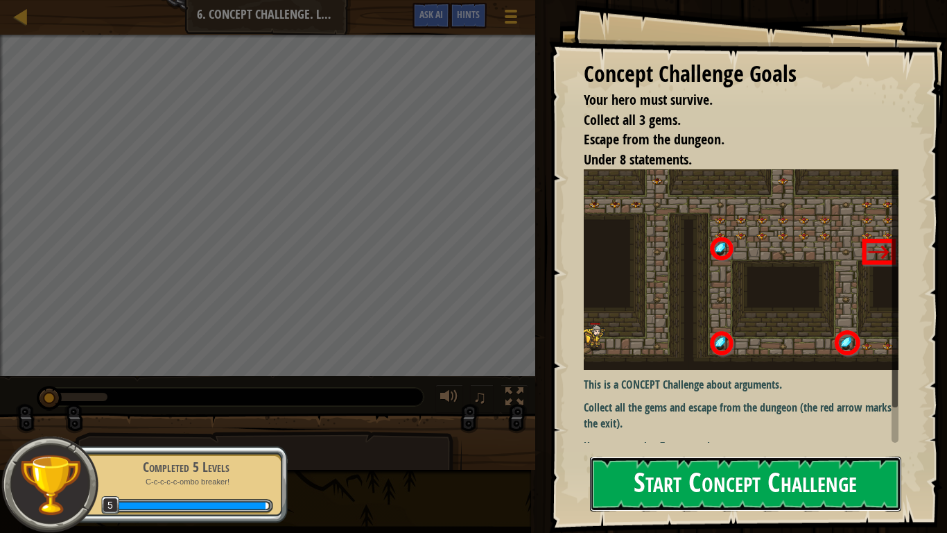
click at [680, 404] on button "Start Concept Challenge" at bounding box center [745, 483] width 311 height 55
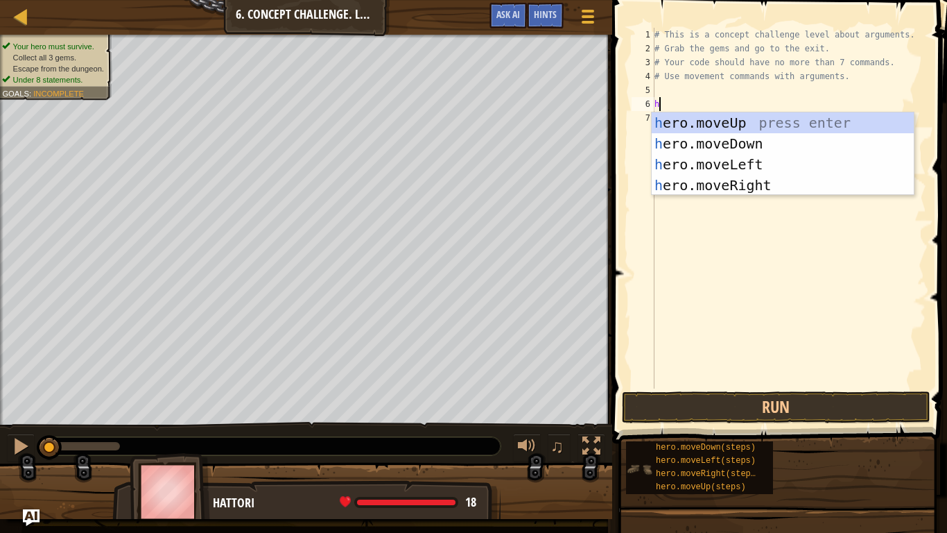
scroll to position [6, 0]
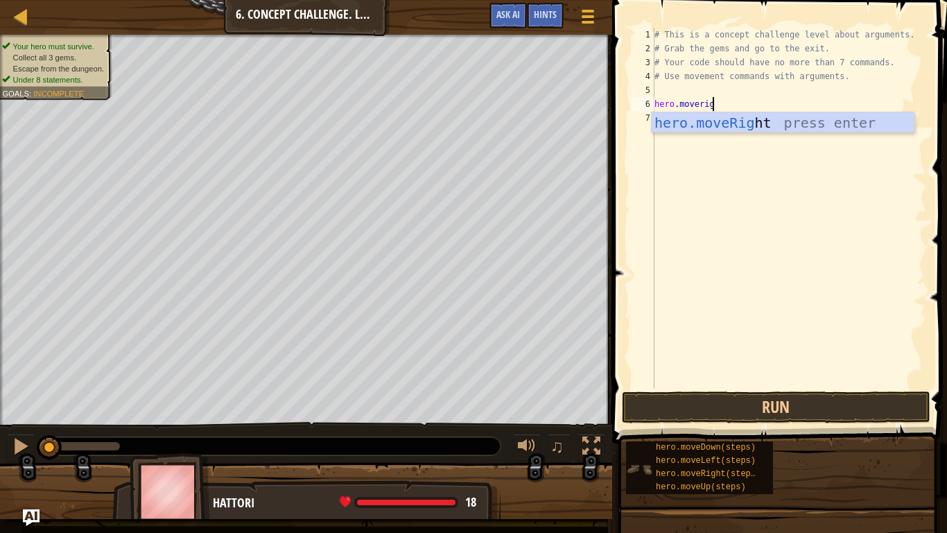
type textarea "hero.moveright"
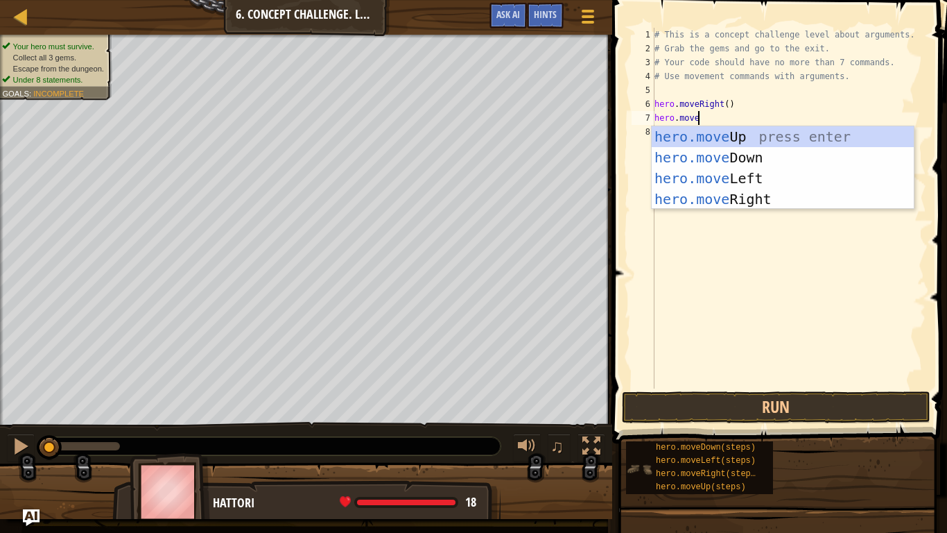
scroll to position [6, 6]
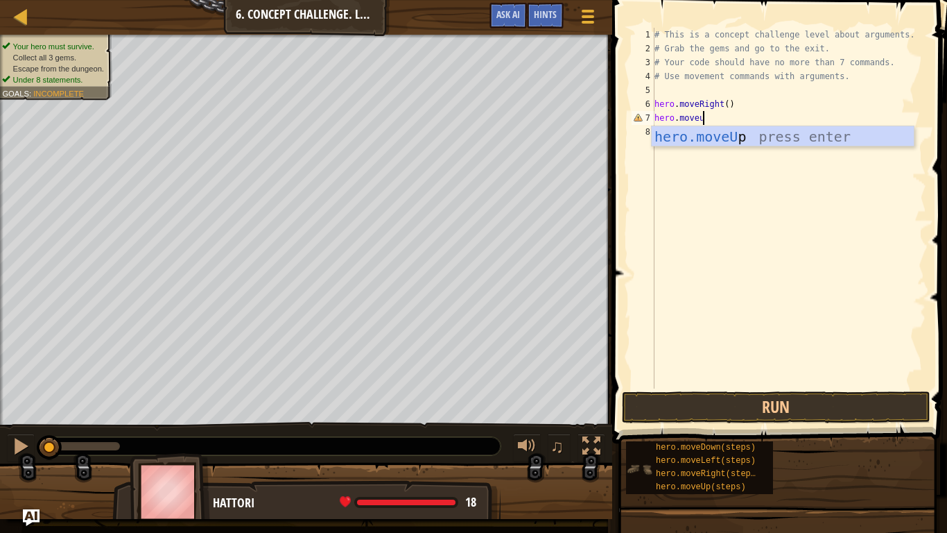
type textarea "hero.moveup"
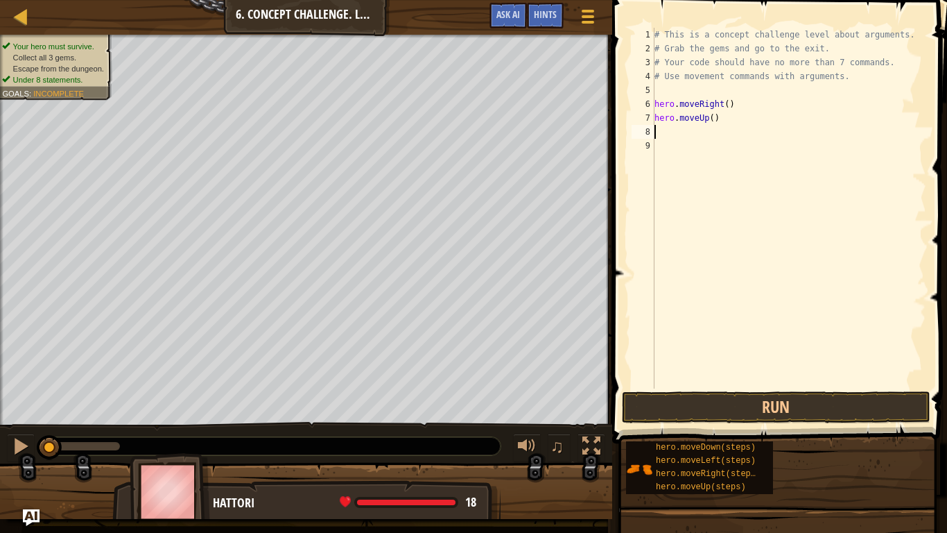
click at [710, 117] on div "# This is a concept challenge level about arguments. # Grab the gems and go to …" at bounding box center [789, 222] width 275 height 388
click at [710, 118] on div "# This is a concept challenge level about arguments. # Grab the gems and go to …" at bounding box center [789, 222] width 275 height 388
click at [713, 119] on div "# This is a concept challenge level about arguments. # Grab the gems and go to …" at bounding box center [789, 222] width 275 height 388
type textarea "hero.moveUp(3)"
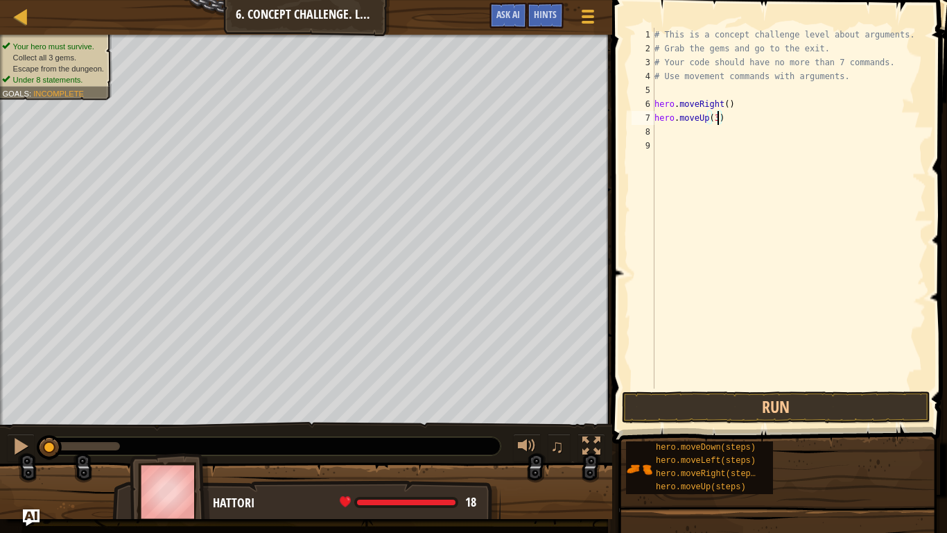
click at [683, 137] on div "# This is a concept challenge level about arguments. # Grab the gems and go to …" at bounding box center [789, 222] width 275 height 388
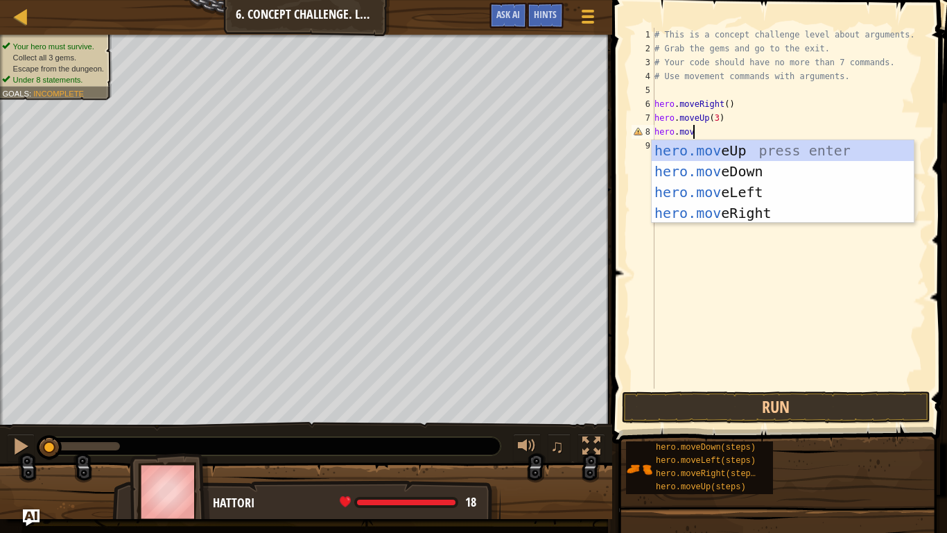
scroll to position [6, 6]
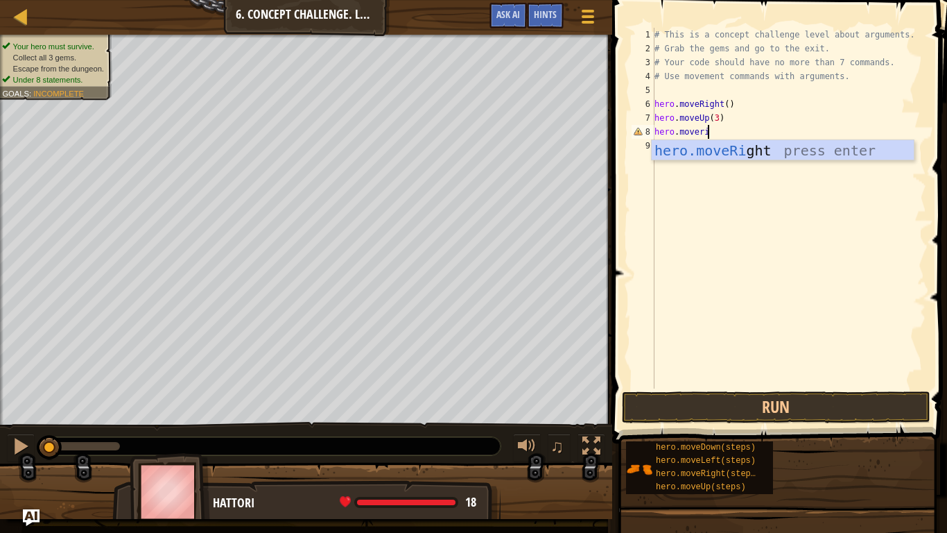
type textarea "hero.moveright"
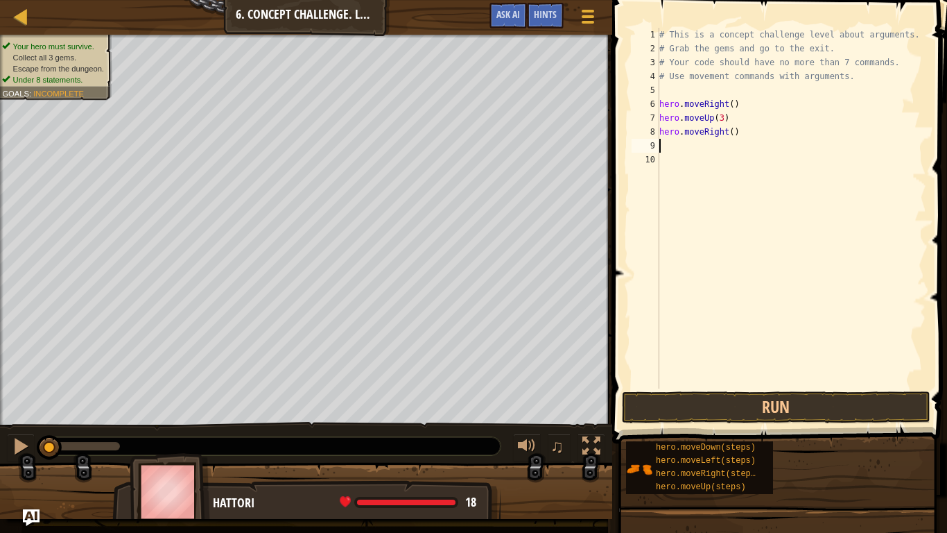
click at [731, 133] on div "# This is a concept challenge level about arguments. # Grab the gems and go to …" at bounding box center [792, 222] width 270 height 388
type textarea "hero.moveRight(2)"
click at [681, 146] on div "# This is a concept challenge level about arguments. # Grab the gems and go to …" at bounding box center [792, 222] width 270 height 388
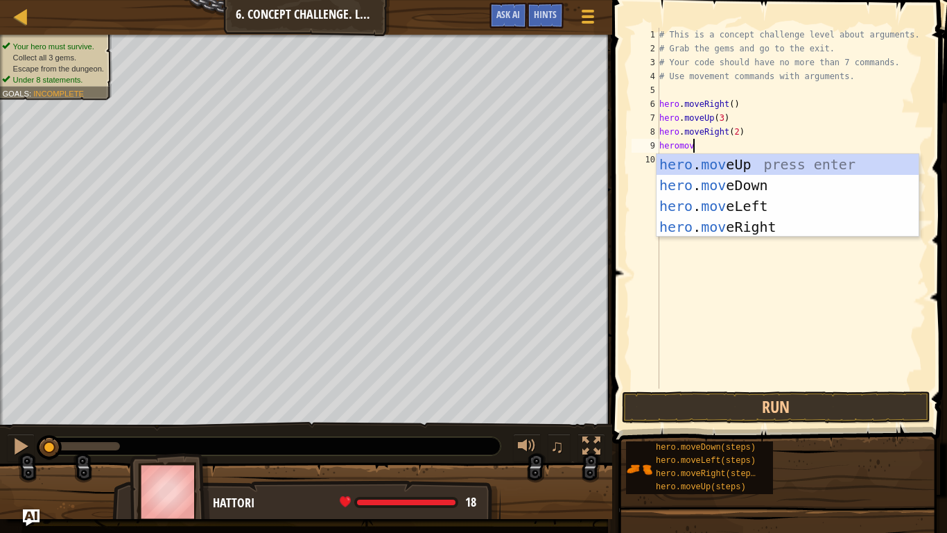
scroll to position [6, 4]
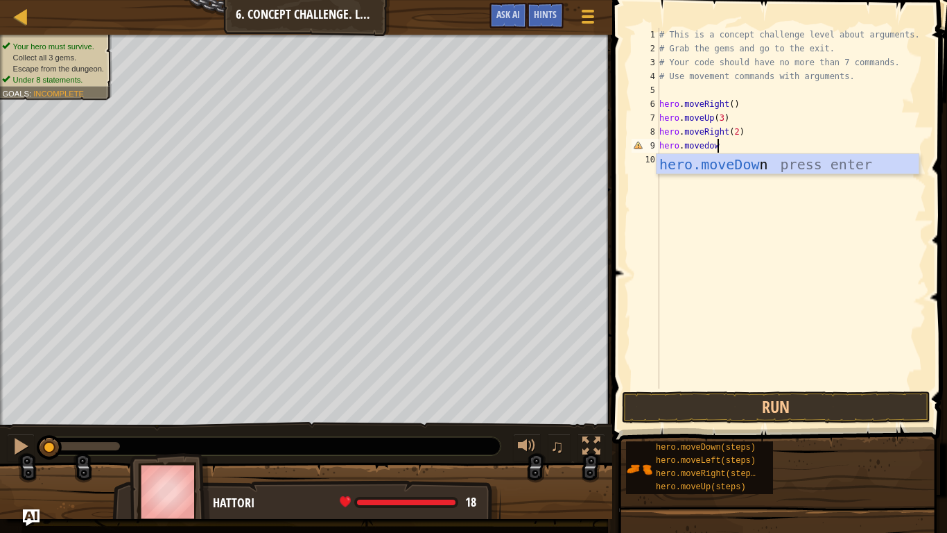
type textarea "hero.movedown"
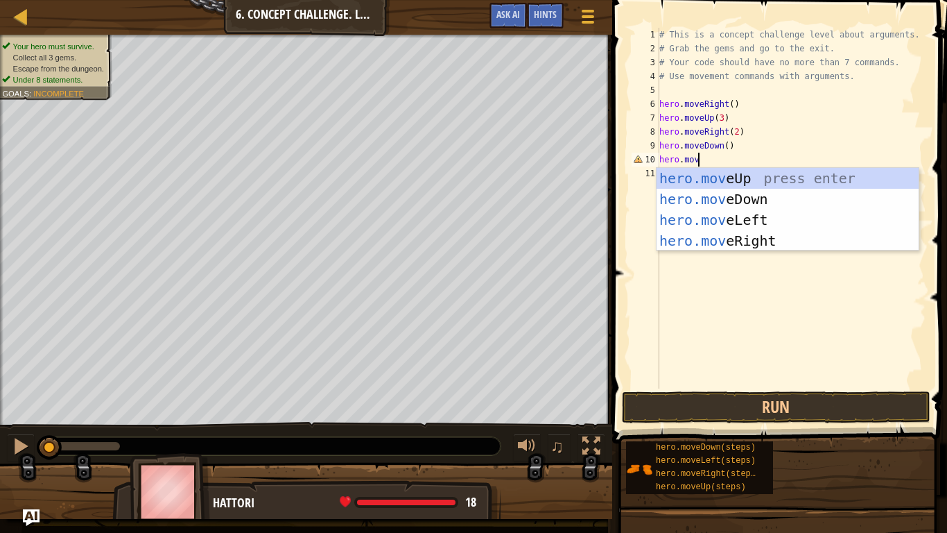
scroll to position [6, 6]
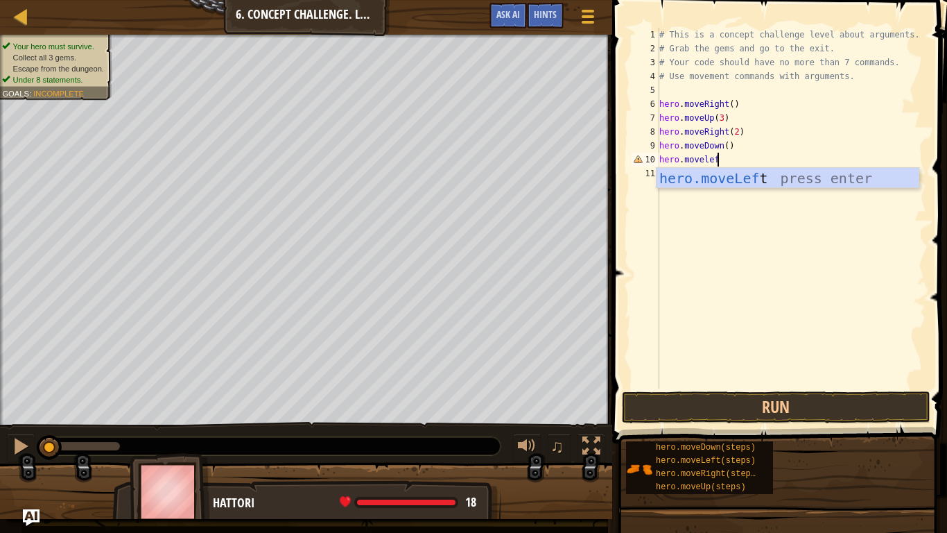
type textarea "hero.moveleft"
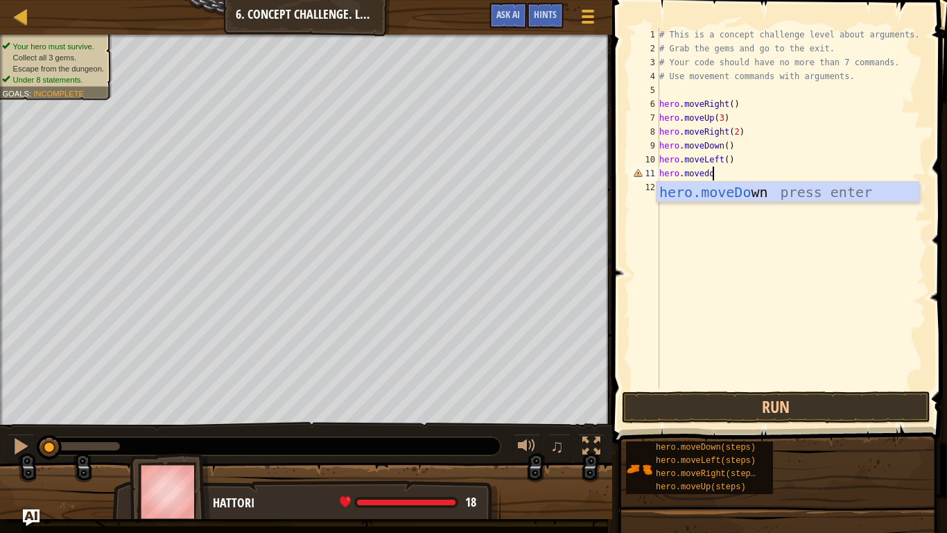
type textarea "hero.movedown"
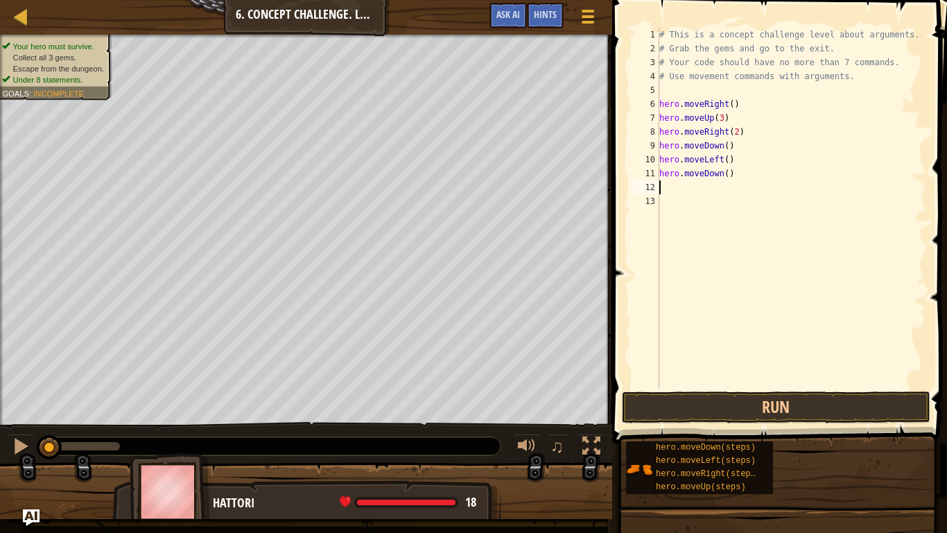
scroll to position [6, 0]
click at [727, 174] on div "# This is a concept challenge level about arguments. # Grab the gems and go to …" at bounding box center [792, 222] width 270 height 388
type textarea "hero.moveDown(2)"
click at [693, 189] on div "# This is a concept challenge level about arguments. # Grab the gems and go to …" at bounding box center [792, 222] width 270 height 388
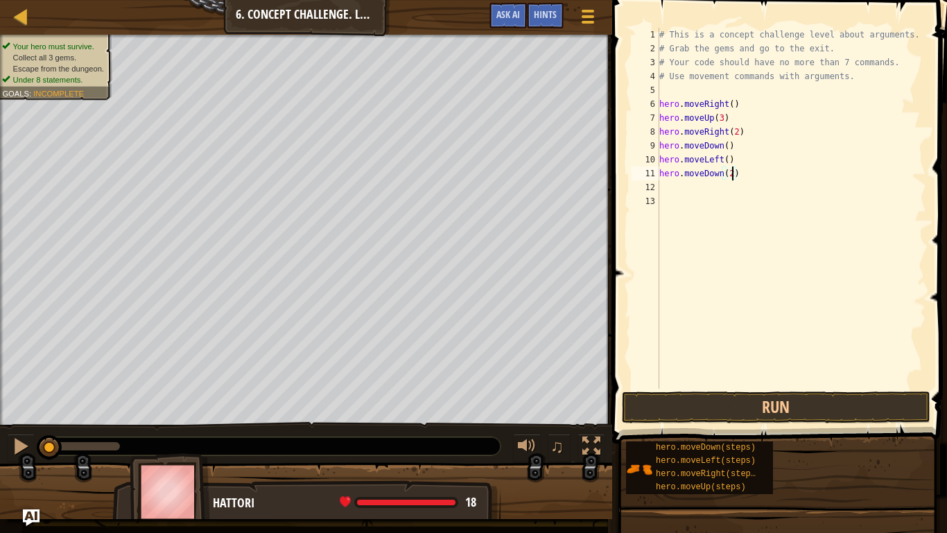
scroll to position [6, 0]
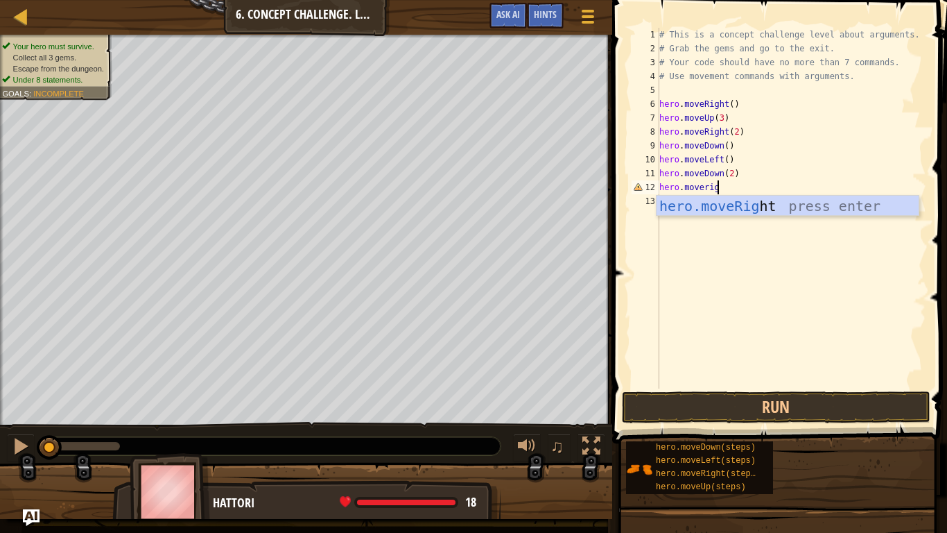
type textarea "hero.moveright"
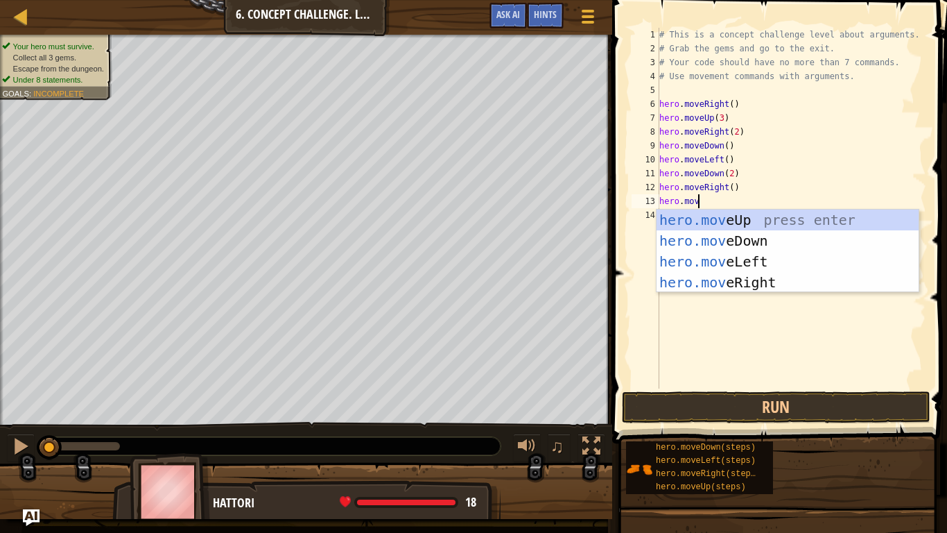
scroll to position [6, 6]
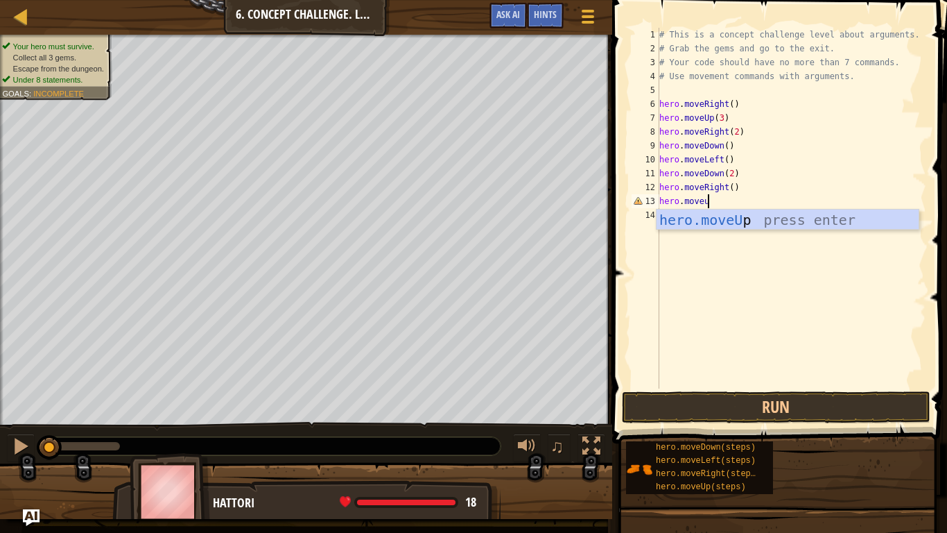
type textarea "hero.moveup"
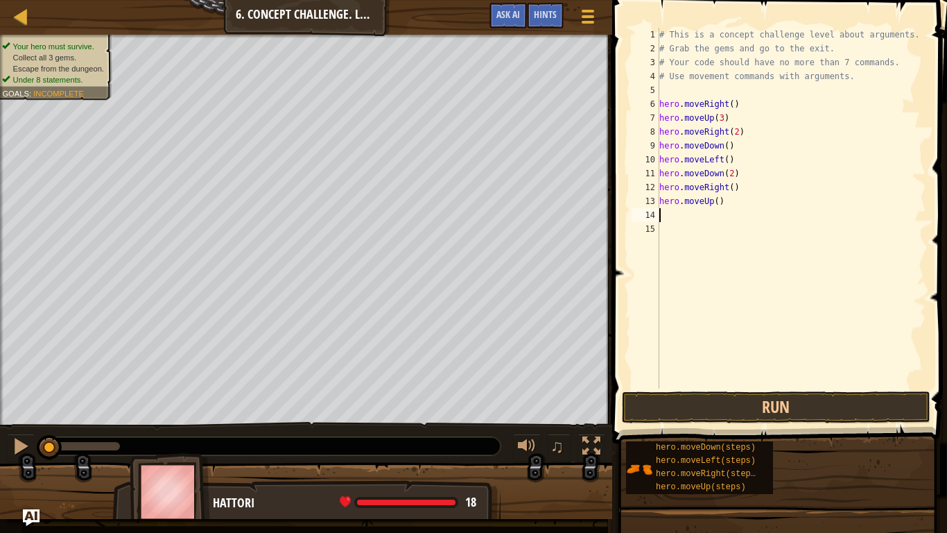
scroll to position [6, 0]
click at [719, 201] on div "# This is a concept challenge level about arguments. # Grab the gems and go to …" at bounding box center [792, 222] width 270 height 388
type textarea "hero.moveUp(2)"
click at [735, 203] on div "# This is a concept challenge level about arguments. # Grab the gems and go to …" at bounding box center [792, 222] width 270 height 388
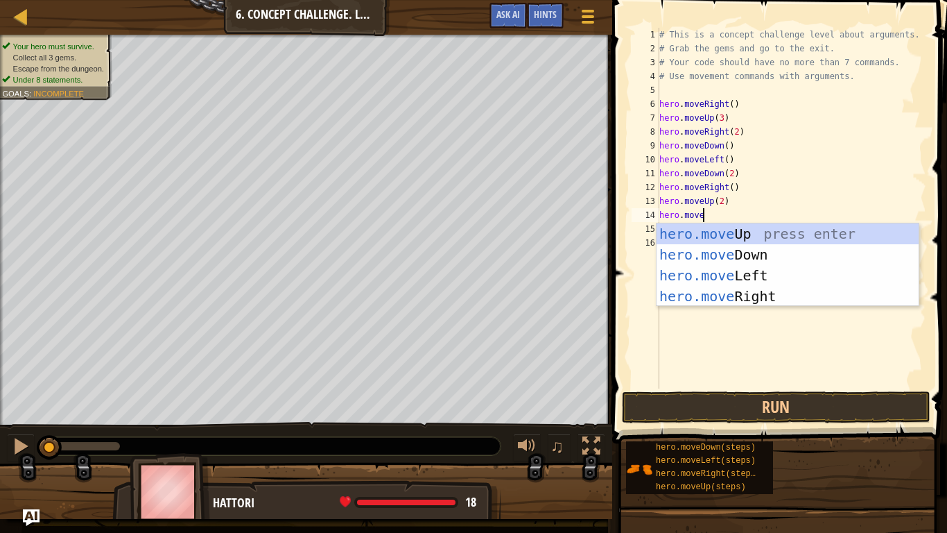
scroll to position [6, 6]
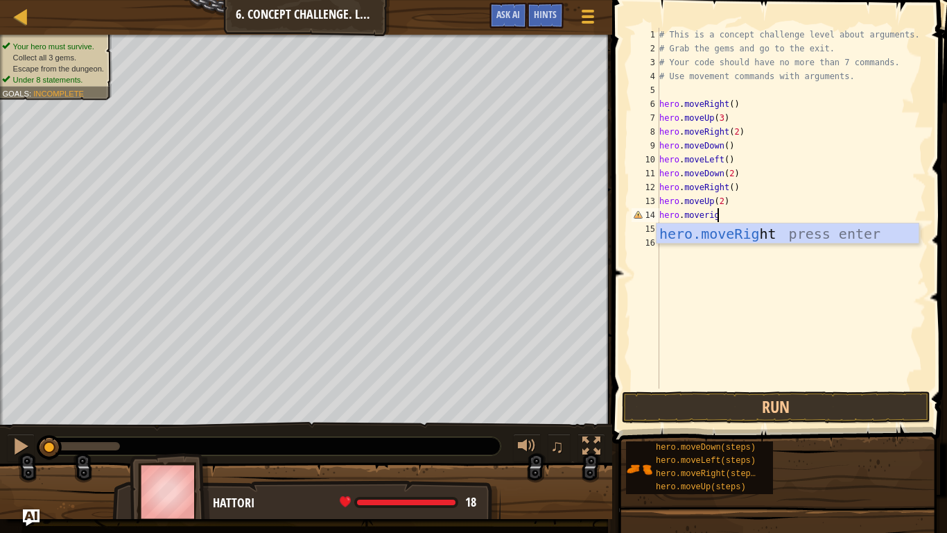
type textarea "hero.moveright"
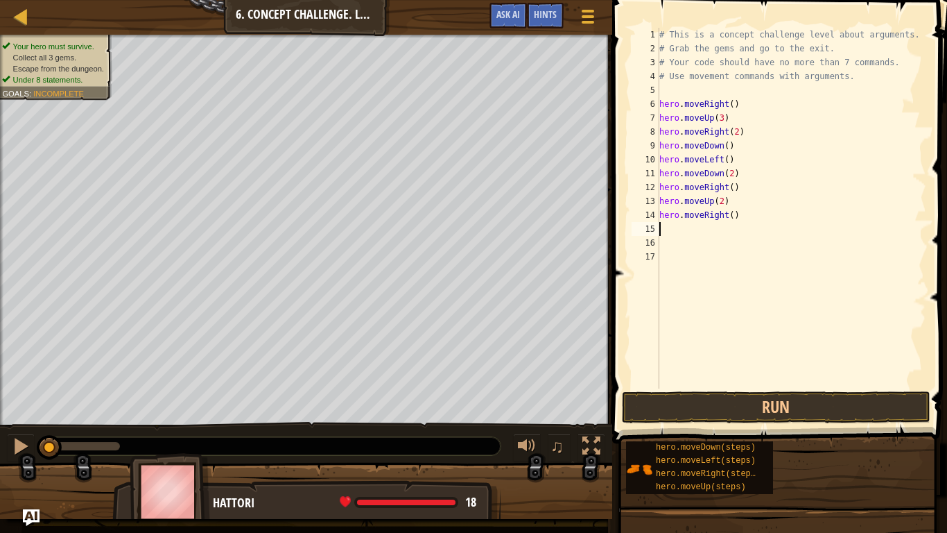
scroll to position [6, 0]
click at [732, 214] on div "# This is a concept challenge level about arguments. # Grab the gems and go to …" at bounding box center [792, 222] width 270 height 388
type textarea "hero.moveRight(2)"
click at [762, 397] on button "Run" at bounding box center [776, 407] width 309 height 32
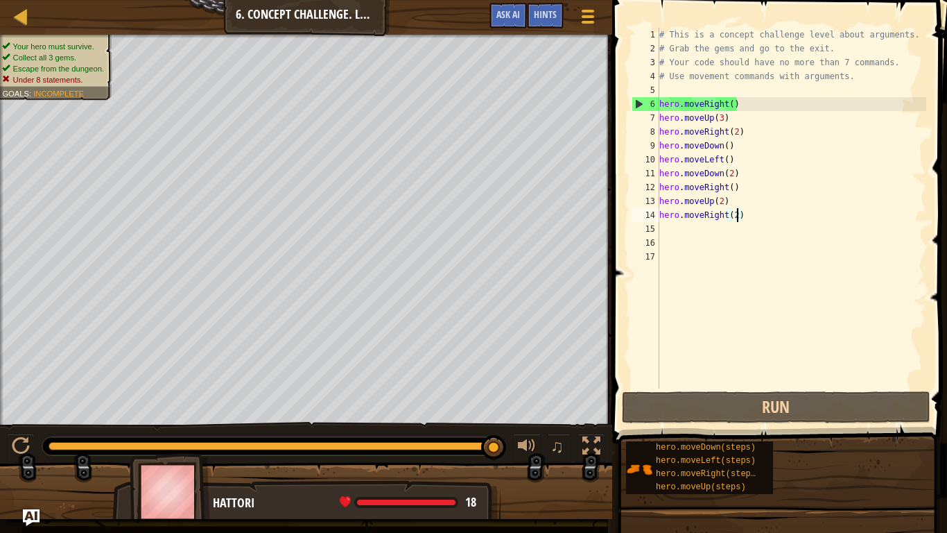
click at [693, 261] on div "# This is a concept challenge level about arguments. # Grab the gems and go to …" at bounding box center [792, 222] width 270 height 388
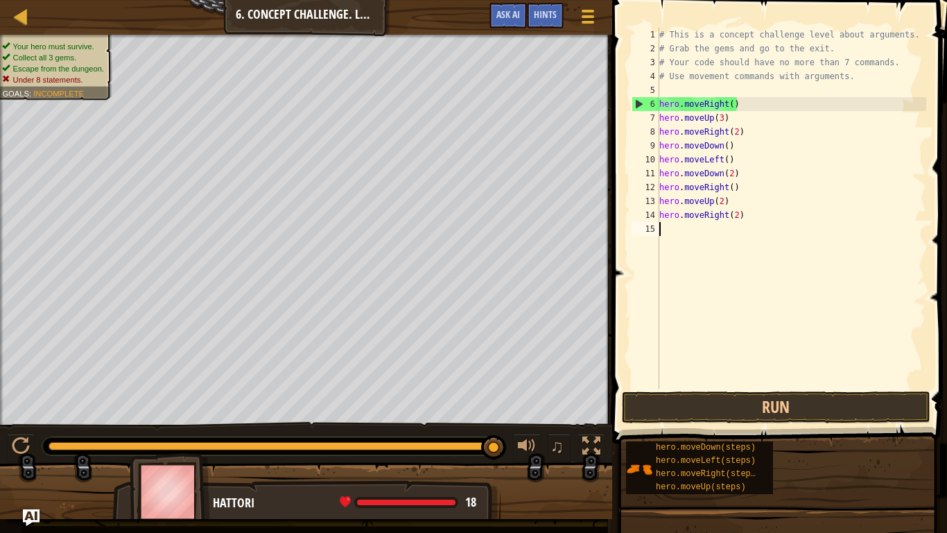
type textarea "hero.moveRight(2)"
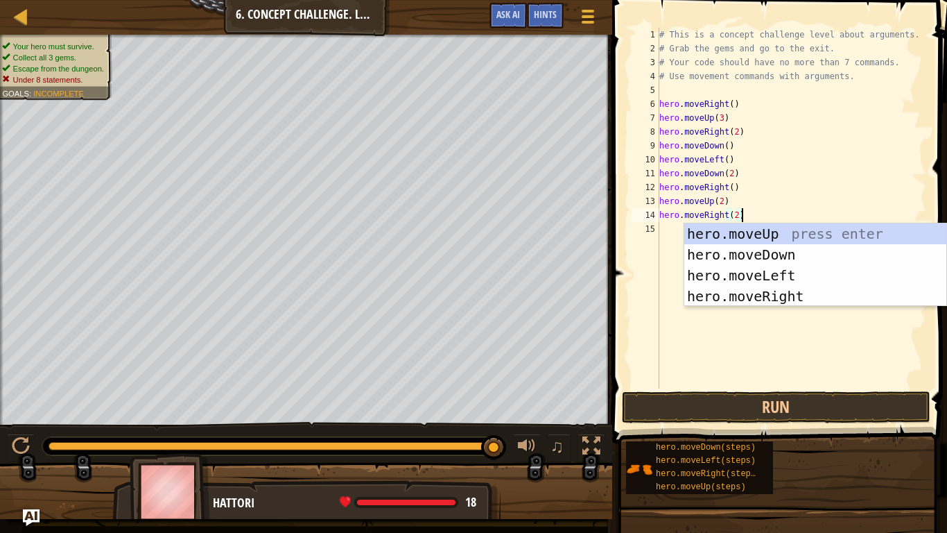
click at [665, 230] on div "# This is a concept challenge level about arguments. # Grab the gems and go to …" at bounding box center [792, 222] width 270 height 388
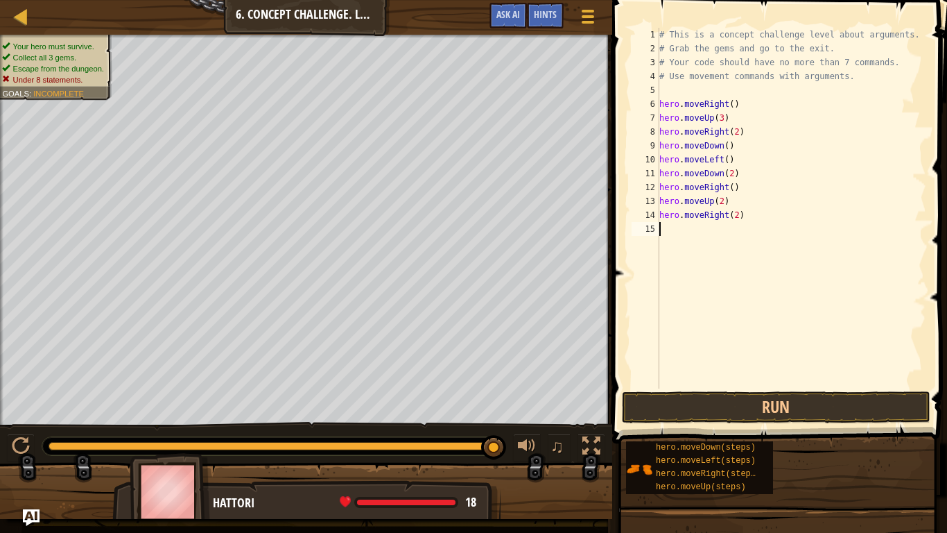
type textarea "hero.moveRight(2)"
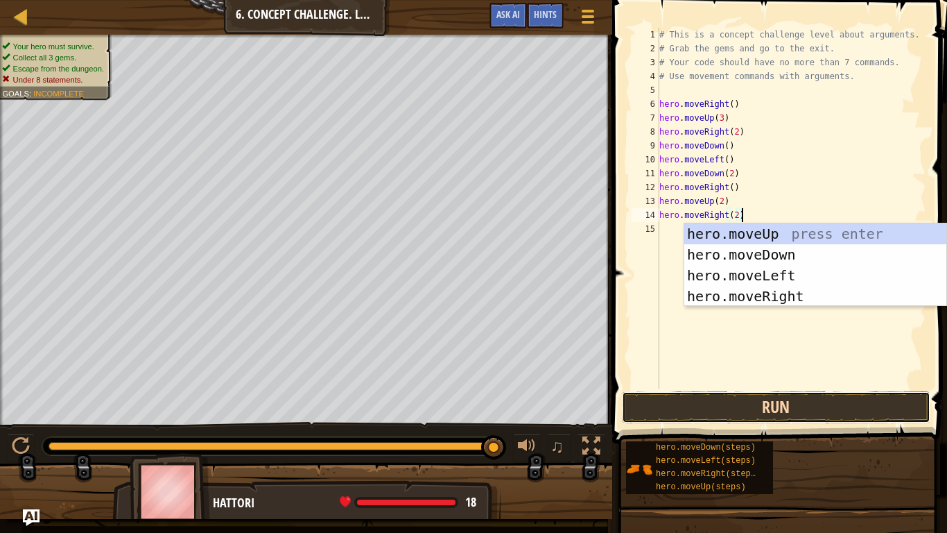
click at [715, 404] on button "Run" at bounding box center [776, 407] width 309 height 32
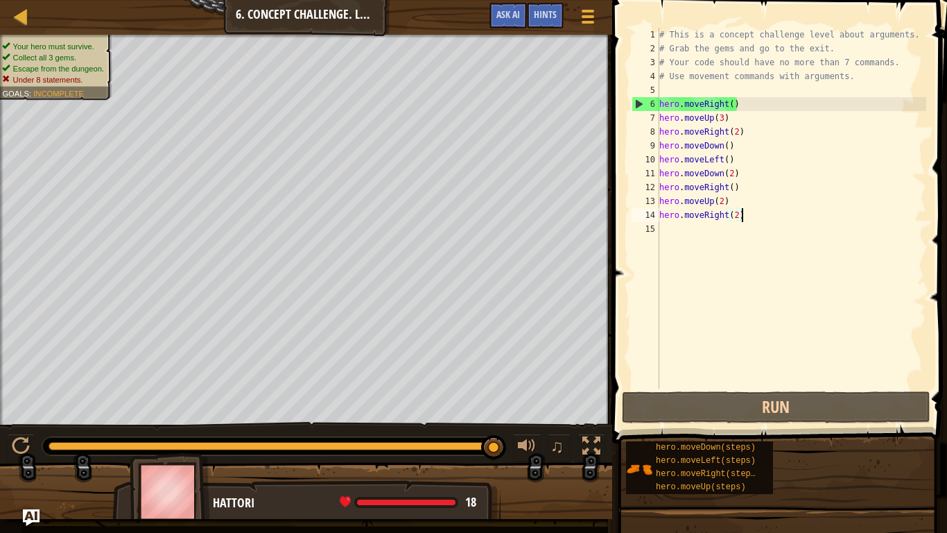
click at [746, 87] on div "# This is a concept challenge level about arguments. # Grab the gems and go to …" at bounding box center [792, 222] width 270 height 388
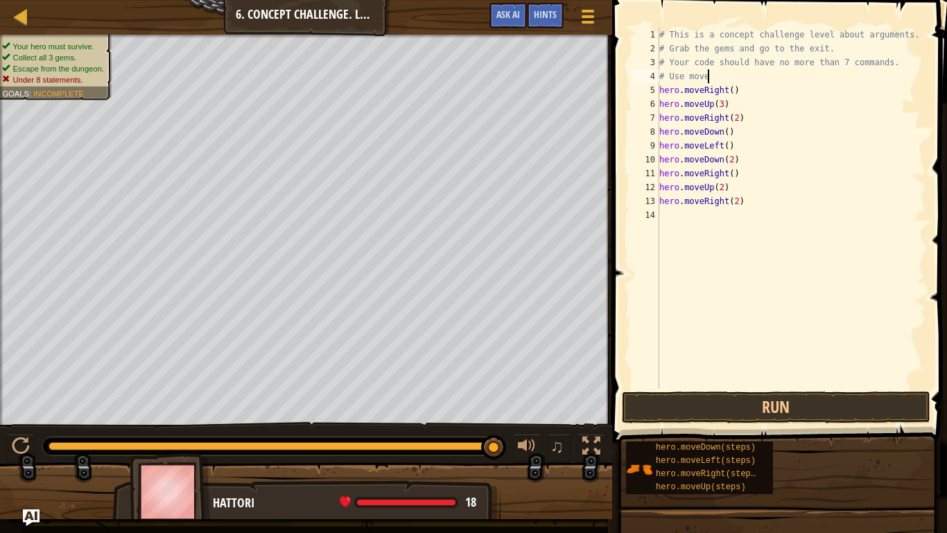
scroll to position [6, 3]
type textarea "#"
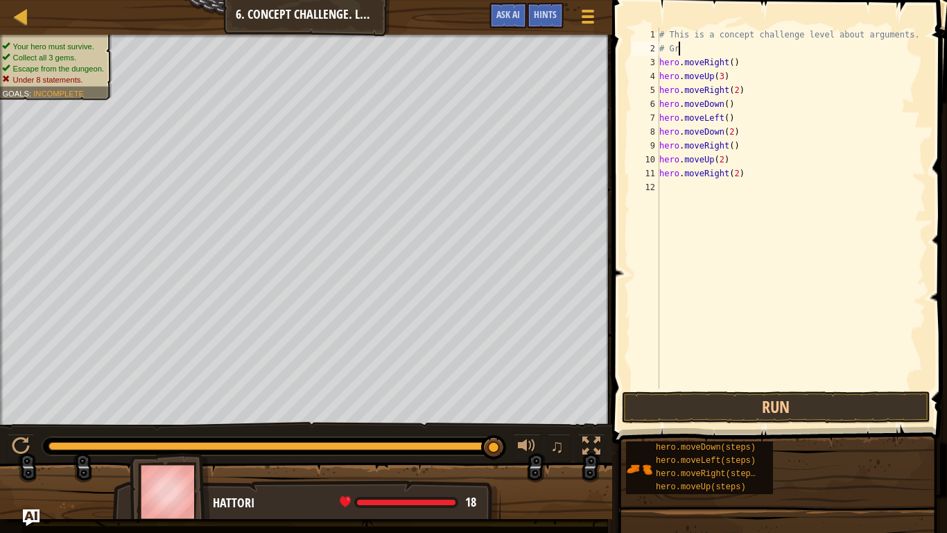
type textarea "#"
type textarea "["
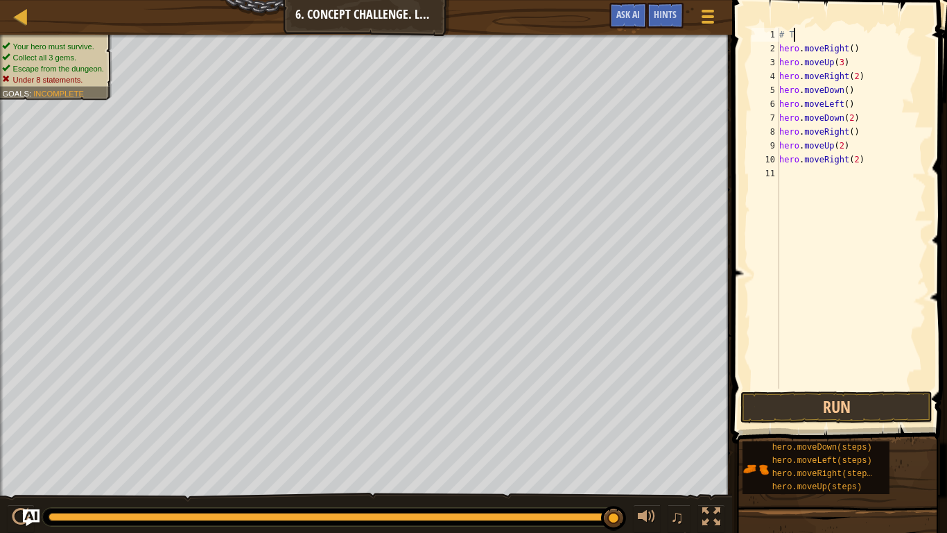
type textarea "#"
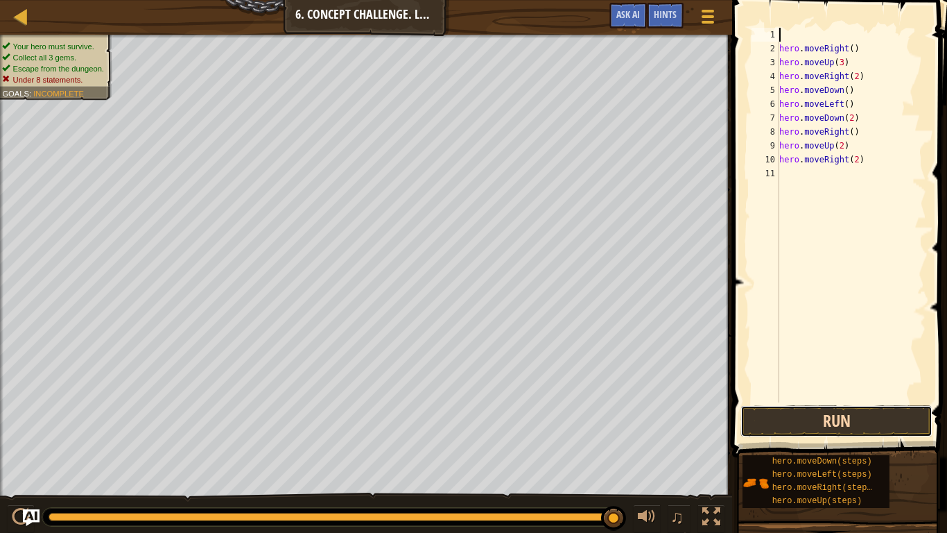
click at [762, 404] on button "Run" at bounding box center [837, 421] width 192 height 32
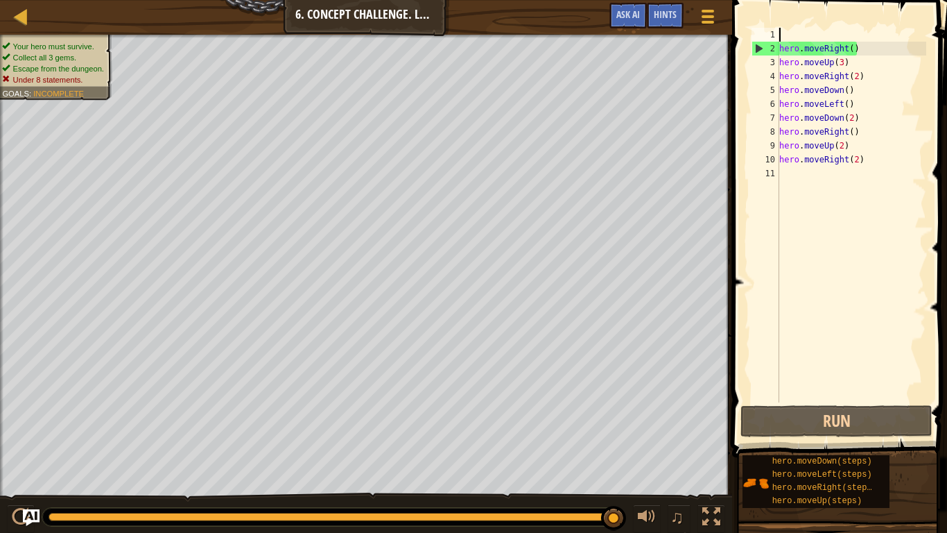
click at [762, 55] on div "hero . moveRight ( ) hero . moveUp ( 3 ) hero . moveRight ( 2 ) hero . moveDown…" at bounding box center [852, 229] width 150 height 402
click at [762, 48] on div "hero . moveRight ( ) hero . moveUp ( 3 ) hero . moveRight ( 2 ) hero . moveDown…" at bounding box center [852, 229] width 150 height 402
click at [762, 67] on div "hero . moveRight ( ) hero . moveUp ( 3 ) hero . moveRight ( 2 ) hero . moveDown…" at bounding box center [852, 229] width 150 height 402
click at [762, 75] on div "hero . moveRight ( ) hero . moveUp ( 3 ) hero . moveRight ( 2 ) hero . moveDown…" at bounding box center [852, 229] width 150 height 402
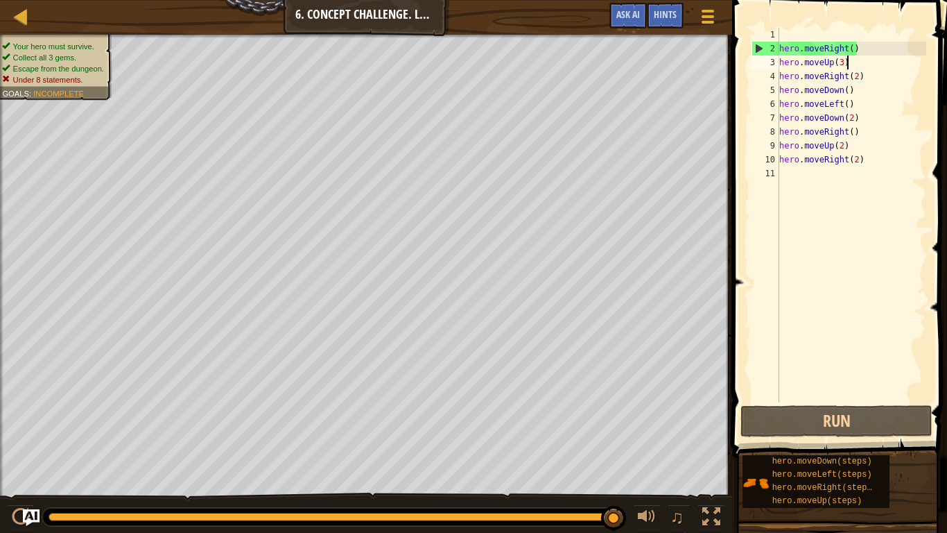
click at [762, 62] on div "hero . moveRight ( ) hero . moveUp ( 3 ) hero . moveRight ( 2 ) hero . moveDown…" at bounding box center [852, 229] width 150 height 402
drag, startPoint x: 780, startPoint y: 76, endPoint x: 861, endPoint y: 79, distance: 81.9
click at [762, 79] on div "hero . moveRight ( ) hero . moveUp ( 3 ) hero . moveRight ( 2 ) hero . moveDown…" at bounding box center [852, 229] width 150 height 402
click at [762, 62] on div "hero . moveRight ( ) hero . moveUp ( 3 ) hero . moveRight ( 2 ) hero . moveDown…" at bounding box center [852, 229] width 150 height 402
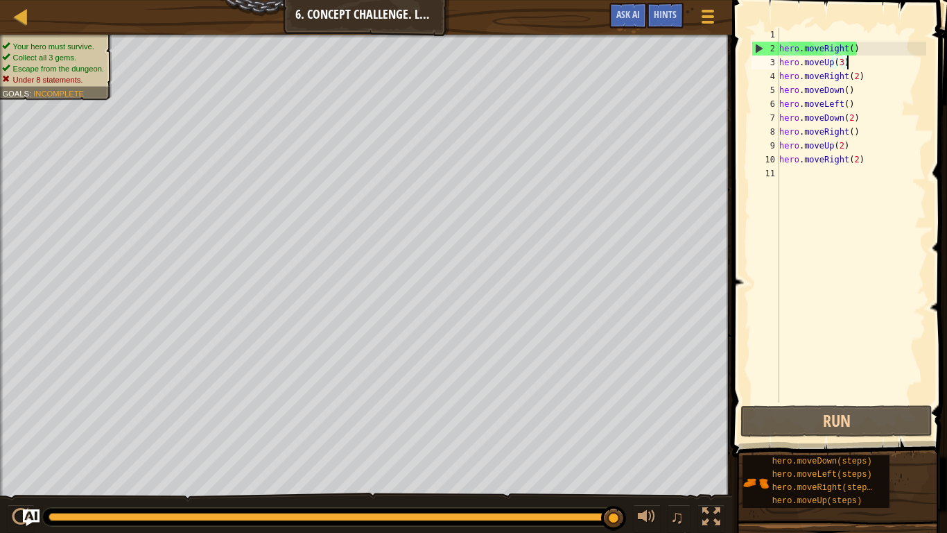
paste textarea "hero.moveRight(2)"
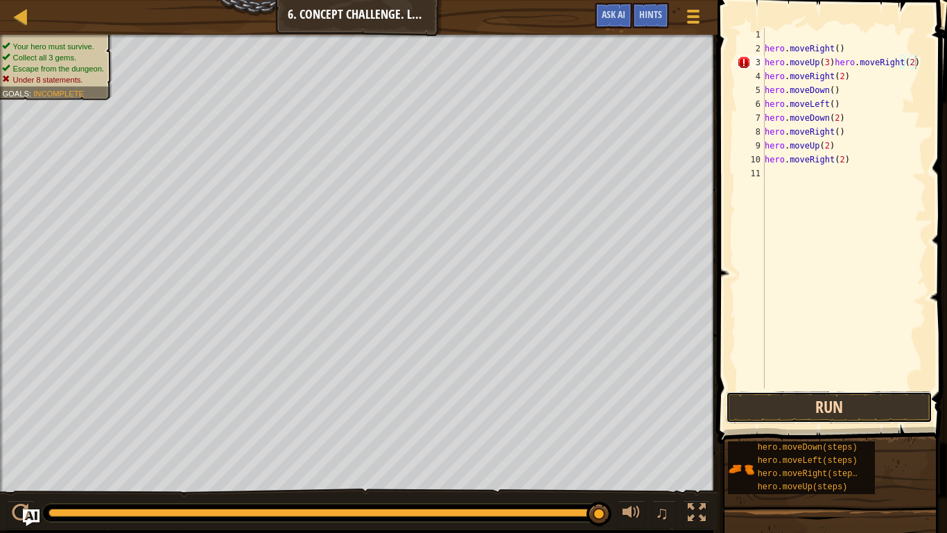
click at [762, 404] on button "Run" at bounding box center [829, 407] width 207 height 32
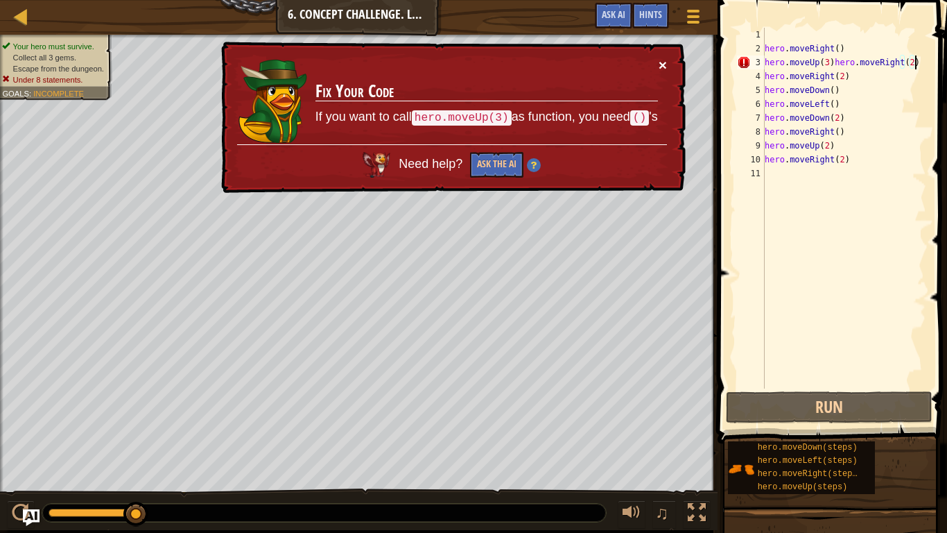
click at [664, 67] on button "×" at bounding box center [663, 65] width 8 height 15
drag, startPoint x: 833, startPoint y: 62, endPoint x: 932, endPoint y: 66, distance: 99.3
click at [762, 66] on div "hero.moveUp(3)hero.moveRight(2) 1 2 3 4 5 6 7 8 9 10 11 hero . moveRight ( ) he…" at bounding box center [831, 249] width 234 height 484
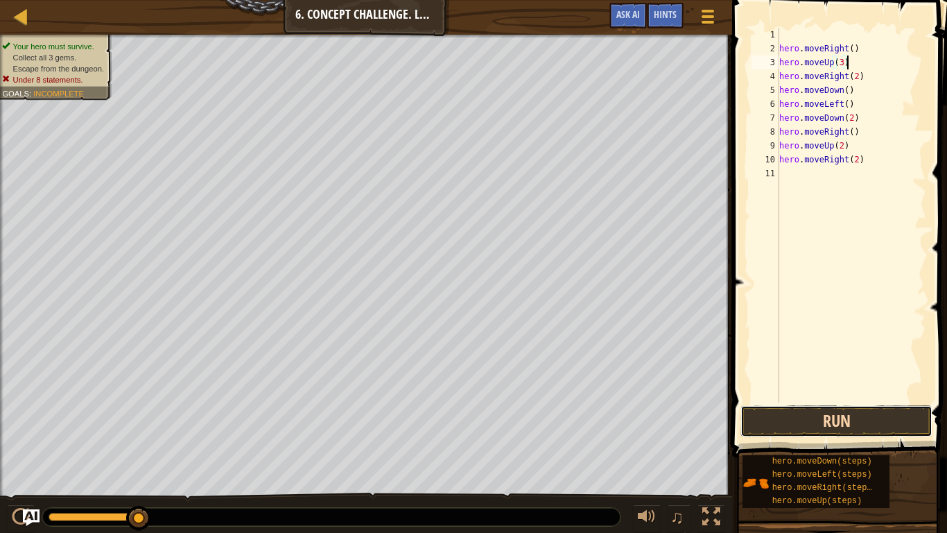
click at [762, 404] on button "Run" at bounding box center [837, 421] width 192 height 32
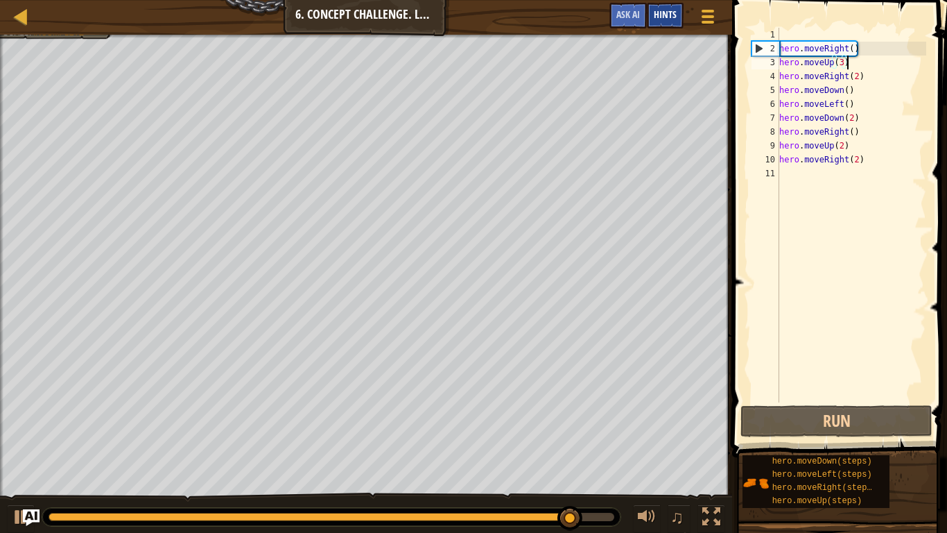
click at [676, 17] on span "Hints" at bounding box center [665, 14] width 23 height 13
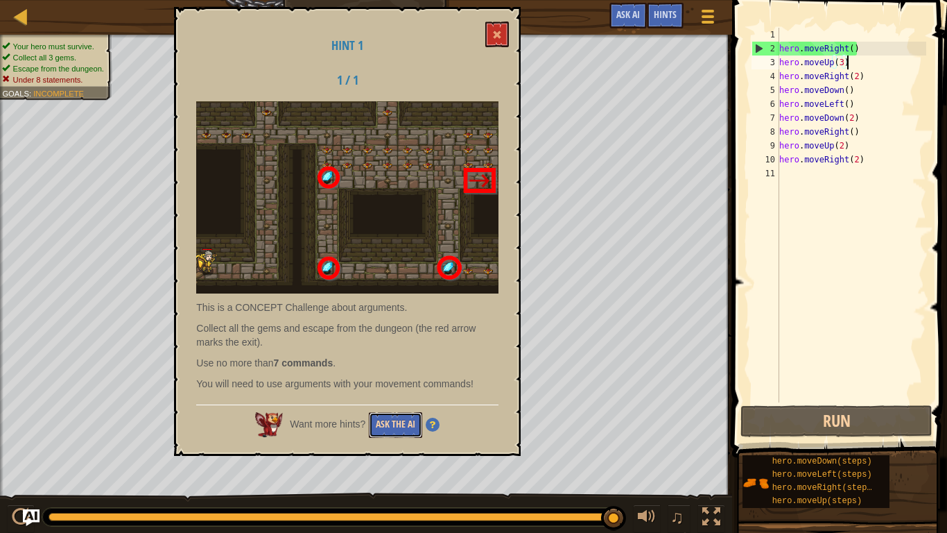
click at [398, 404] on button "Ask the AI" at bounding box center [395, 425] width 53 height 26
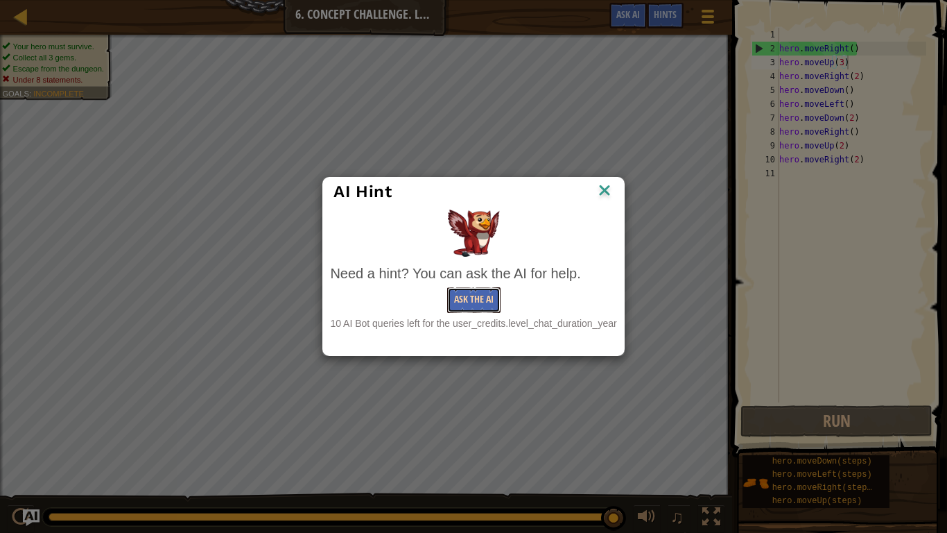
click at [485, 299] on button "Ask the AI" at bounding box center [473, 300] width 53 height 26
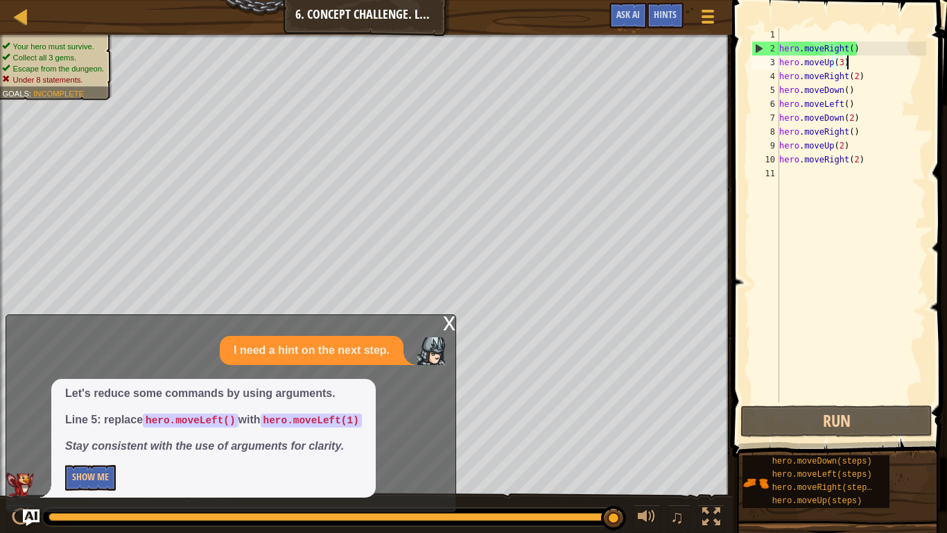
click at [762, 104] on div "hero . moveRight ( ) hero . moveUp ( 3 ) hero . moveRight ( 2 ) hero . moveDown…" at bounding box center [852, 229] width 150 height 402
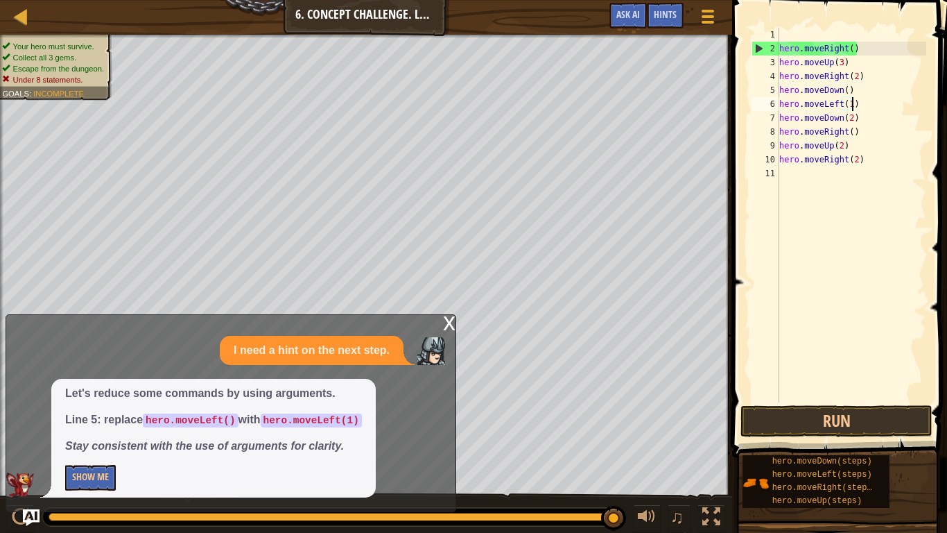
scroll to position [6, 10]
click at [762, 404] on button "Run" at bounding box center [837, 421] width 192 height 32
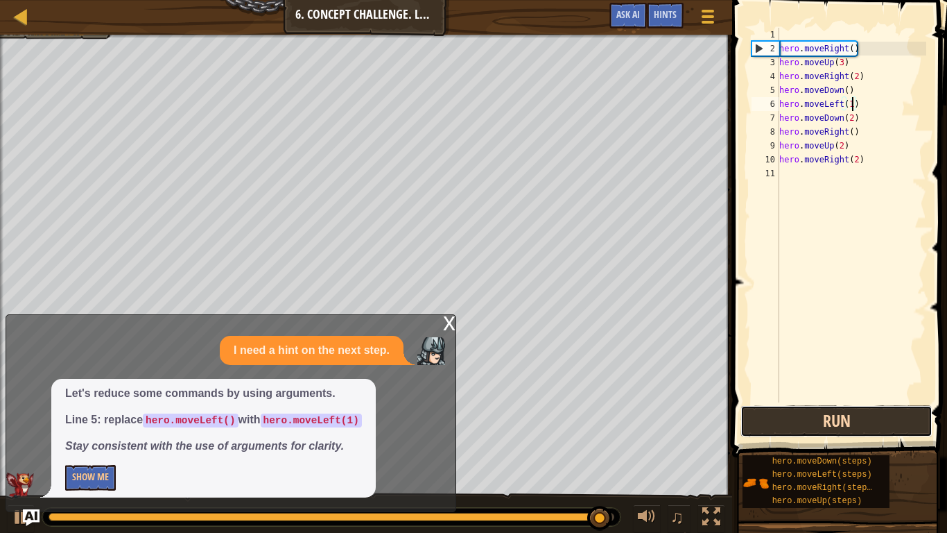
click at [762, 404] on button "Run" at bounding box center [837, 421] width 192 height 32
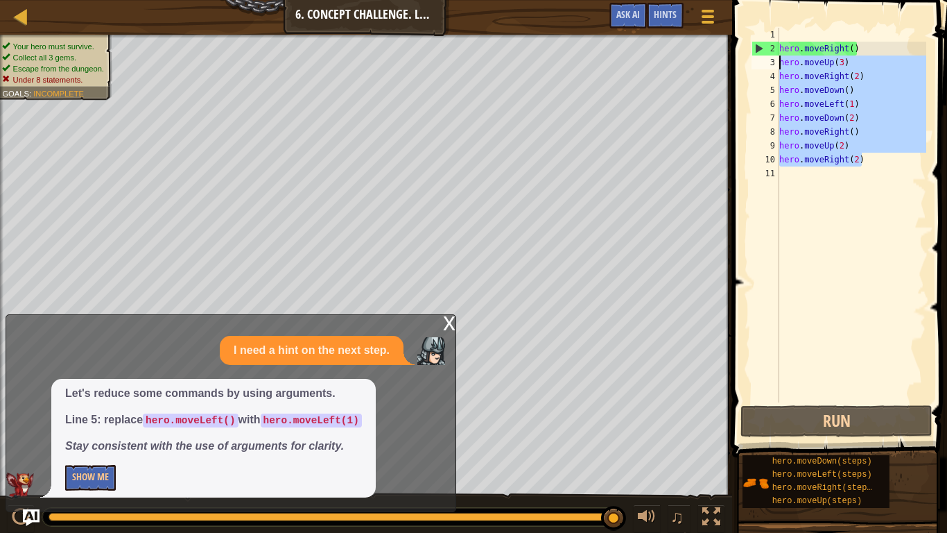
drag, startPoint x: 863, startPoint y: 163, endPoint x: 747, endPoint y: 44, distance: 166.3
click at [747, 44] on div "hero.moveLeft(1) 1 2 3 4 5 6 7 8 9 10 11 hero . moveRight ( ) hero . moveUp ( 3…" at bounding box center [837, 256] width 219 height 498
type textarea "="
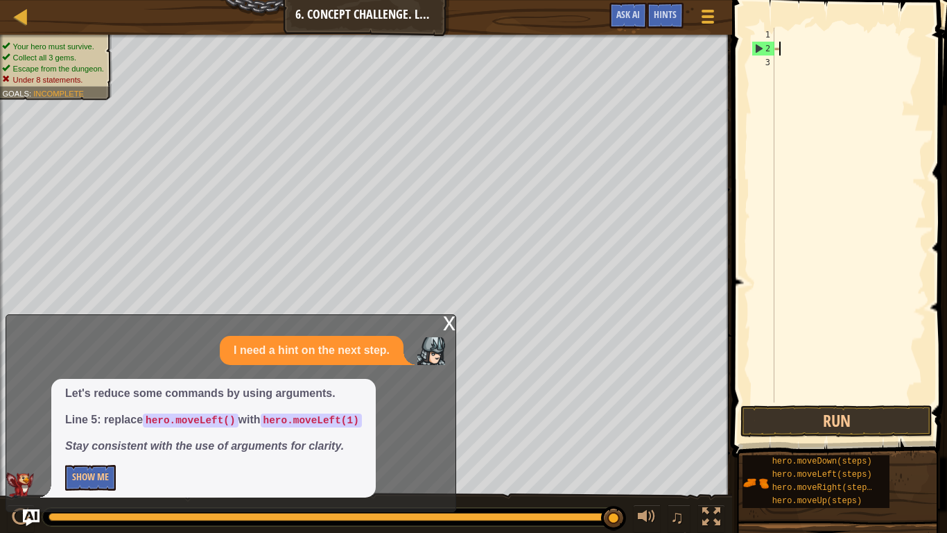
scroll to position [6, 0]
click at [762, 37] on div at bounding box center [849, 229] width 155 height 402
click at [445, 324] on div "x" at bounding box center [449, 322] width 12 height 14
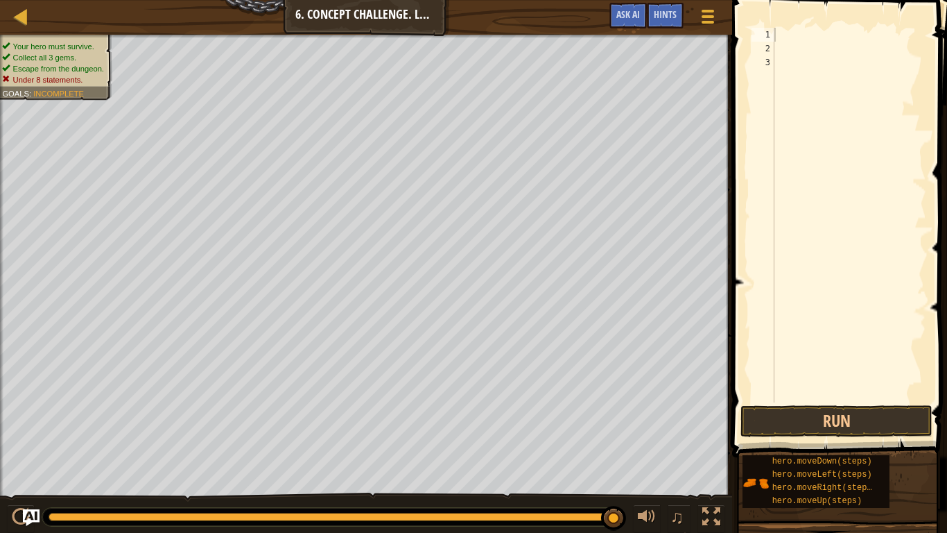
click at [762, 42] on div at bounding box center [849, 229] width 155 height 402
click at [762, 36] on div at bounding box center [849, 229] width 155 height 402
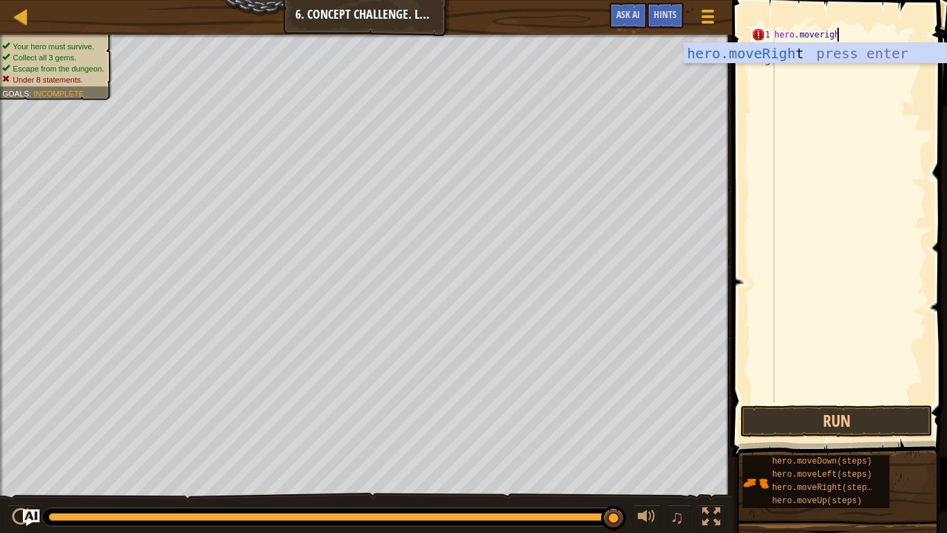
type textarea "hero.moverig"
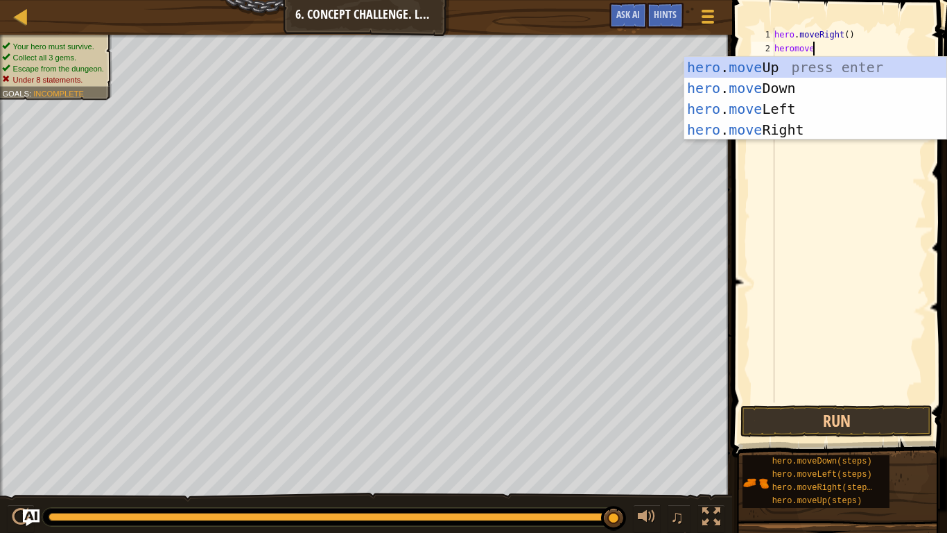
scroll to position [6, 5]
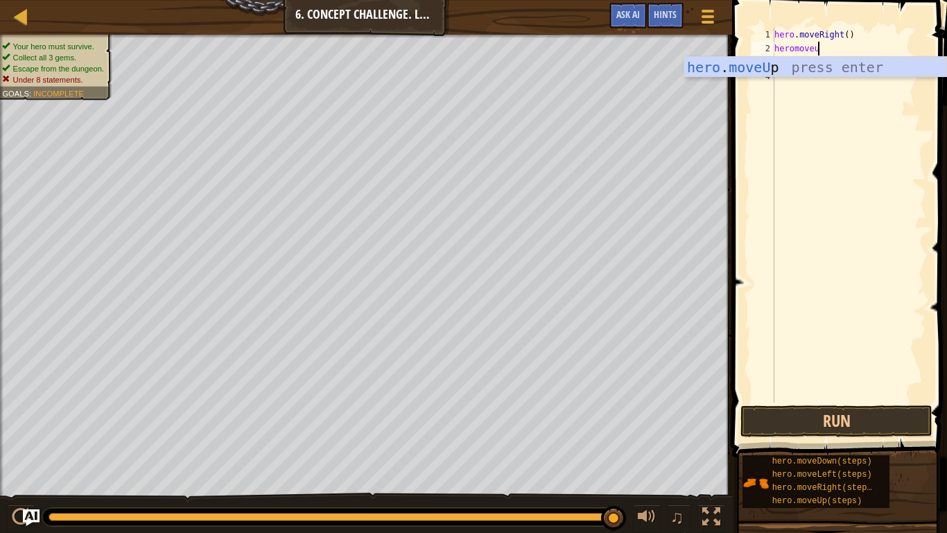
type textarea "heromoveup"
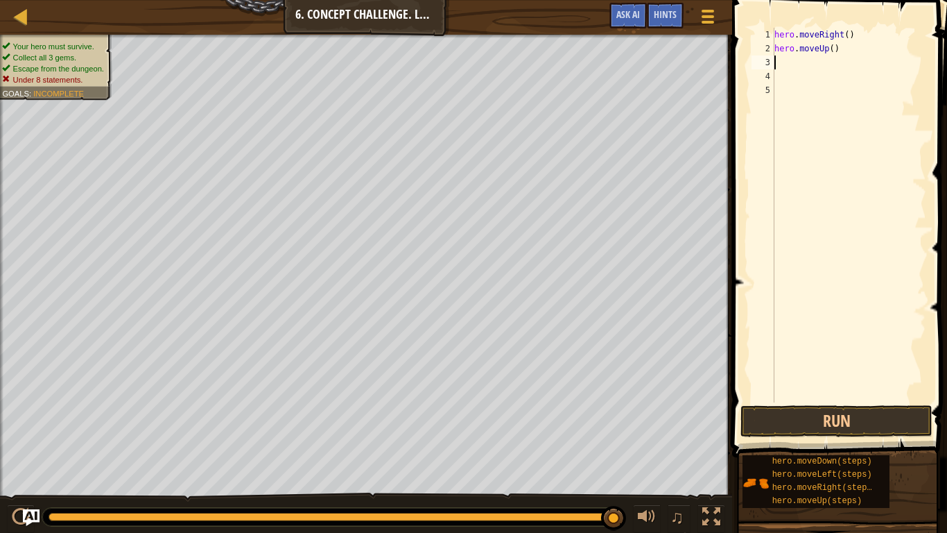
scroll to position [6, 0]
click at [762, 47] on div "hero . moveRight ( ) hero . moveUp ( )" at bounding box center [849, 229] width 155 height 402
type textarea "hero.moveUp(3)"
click at [762, 54] on div "hero . moveRight ( ) hero . moveUp ( 3 )" at bounding box center [849, 229] width 155 height 402
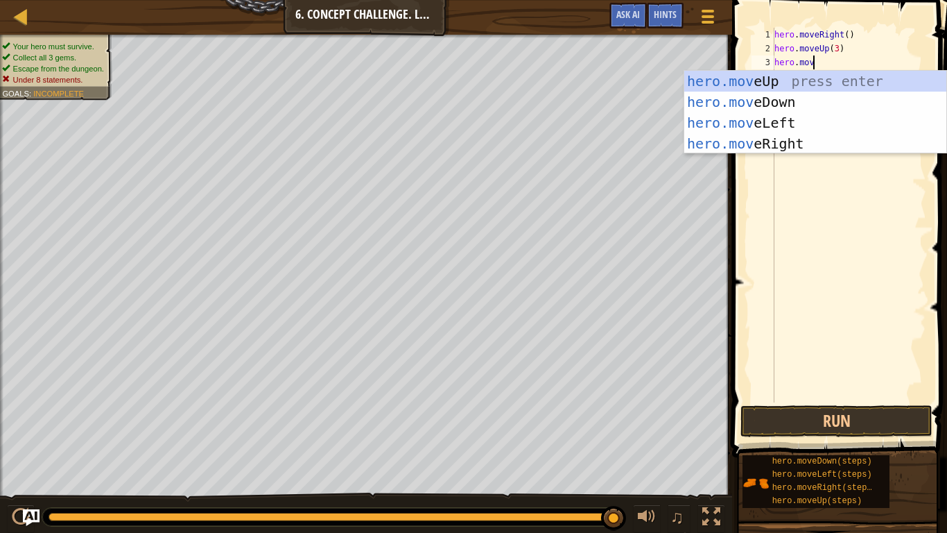
scroll to position [6, 6]
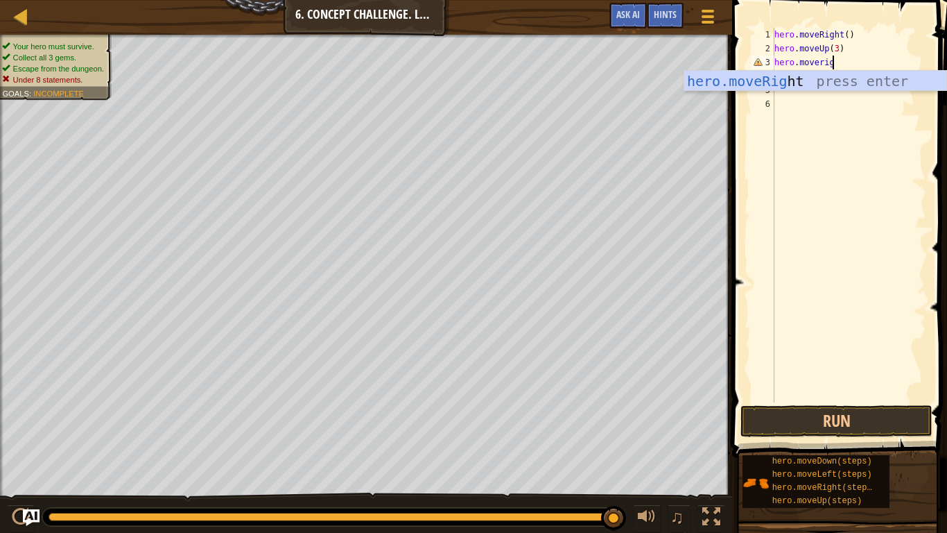
type textarea "hero.moveright"
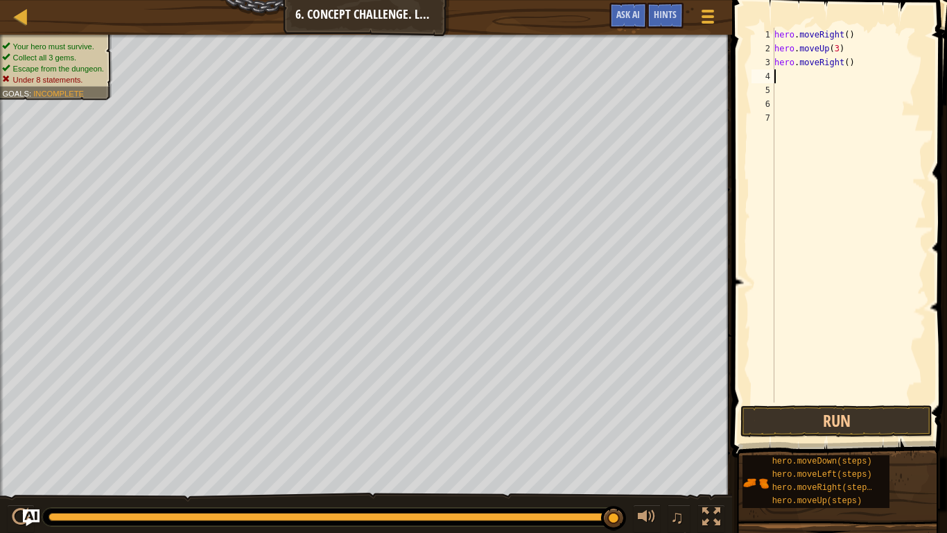
click at [762, 62] on div "hero . moveRight ( ) hero . moveUp ( 3 ) hero . moveRight ( )" at bounding box center [849, 229] width 155 height 402
type textarea "hero.moveRight(2)"
click at [762, 76] on div "hero . moveRight ( ) hero . moveUp ( 3 ) hero . moveRight ( 2 )" at bounding box center [849, 229] width 155 height 402
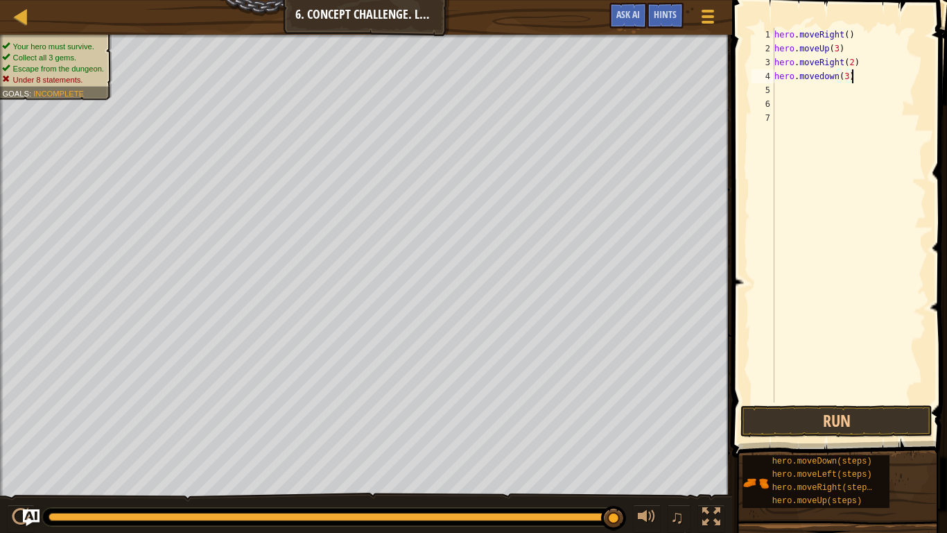
click at [762, 76] on div "hero . moveRight ( ) hero . moveUp ( 3 ) hero . moveRight ( 2 ) hero . [GEOGRAP…" at bounding box center [849, 229] width 155 height 402
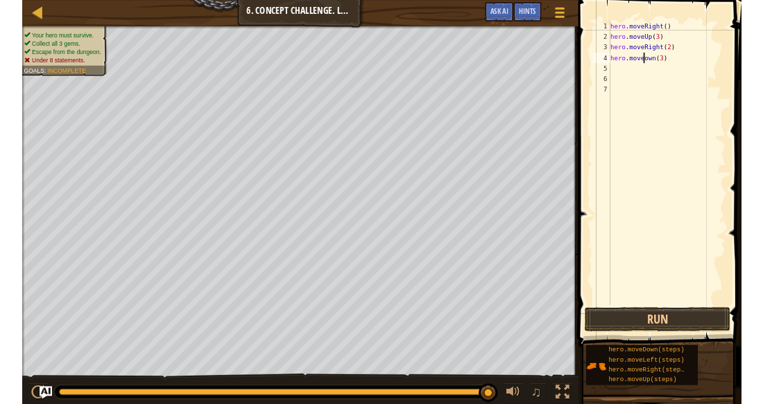
scroll to position [6, 8]
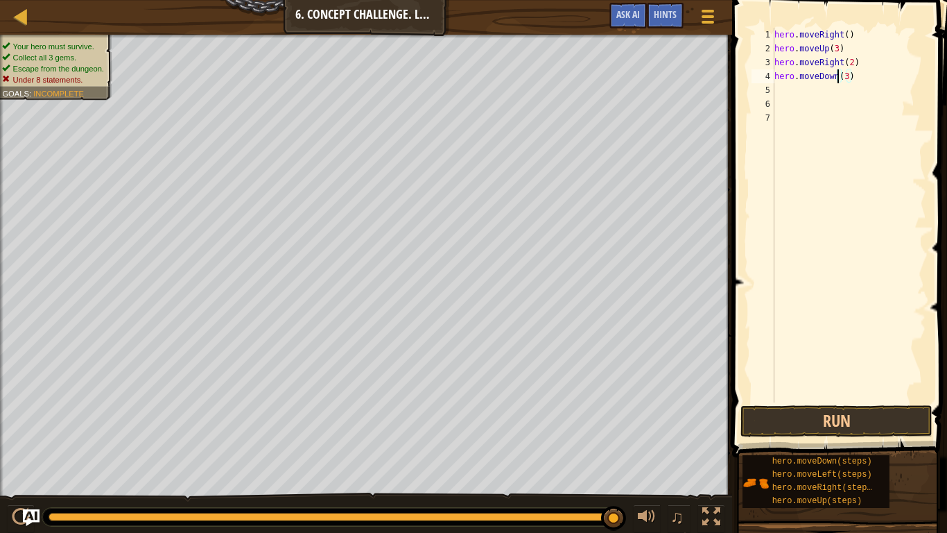
click at [762, 79] on div "hero . moveRight ( ) hero . moveUp ( 3 ) hero . moveRight ( 2 ) hero . moveDown…" at bounding box center [849, 229] width 155 height 402
type textarea "hero.moveDown(3)"
click at [762, 404] on button "Run" at bounding box center [837, 421] width 192 height 32
